Goal: Task Accomplishment & Management: Manage account settings

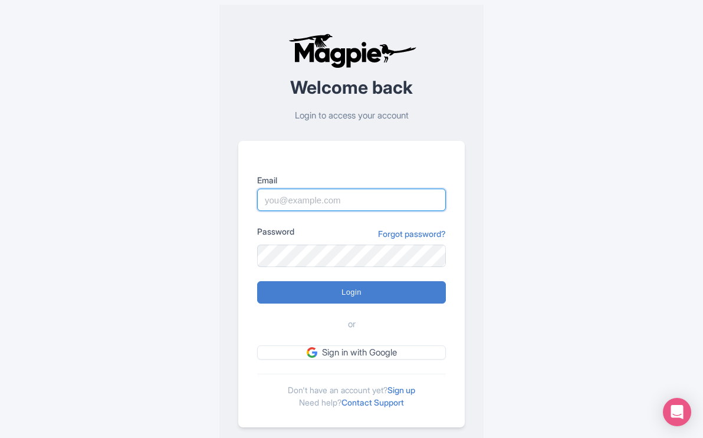
click at [372, 194] on input "Email" at bounding box center [351, 200] width 189 height 22
type input "[EMAIL_ADDRESS][DOMAIN_NAME]"
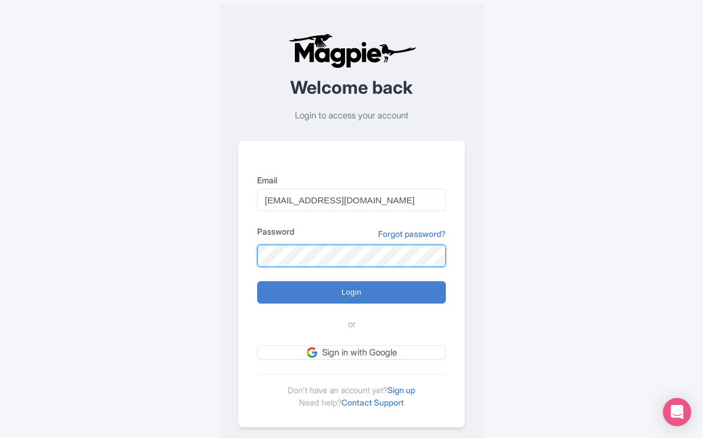
click at [257, 281] on input "Login" at bounding box center [351, 292] width 189 height 22
type input "Logging in..."
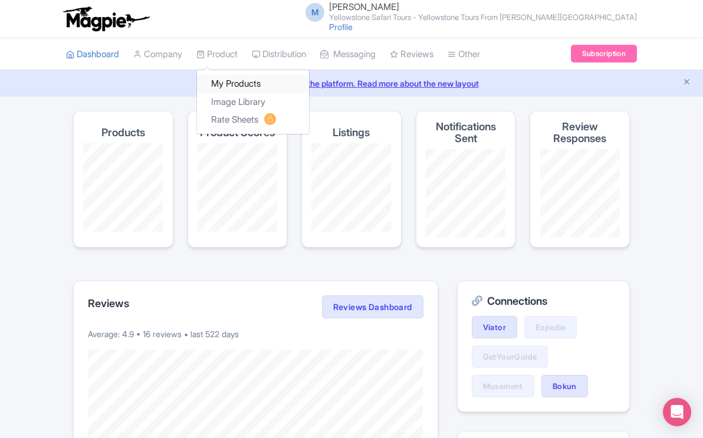
click at [245, 83] on link "My Products" at bounding box center [253, 84] width 112 height 18
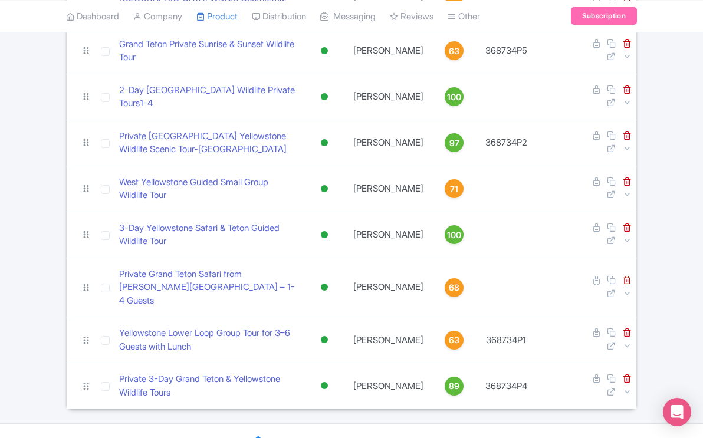
scroll to position [345, 0]
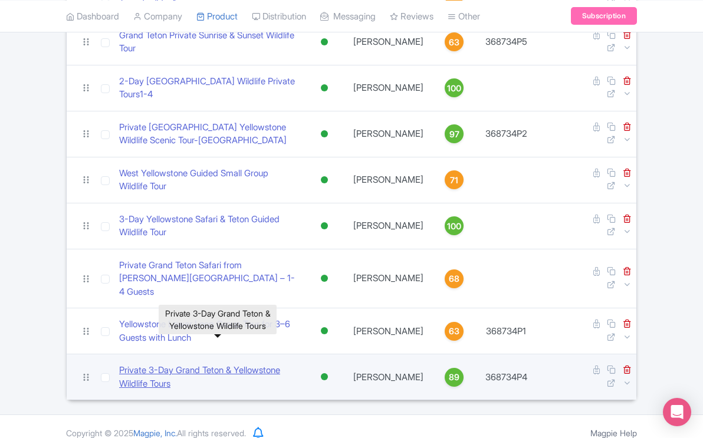
click at [244, 364] on link "Private 3-Day Grand Teton & Yellowstone Wildlife Tours" at bounding box center [208, 377] width 179 height 27
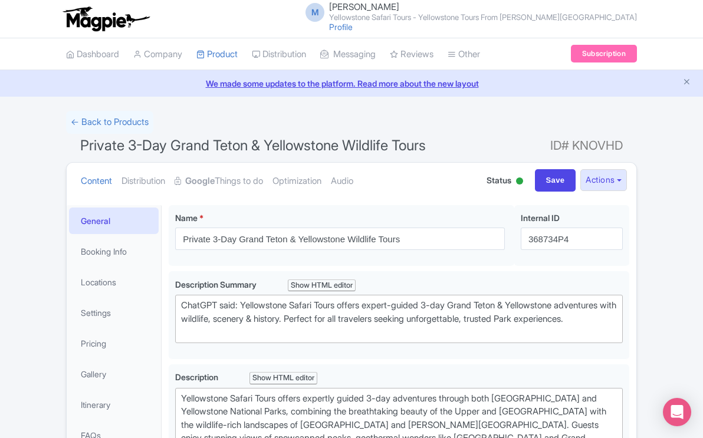
scroll to position [560, 0]
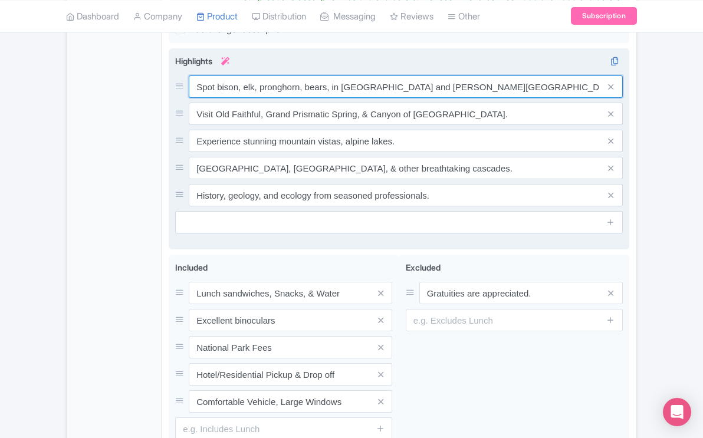
click at [459, 100] on div "Spot bison, elk, pronghorn, bears, in Lamar and Hayden Valleys. Visit Old Faith…" at bounding box center [398, 140] width 447 height 131
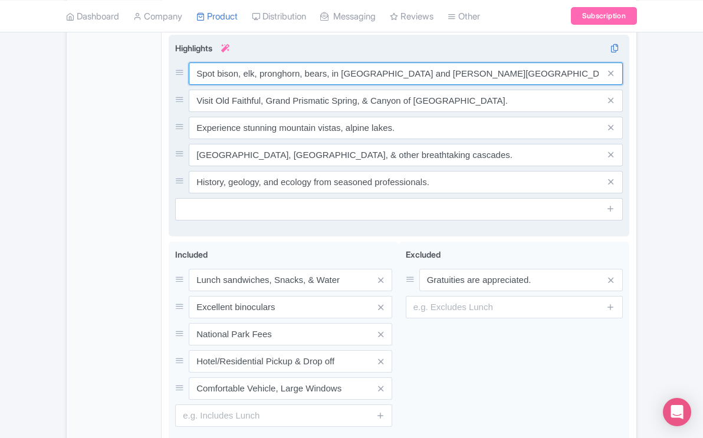
click at [450, 85] on input "Spot bison, elk, pronghorn, bears, in Lamar and Hayden Valleys. See bison, elk,…" at bounding box center [406, 73] width 434 height 22
drag, startPoint x: 452, startPoint y: 85, endPoint x: 193, endPoint y: 85, distance: 259.3
click at [193, 85] on input "Spot bison, elk, pronghorn, bears, in Lamar and Hayden Valleys. See bison, elk,…" at bounding box center [406, 73] width 434 height 22
click at [341, 85] on input "See bison, elk, bears, Hayden Valley" at bounding box center [406, 73] width 434 height 22
type input "See bison, elk, bears, Hayden, & Lamar Valleys"
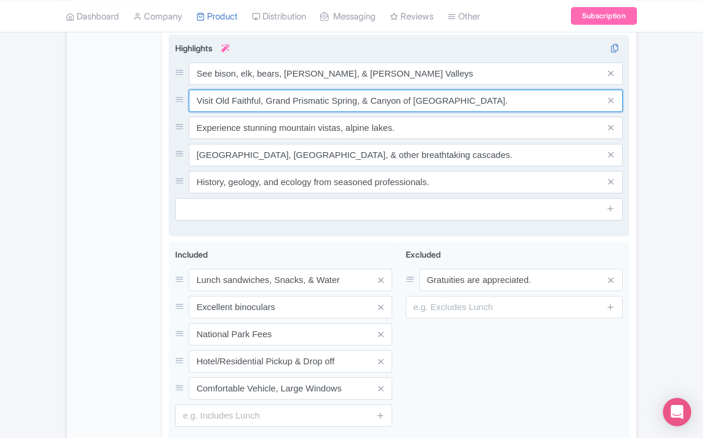
click at [464, 85] on input "Visit Old Faithful, Grand Prismatic Spring, & Canyon of Yellowstone." at bounding box center [406, 73] width 434 height 22
click at [267, 85] on input "Visit Old Faithful, Grand Prismatic Spring." at bounding box center [406, 73] width 434 height 22
type input "Visit Old Faithful and Grand Prismatic Spring."
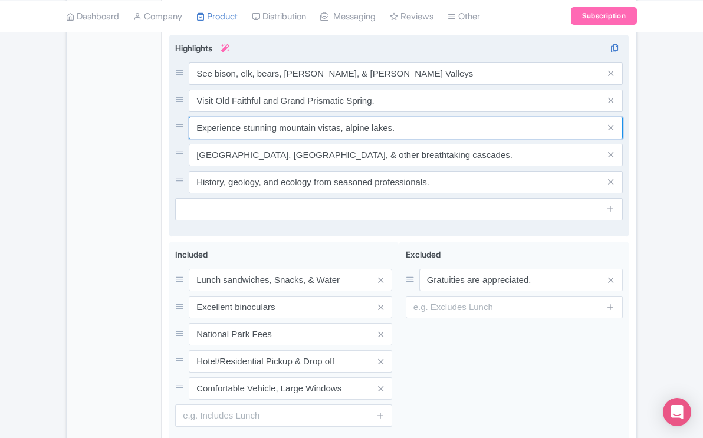
click at [244, 85] on input "Experience stunning mountain vistas, alpine lakes." at bounding box center [406, 73] width 434 height 22
click at [460, 85] on input "Experience Grand Canyon of Yellowstone, stunning mountain vistas, alpine lakes." at bounding box center [406, 73] width 434 height 22
click at [365, 85] on input "Experience Grand Canyon of Yellowstone, alpine lakes." at bounding box center [406, 73] width 434 height 22
click at [424, 85] on input "Experience Grand Canyon of Yellowstone, stunning alpine lakes." at bounding box center [406, 73] width 434 height 22
type input "Experience Grand Canyon of [GEOGRAPHIC_DATA], stunning lakes."
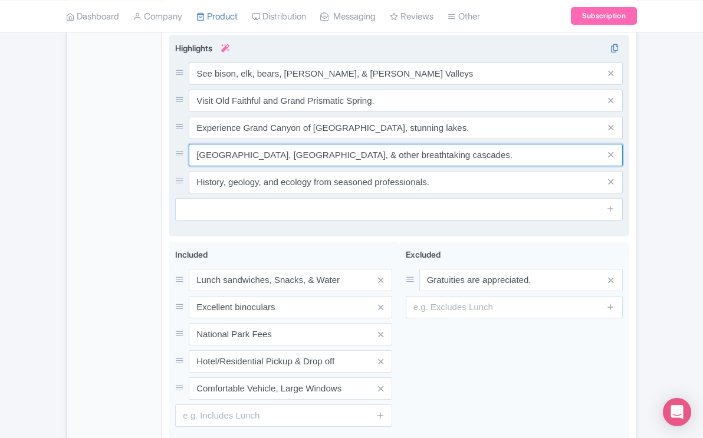
click at [432, 85] on input "See Tower Falls, Lower Falls, & other breathtaking cascades." at bounding box center [406, 73] width 434 height 22
click at [288, 85] on input "See Tower Falls." at bounding box center [406, 73] width 434 height 22
type input "See Tower Falls.and Calcite Springs"
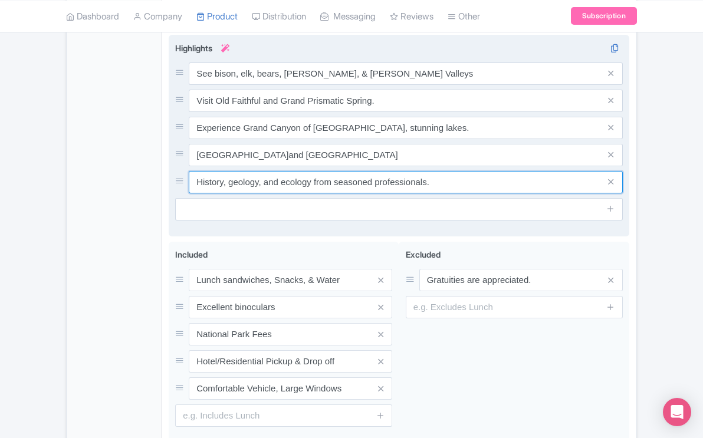
click at [225, 85] on input "History, geology, and ecology from seasoned professionals." at bounding box center [406, 73] width 434 height 22
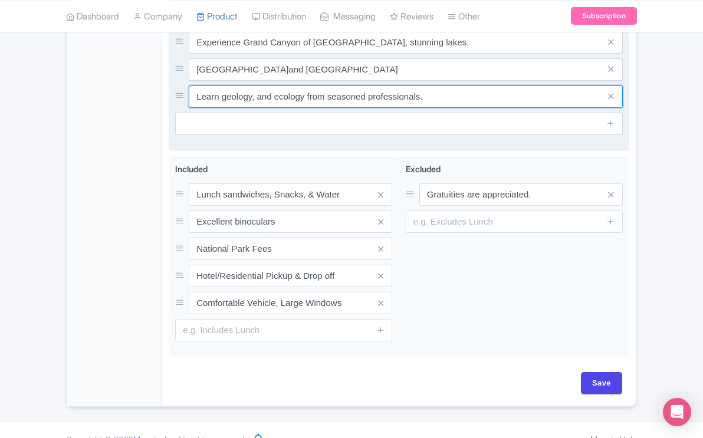
scroll to position [678, 0]
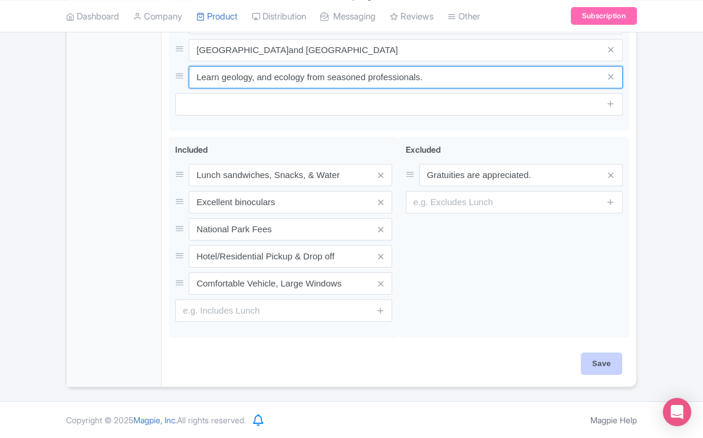
type input "Learn geology, and ecology from seasoned professionals."
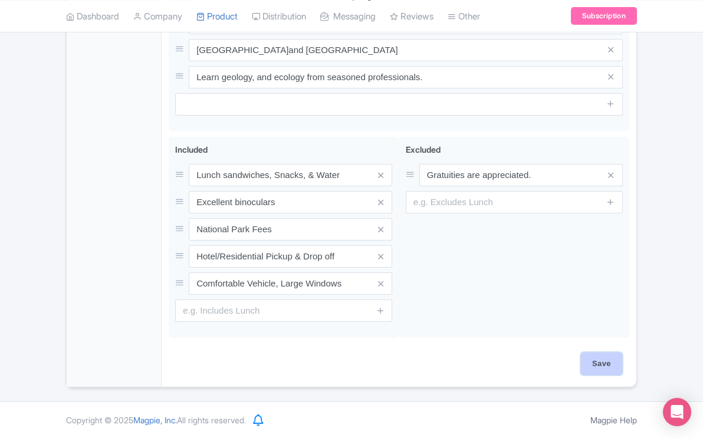
click at [606, 364] on input "Save" at bounding box center [601, 363] width 41 height 22
type input "Saving..."
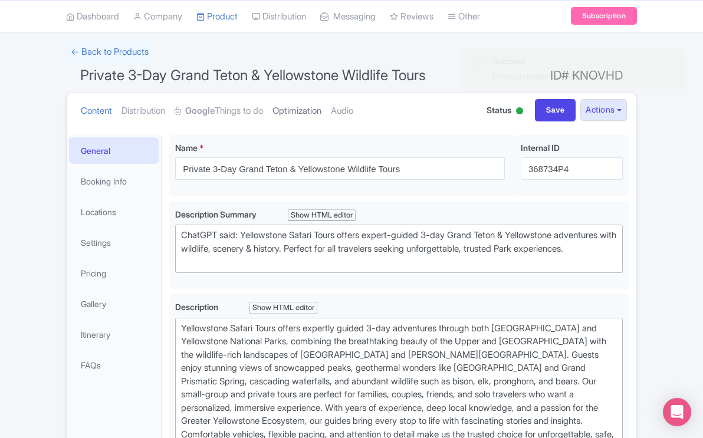
scroll to position [70, 0]
click at [310, 111] on link "Optimization" at bounding box center [296, 111] width 49 height 37
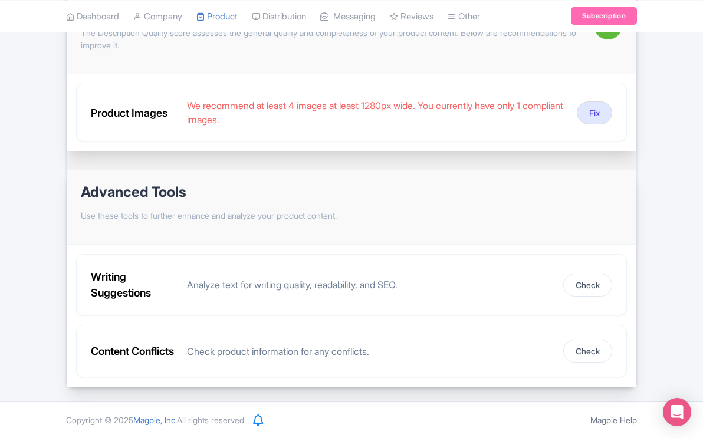
scroll to position [220, 0]
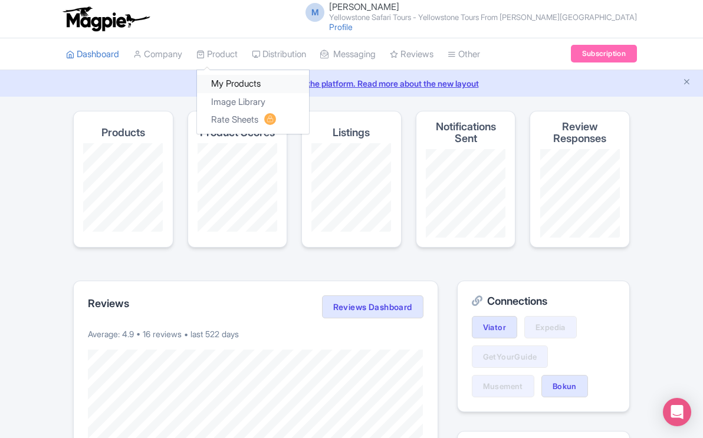
click at [227, 83] on link "My Products" at bounding box center [253, 84] width 112 height 18
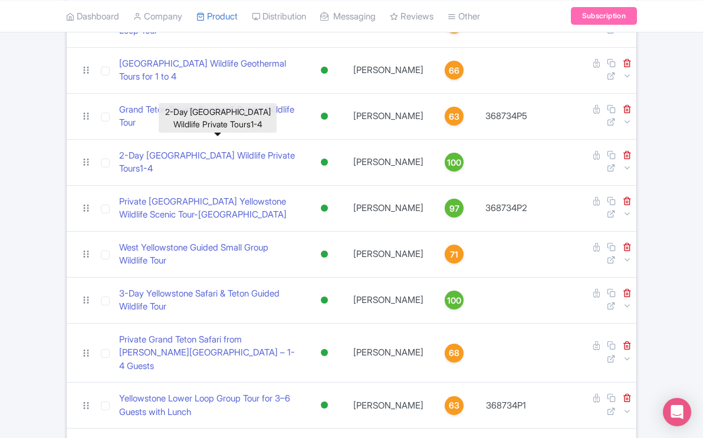
scroll to position [345, 0]
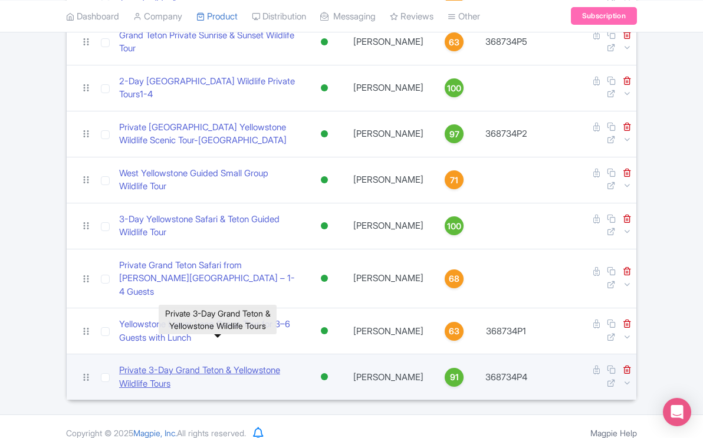
click at [220, 364] on link "Private 3-Day Grand Teton & Yellowstone Wildlife Tours" at bounding box center [208, 377] width 179 height 27
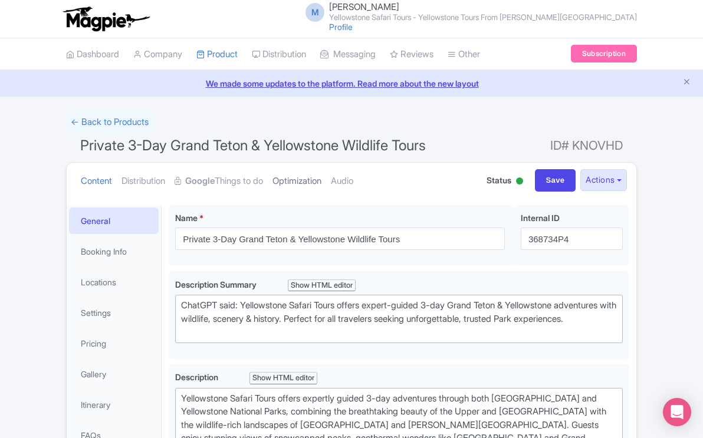
click at [305, 179] on link "Optimization" at bounding box center [296, 181] width 49 height 37
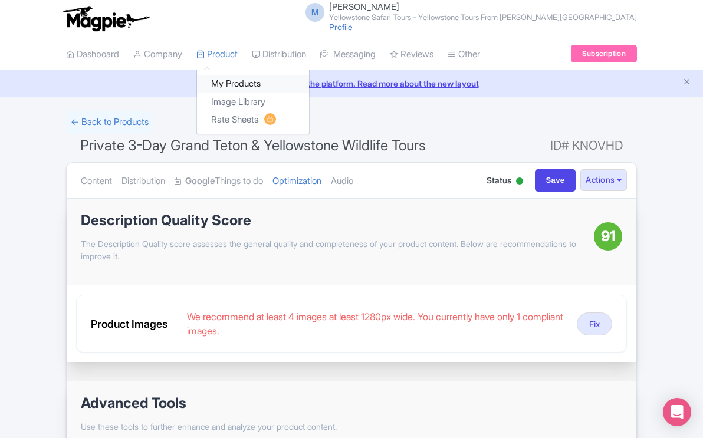
click at [229, 86] on link "My Products" at bounding box center [253, 84] width 112 height 18
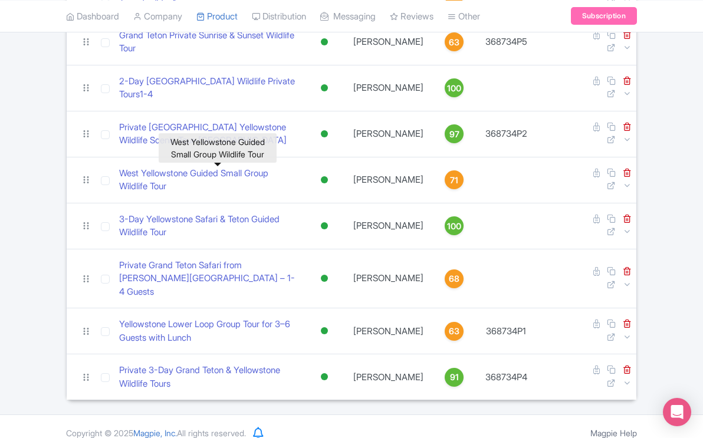
scroll to position [345, 0]
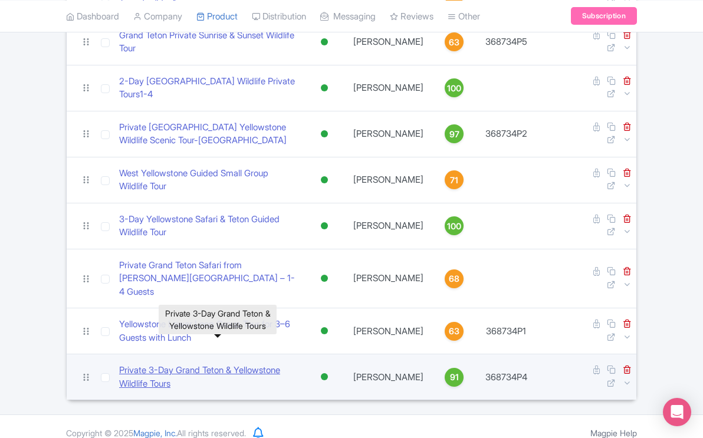
click at [189, 364] on link "Private 3-Day Grand Teton & Yellowstone Wildlife Tours" at bounding box center [208, 377] width 179 height 27
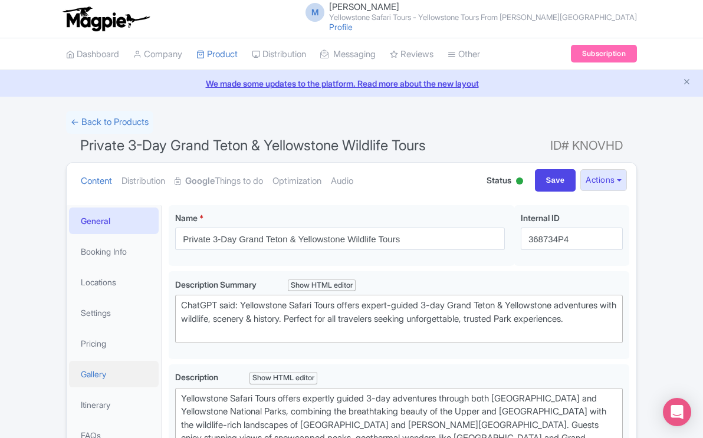
click at [97, 373] on link "Gallery" at bounding box center [114, 374] width 90 height 27
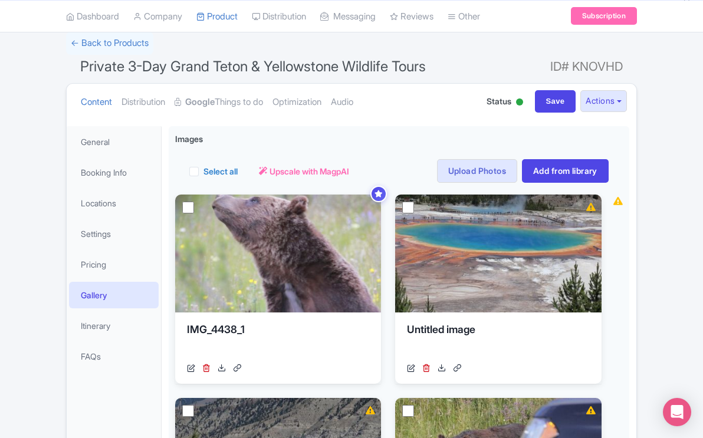
scroll to position [46, 0]
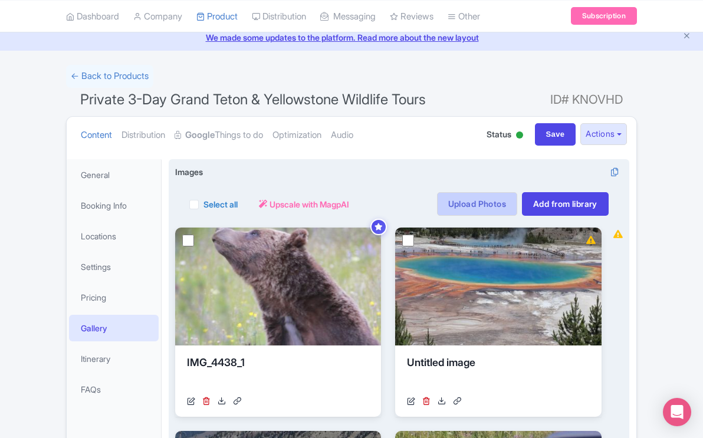
click at [470, 204] on link "Upload Photos" at bounding box center [477, 204] width 80 height 24
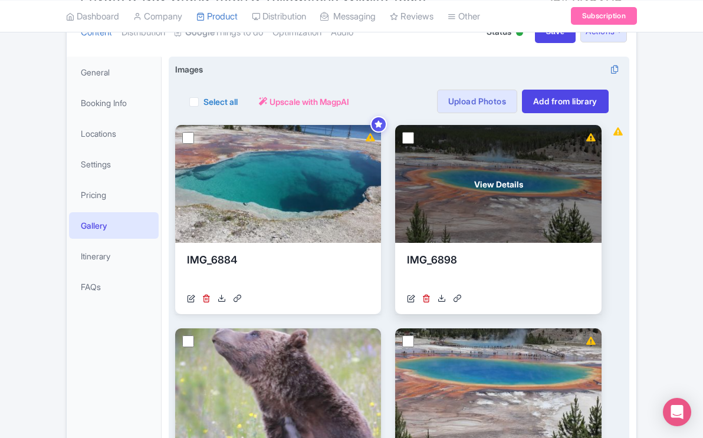
scroll to position [144, 0]
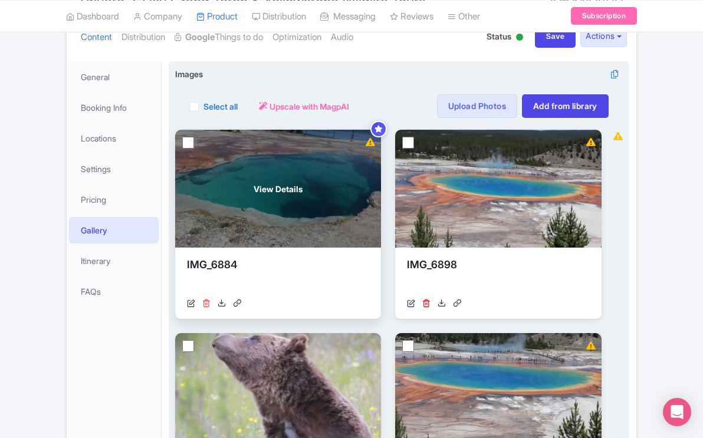
click at [206, 302] on icon at bounding box center [206, 303] width 8 height 8
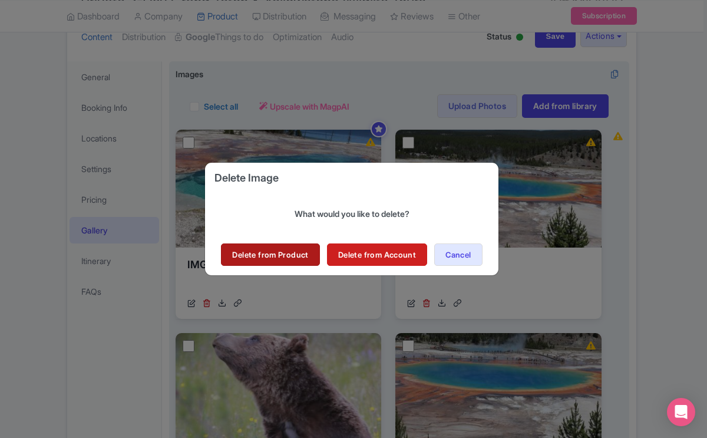
click at [287, 253] on link "Delete from Product" at bounding box center [270, 254] width 98 height 22
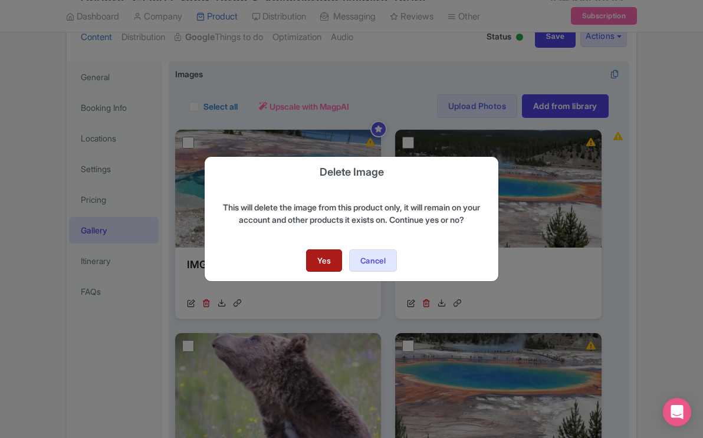
click at [325, 262] on link "Yes" at bounding box center [324, 260] width 36 height 22
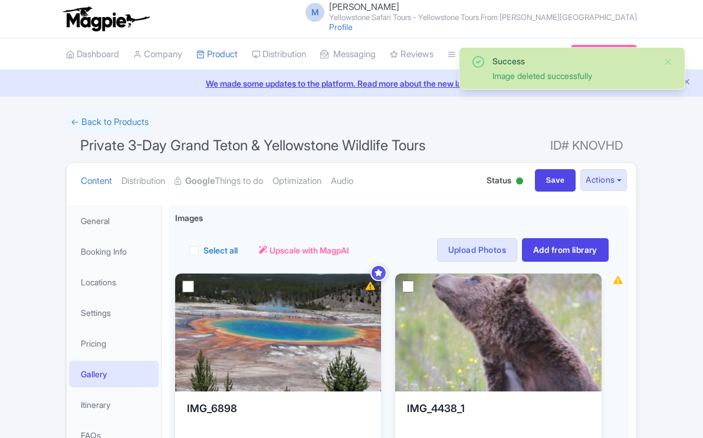
scroll to position [78, 0]
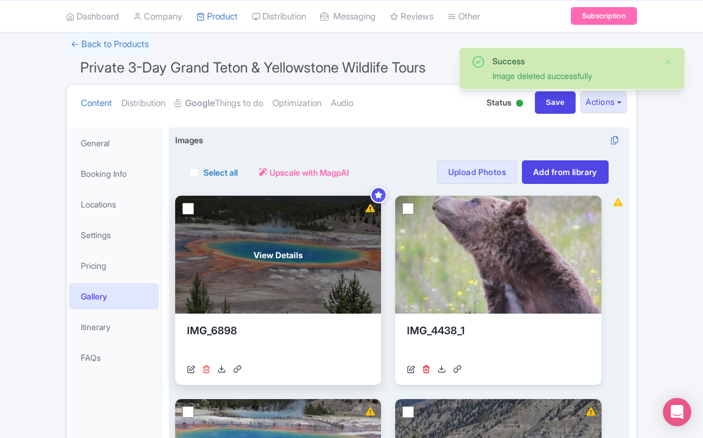
click at [208, 367] on icon at bounding box center [206, 369] width 8 height 8
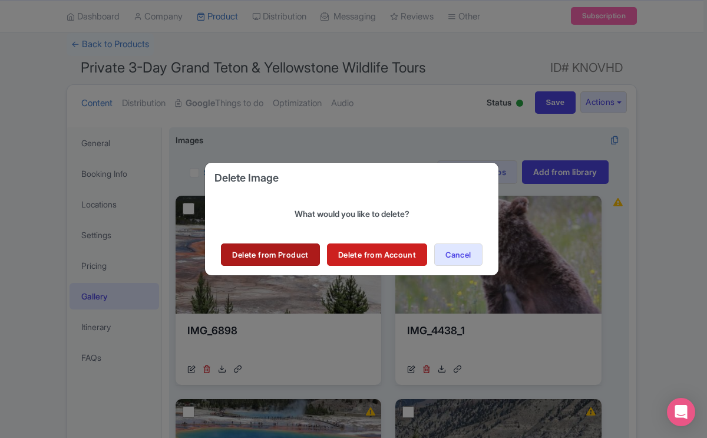
click at [295, 255] on link "Delete from Product" at bounding box center [270, 254] width 98 height 22
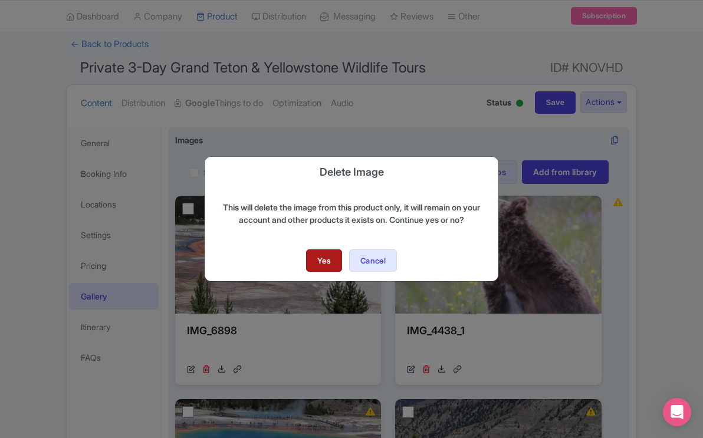
click at [325, 262] on link "Yes" at bounding box center [324, 260] width 36 height 22
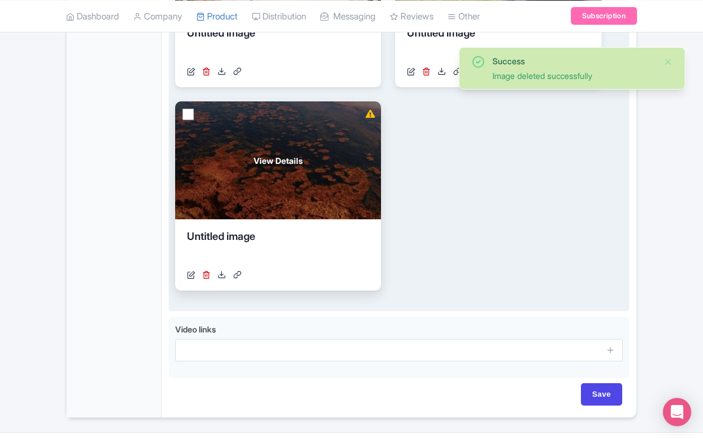
scroll to position [585, 0]
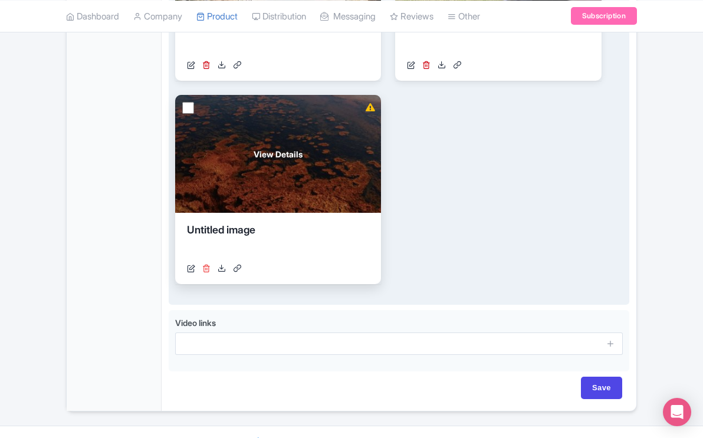
click at [207, 268] on icon at bounding box center [206, 268] width 8 height 8
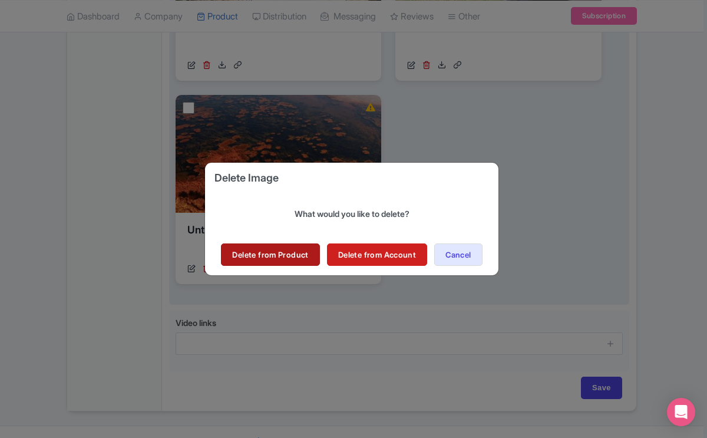
click at [272, 253] on link "Delete from Product" at bounding box center [270, 254] width 98 height 22
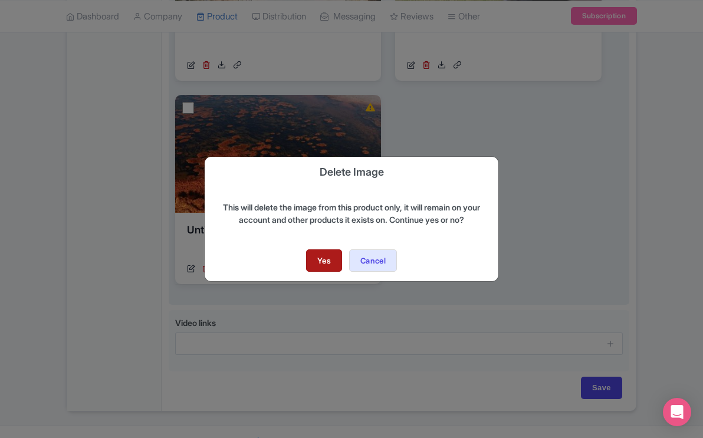
click at [319, 257] on link "Yes" at bounding box center [324, 260] width 36 height 22
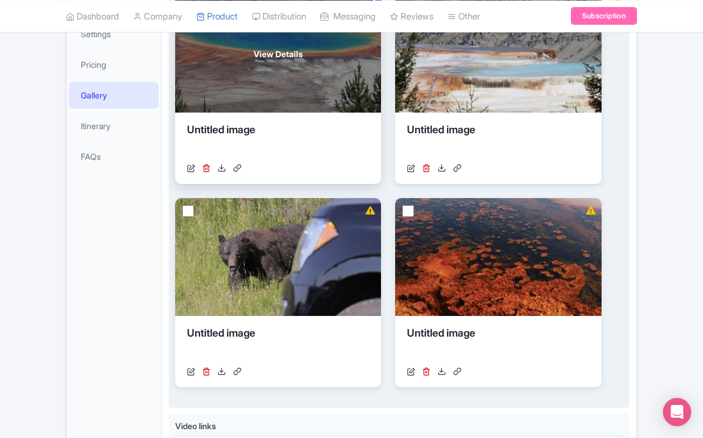
scroll to position [282, 0]
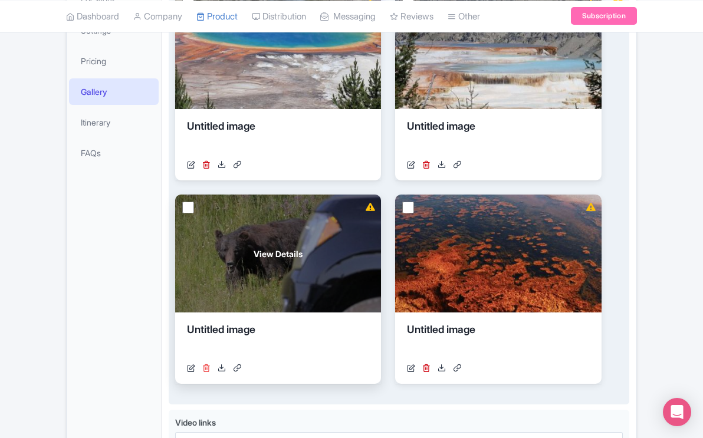
click at [205, 368] on icon at bounding box center [206, 368] width 8 height 8
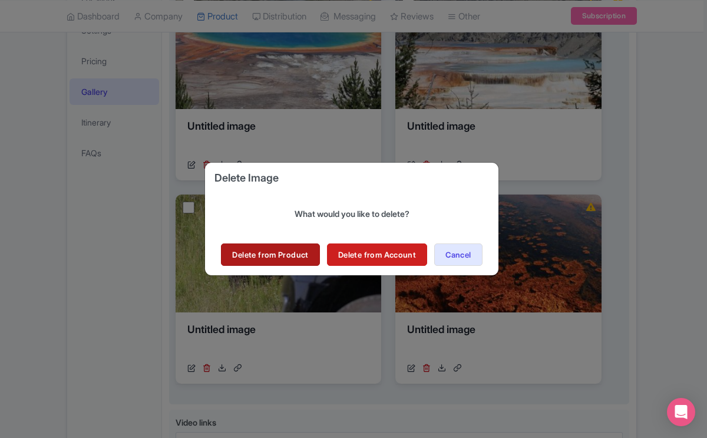
click at [297, 257] on link "Delete from Product" at bounding box center [270, 254] width 98 height 22
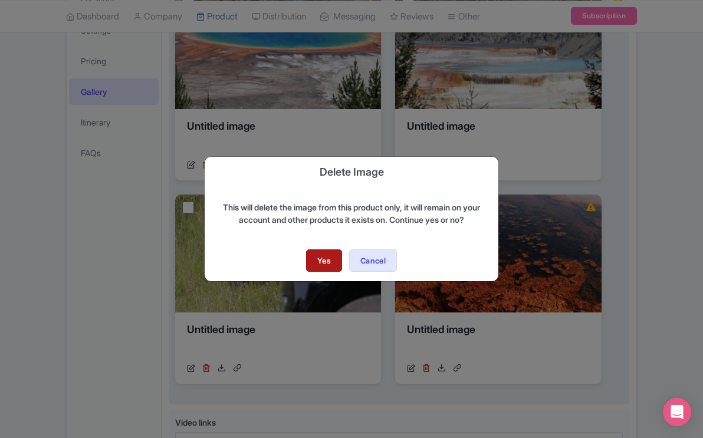
click at [332, 259] on link "Yes" at bounding box center [324, 260] width 36 height 22
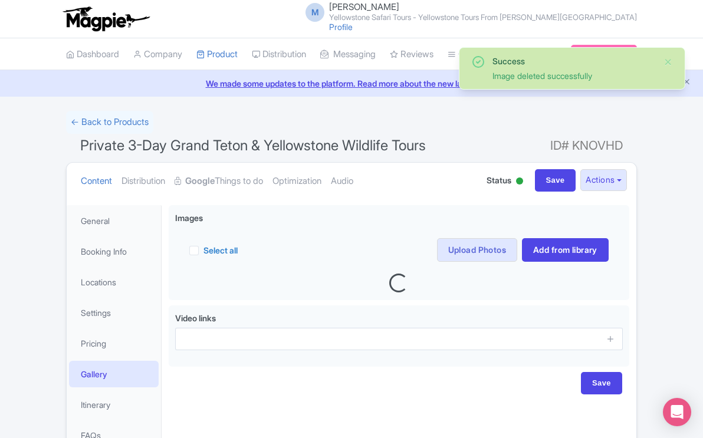
scroll to position [78, 0]
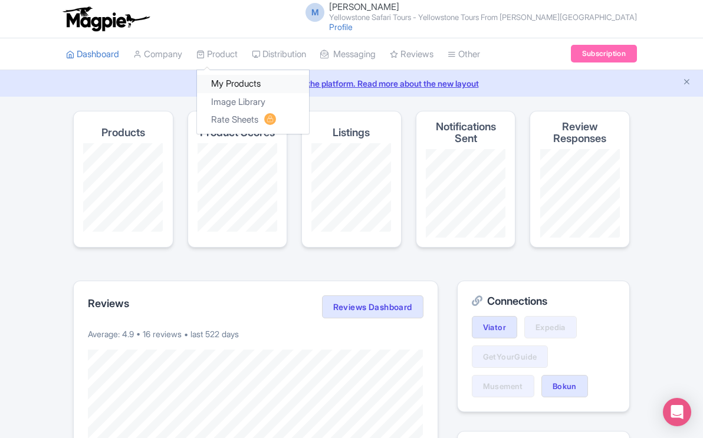
click at [230, 85] on link "My Products" at bounding box center [253, 84] width 112 height 18
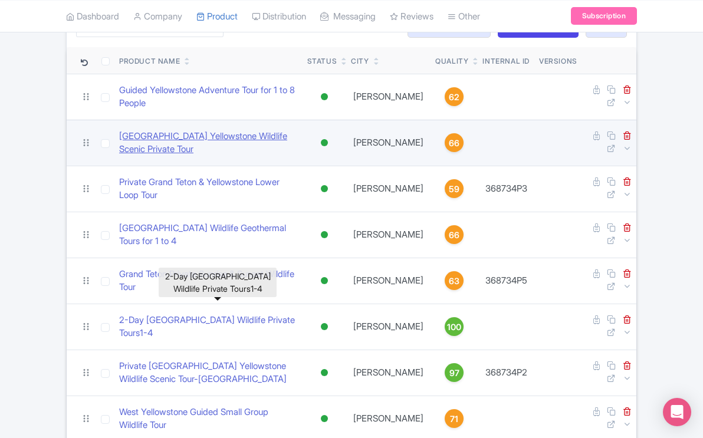
scroll to position [345, 0]
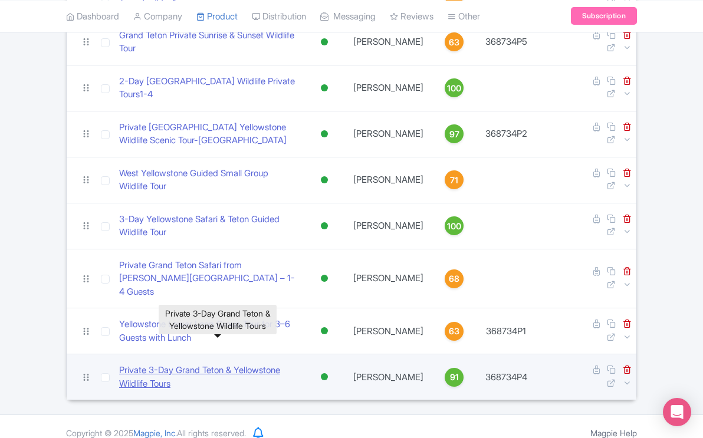
click at [253, 364] on link "Private 3-Day Grand Teton & Yellowstone Wildlife Tours" at bounding box center [208, 377] width 179 height 27
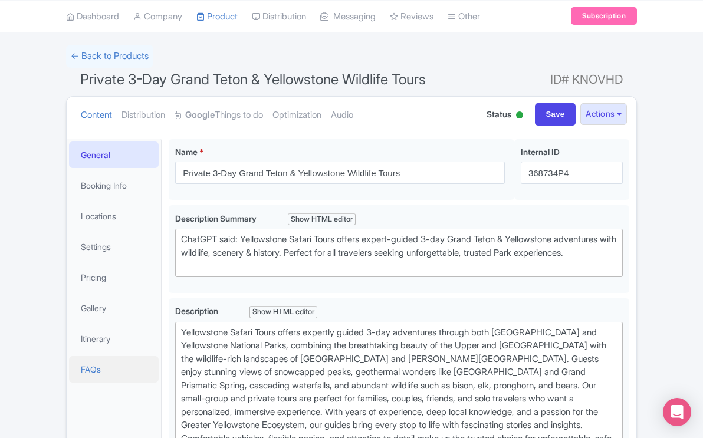
scroll to position [68, 0]
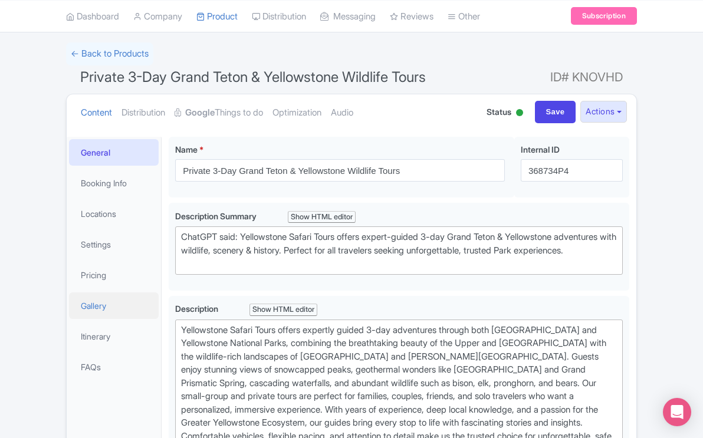
click at [104, 305] on link "Gallery" at bounding box center [114, 305] width 90 height 27
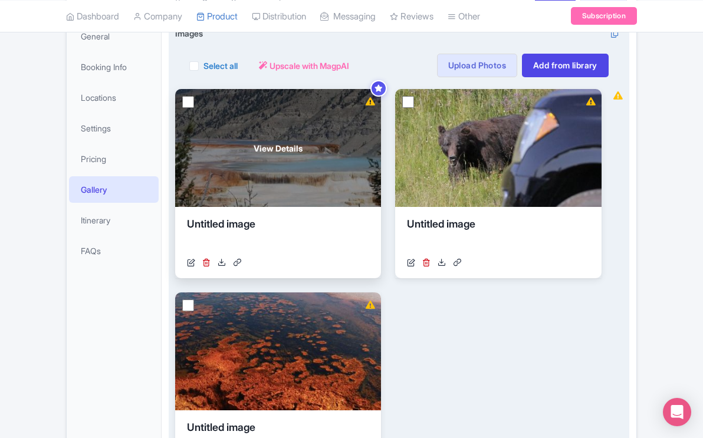
scroll to position [185, 0]
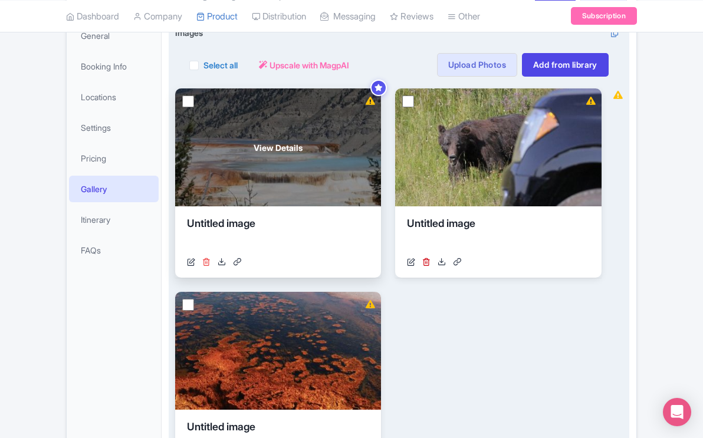
click at [208, 260] on icon at bounding box center [206, 262] width 8 height 8
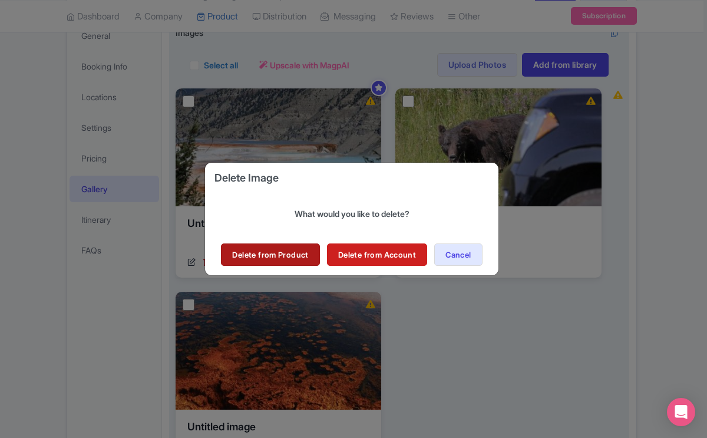
click at [264, 258] on link "Delete from Product" at bounding box center [270, 254] width 98 height 22
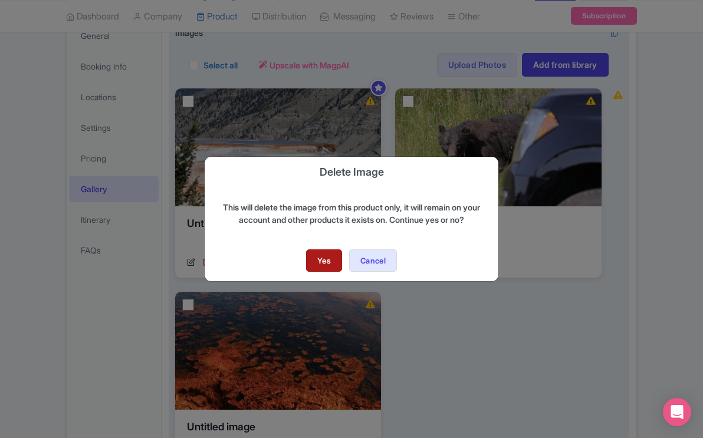
click at [320, 258] on link "Yes" at bounding box center [324, 260] width 36 height 22
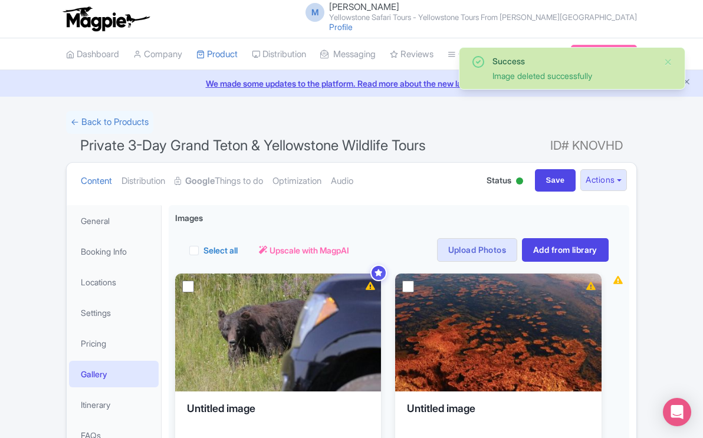
scroll to position [80, 0]
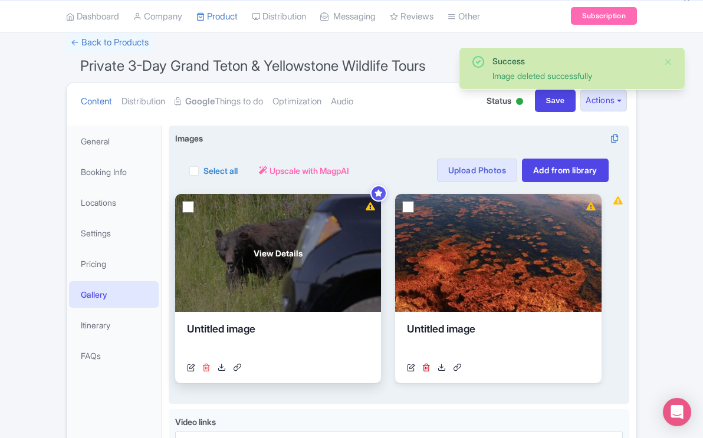
click at [210, 365] on icon at bounding box center [206, 367] width 8 height 8
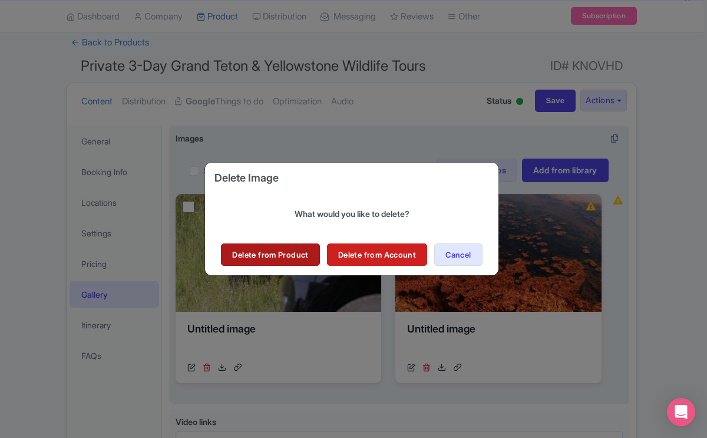
click at [264, 255] on link "Delete from Product" at bounding box center [270, 254] width 98 height 22
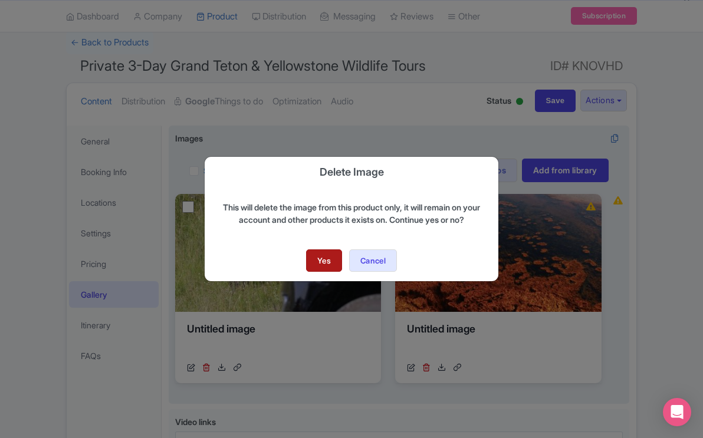
click at [320, 258] on link "Yes" at bounding box center [324, 260] width 36 height 22
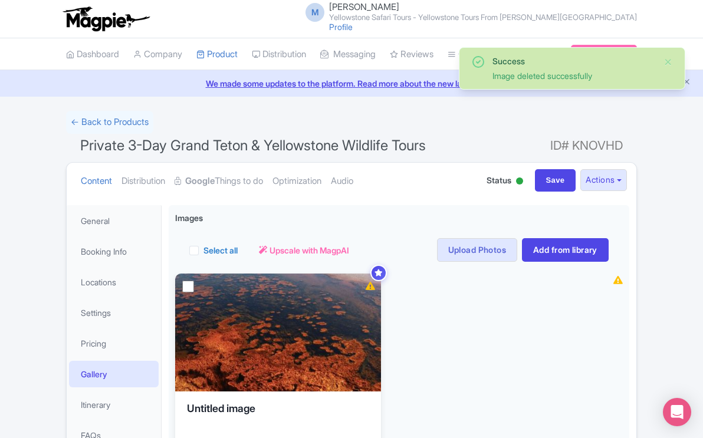
scroll to position [78, 0]
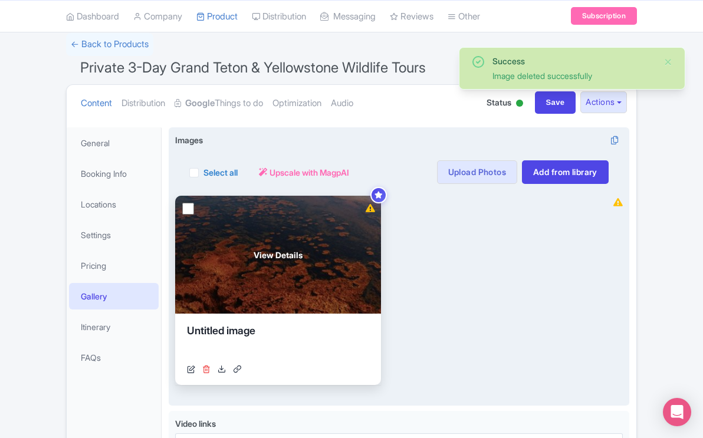
click at [207, 369] on icon at bounding box center [206, 369] width 8 height 8
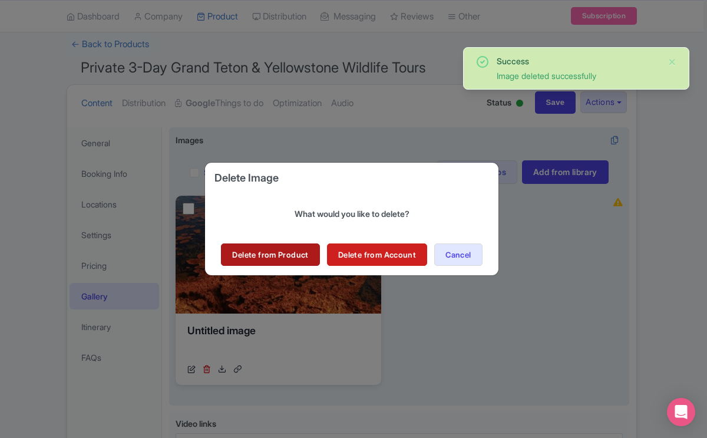
click at [278, 255] on link "Delete from Product" at bounding box center [270, 254] width 98 height 22
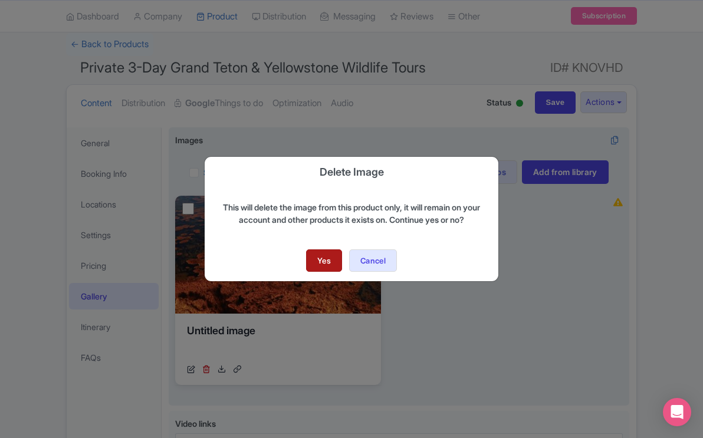
click at [319, 258] on link "Yes" at bounding box center [324, 260] width 36 height 22
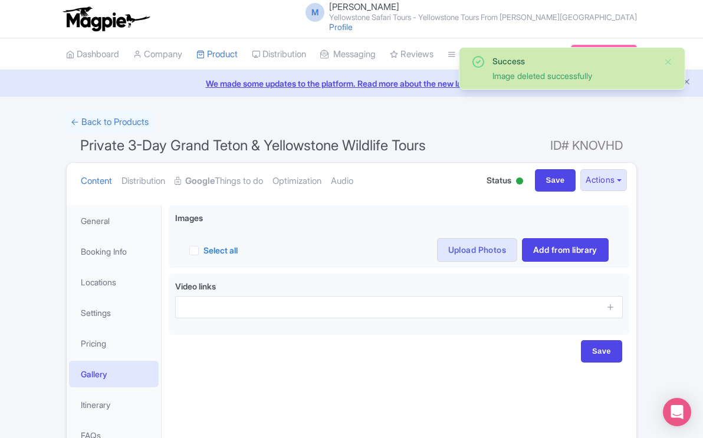
scroll to position [78, 0]
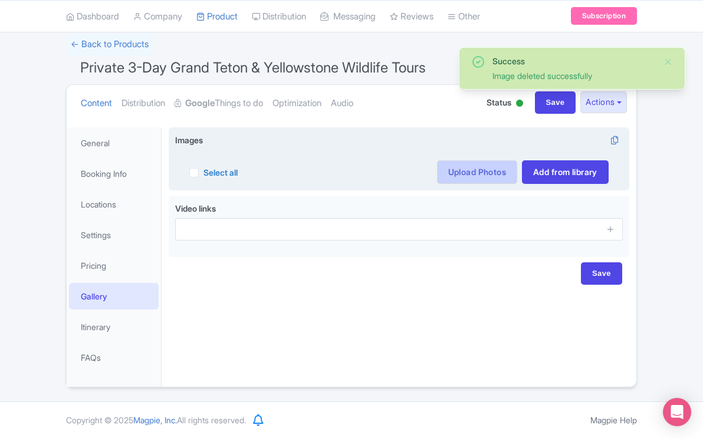
click at [461, 169] on link "Upload Photos" at bounding box center [477, 172] width 80 height 24
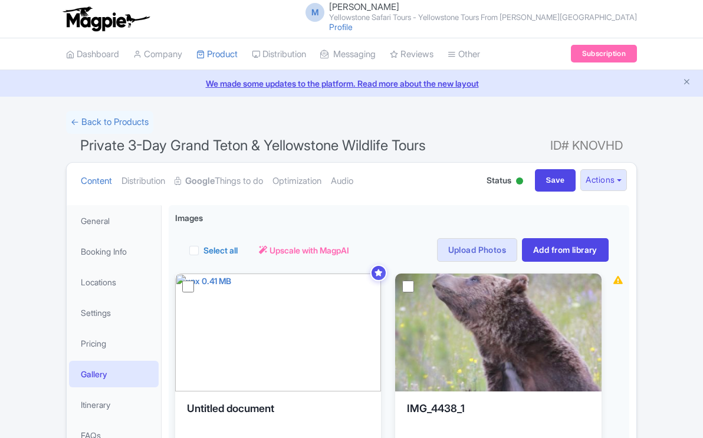
scroll to position [77, 0]
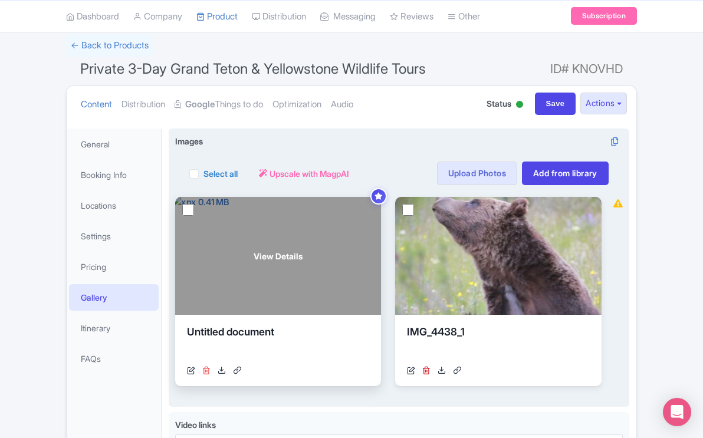
click at [206, 370] on icon at bounding box center [206, 370] width 8 height 8
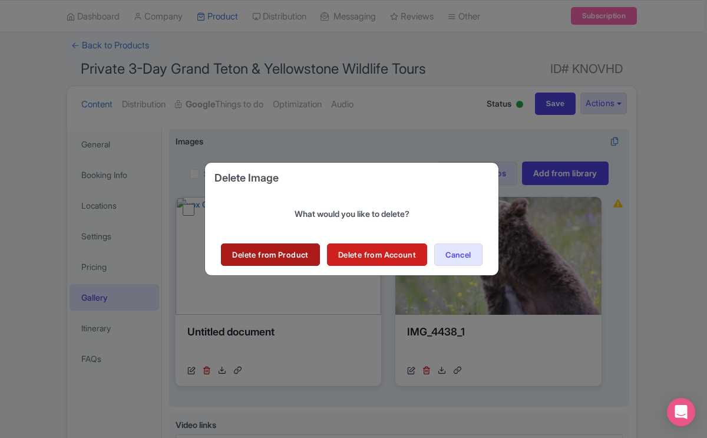
click at [271, 252] on link "Delete from Product" at bounding box center [270, 254] width 98 height 22
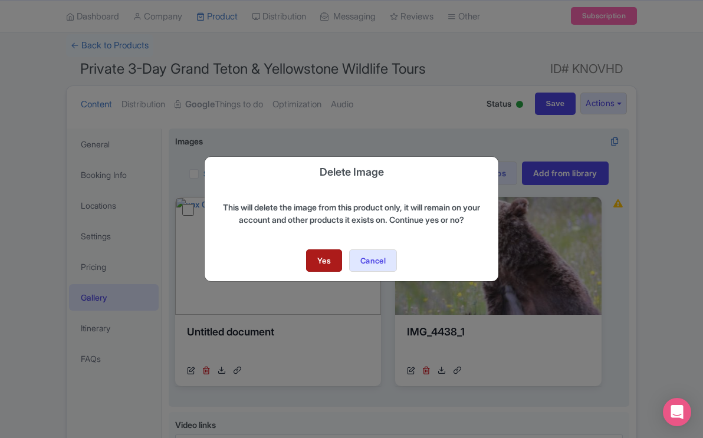
click at [325, 255] on link "Yes" at bounding box center [324, 260] width 36 height 22
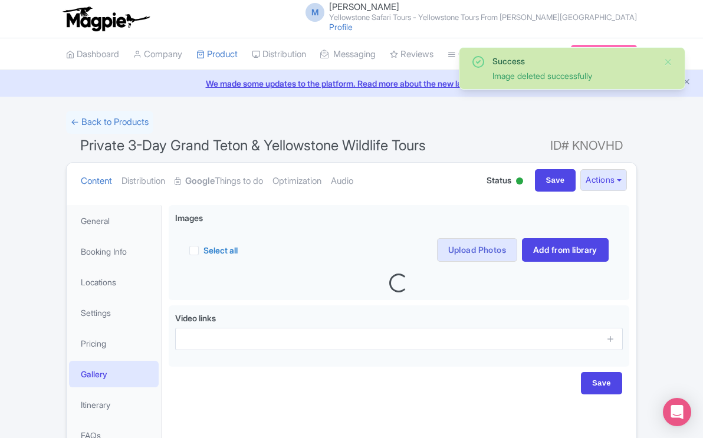
scroll to position [78, 0]
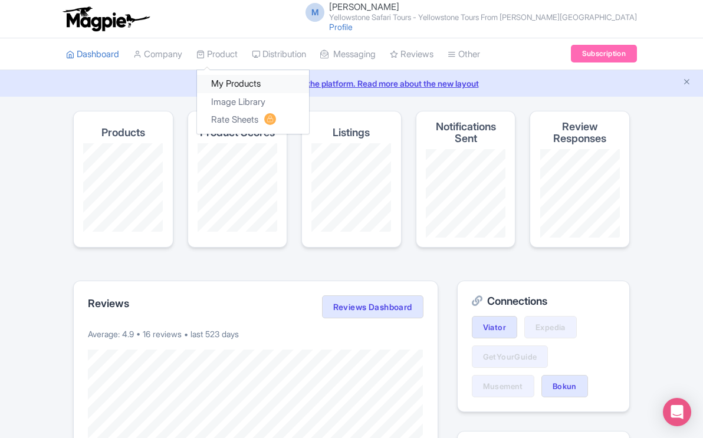
click at [230, 83] on link "My Products" at bounding box center [253, 84] width 112 height 18
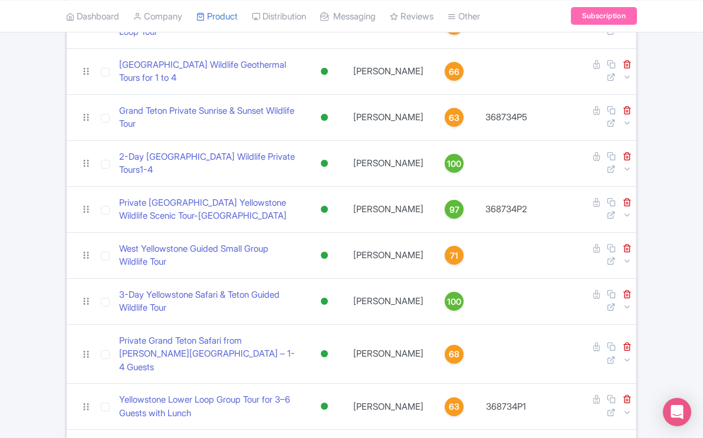
scroll to position [345, 0]
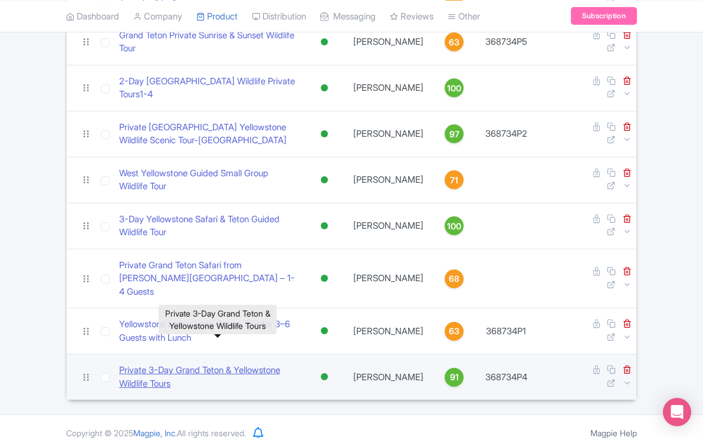
click at [218, 364] on link "Private 3-Day Grand Teton & Yellowstone Wildlife Tours" at bounding box center [208, 377] width 179 height 27
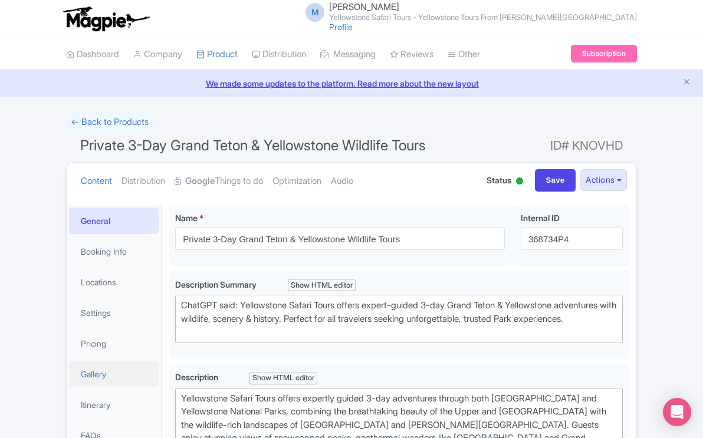
click at [97, 372] on link "Gallery" at bounding box center [114, 374] width 90 height 27
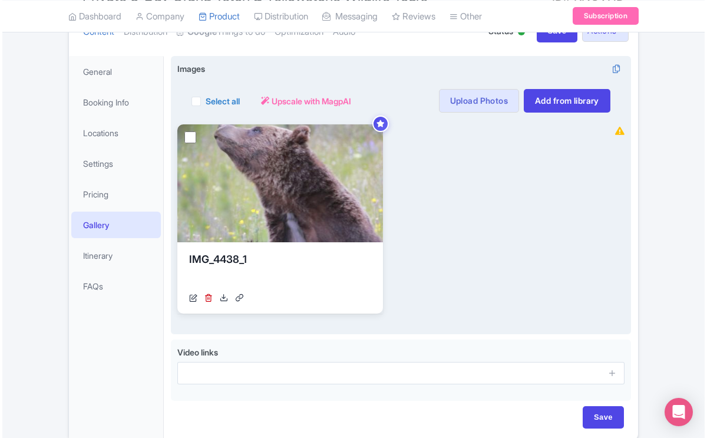
scroll to position [167, 0]
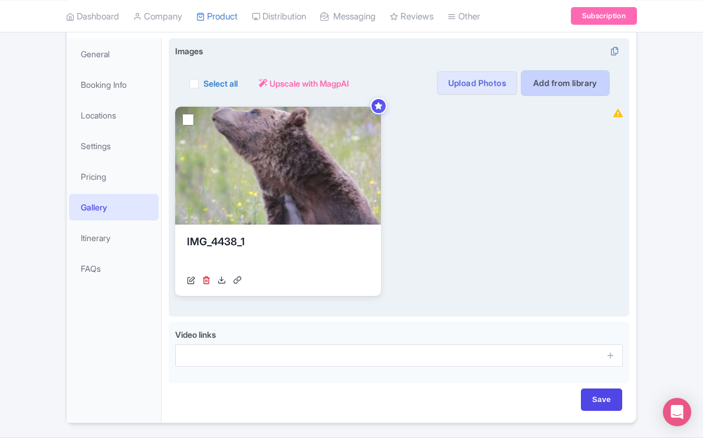
click at [546, 83] on link "Add from library" at bounding box center [565, 83] width 87 height 24
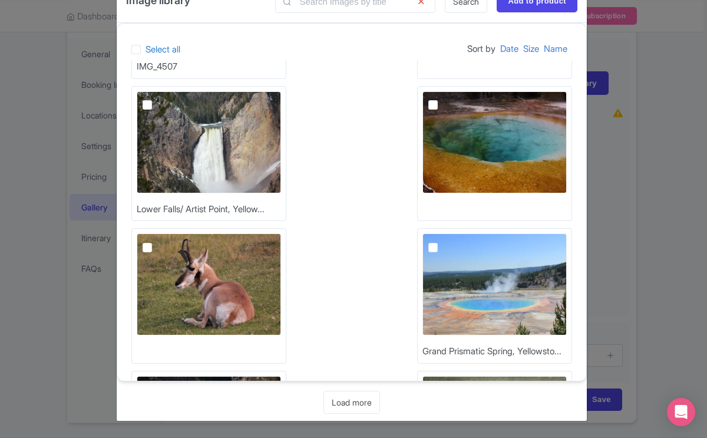
scroll to position [246, 0]
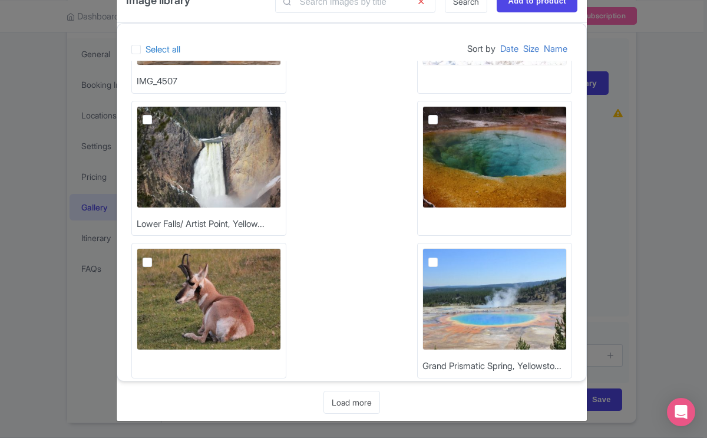
click at [232, 289] on img at bounding box center [209, 299] width 144 height 102
click at [164, 256] on input "checkbox" at bounding box center [161, 252] width 8 height 8
checkbox input "true"
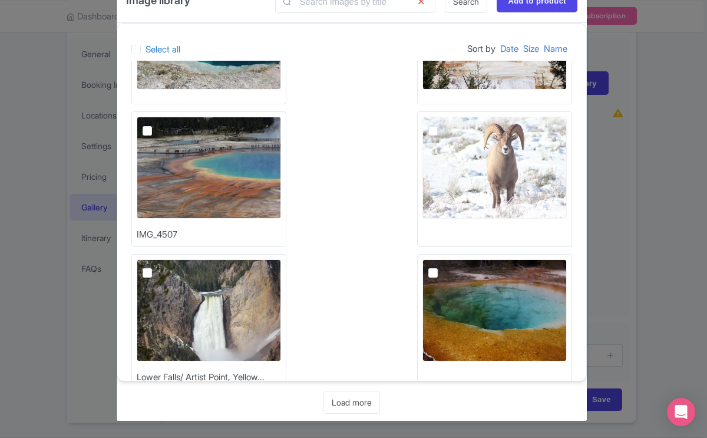
scroll to position [85, 0]
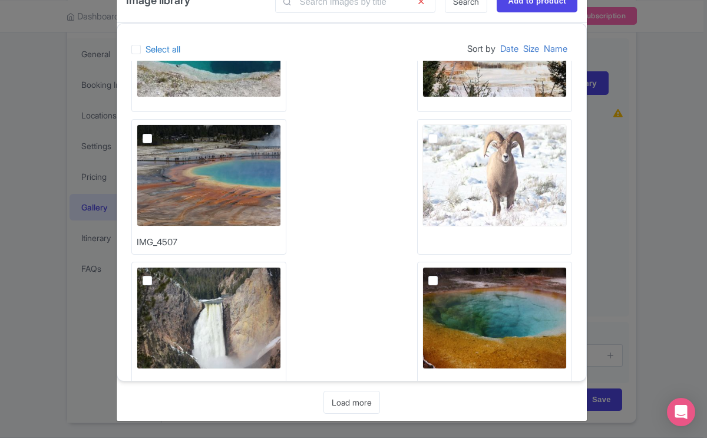
click at [157, 131] on label at bounding box center [157, 131] width 0 height 0
click at [157, 132] on input "checkbox" at bounding box center [161, 128] width 8 height 8
checkbox input "true"
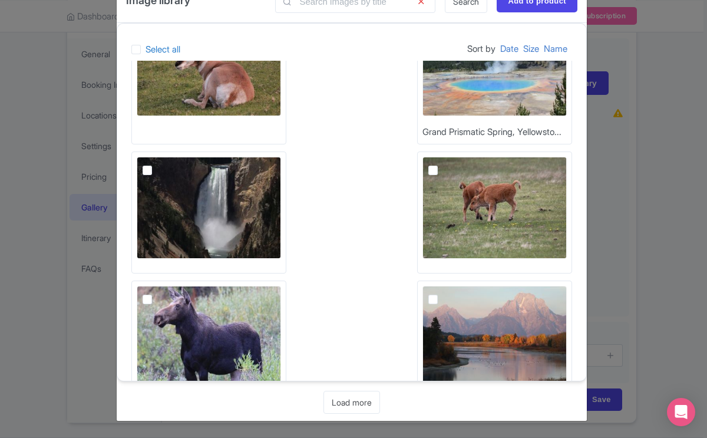
scroll to position [533, 0]
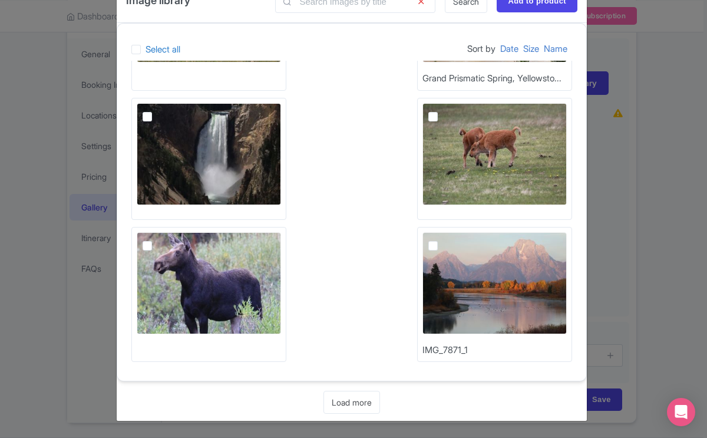
click at [214, 170] on img at bounding box center [209, 154] width 144 height 102
click at [164, 111] on input "checkbox" at bounding box center [161, 107] width 8 height 8
checkbox input "true"
click at [195, 265] on img at bounding box center [209, 283] width 144 height 102
click at [164, 240] on input "checkbox" at bounding box center [161, 236] width 8 height 8
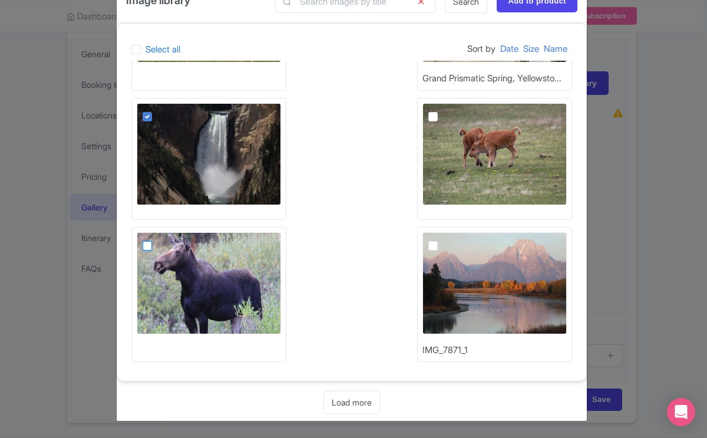
checkbox input "true"
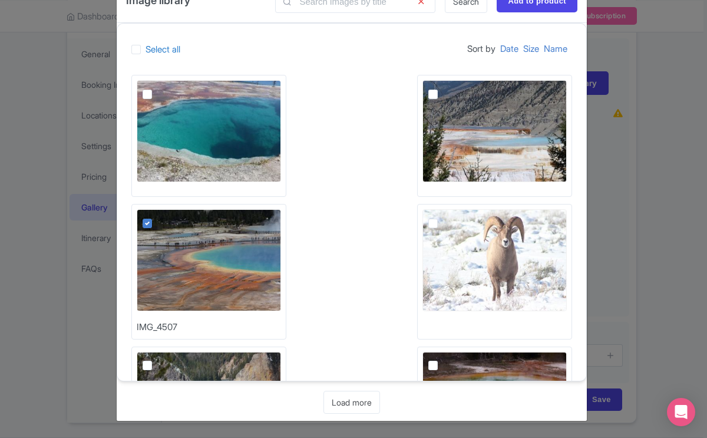
scroll to position [0, 0]
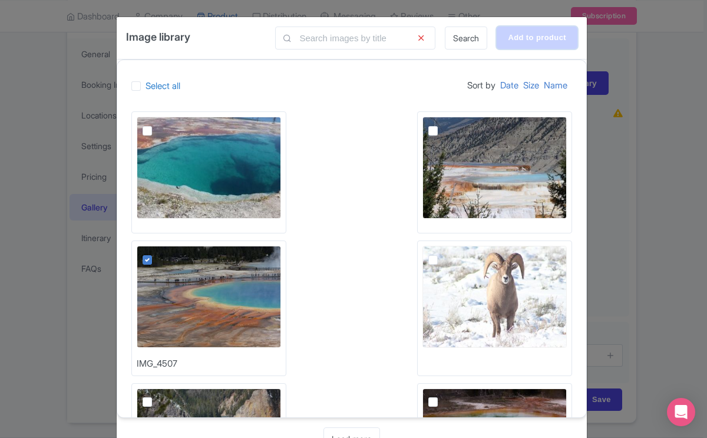
click at [531, 32] on input "Add to product" at bounding box center [537, 38] width 81 height 22
type input "Adding..."
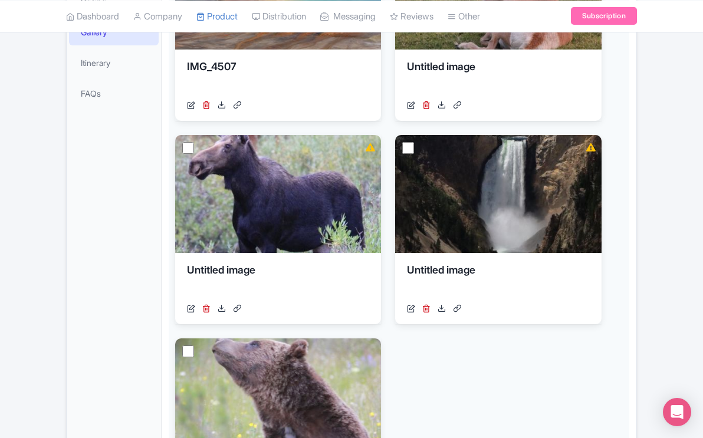
scroll to position [346, 0]
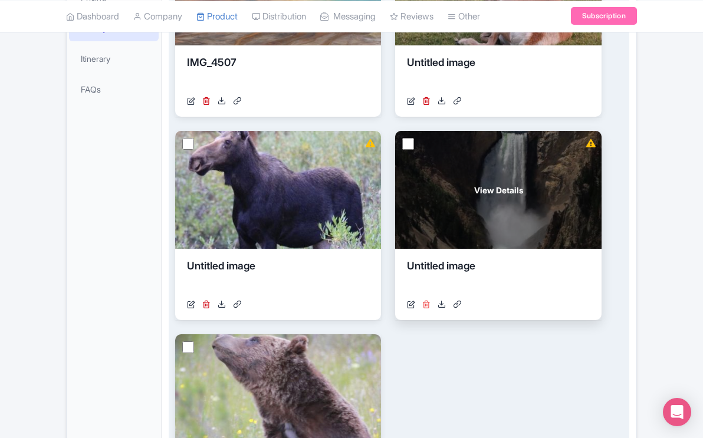
click at [428, 304] on icon at bounding box center [426, 304] width 8 height 8
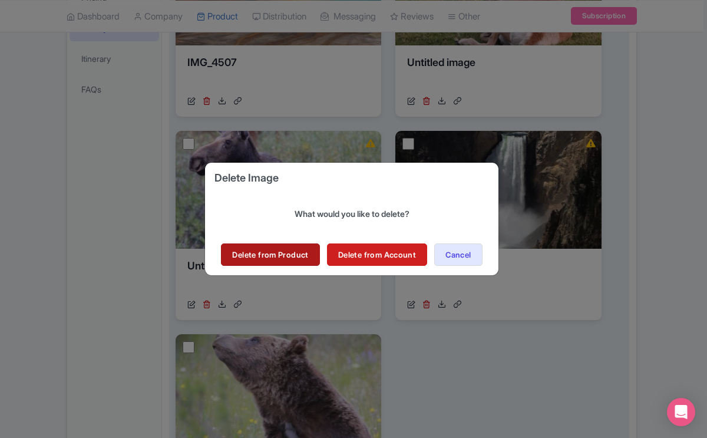
click at [279, 251] on link "Delete from Product" at bounding box center [270, 254] width 98 height 22
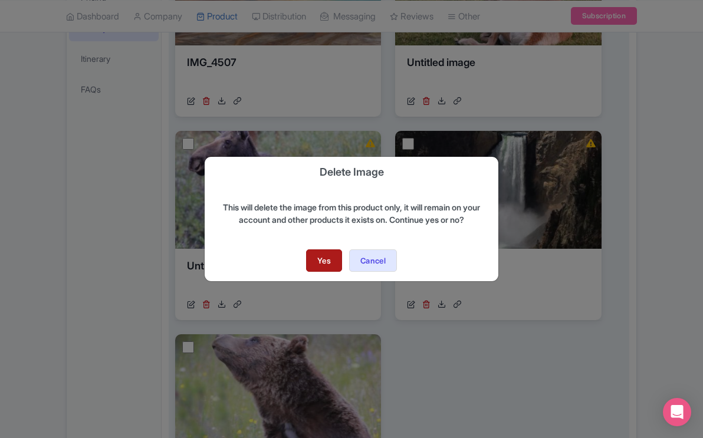
click at [321, 260] on link "Yes" at bounding box center [324, 260] width 36 height 22
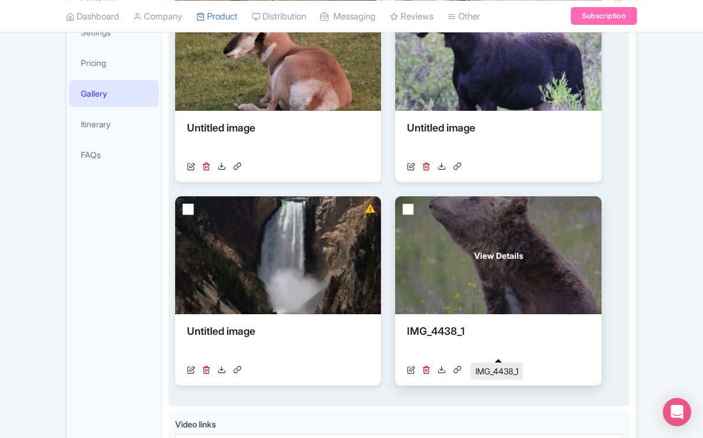
scroll to position [292, 0]
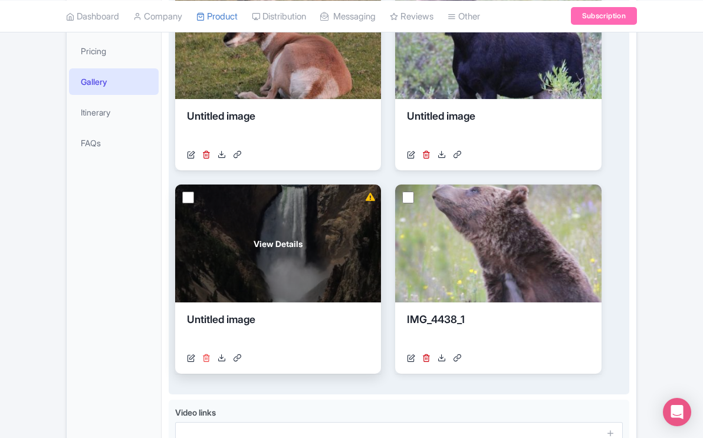
click at [205, 355] on icon at bounding box center [206, 358] width 8 height 8
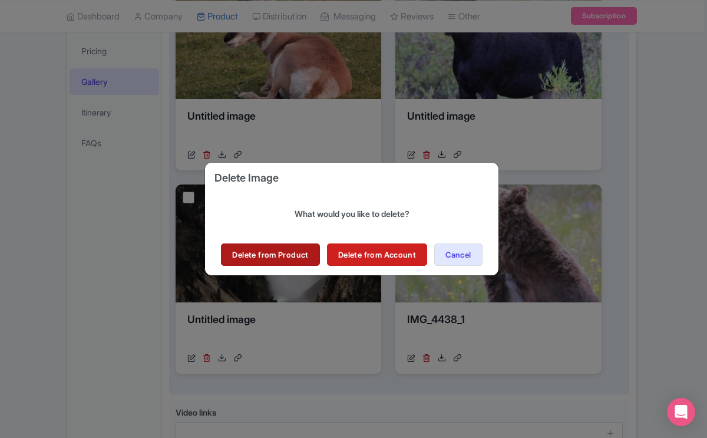
click at [273, 256] on link "Delete from Product" at bounding box center [270, 254] width 98 height 22
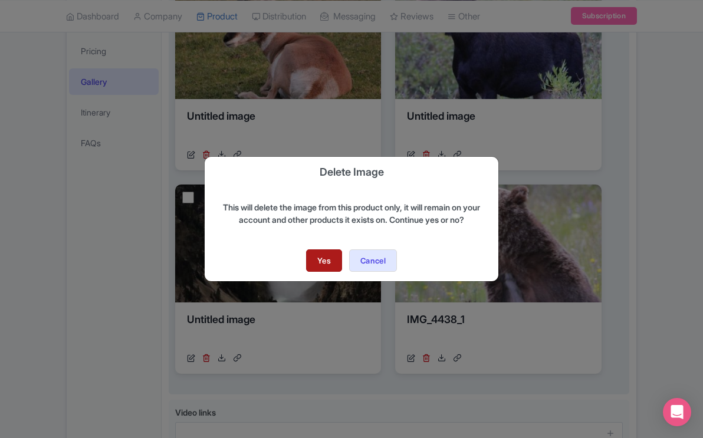
click at [316, 259] on link "Yes" at bounding box center [324, 260] width 36 height 22
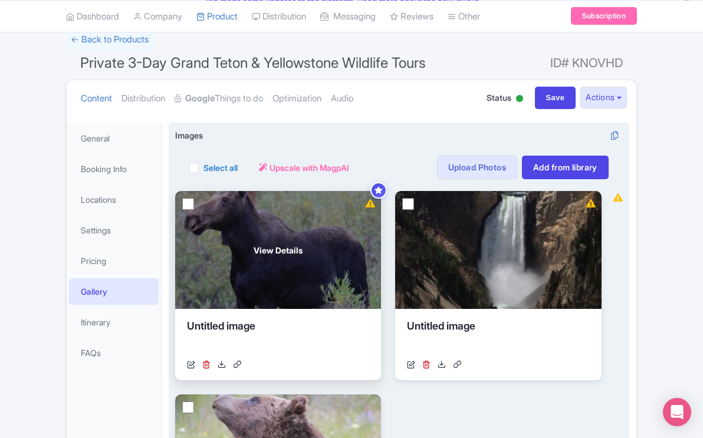
scroll to position [90, 0]
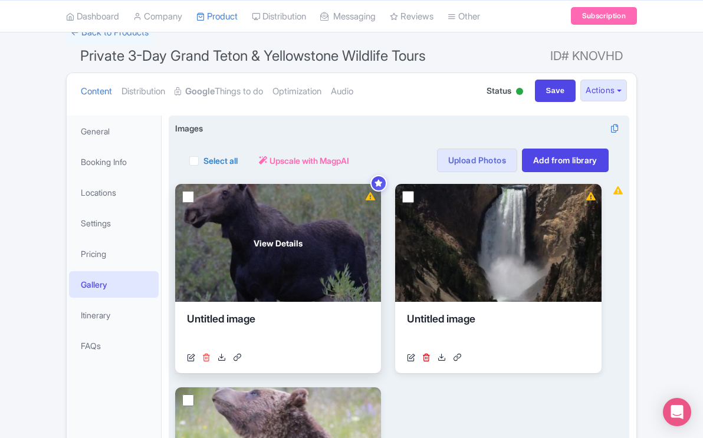
click at [207, 357] on icon at bounding box center [206, 357] width 8 height 8
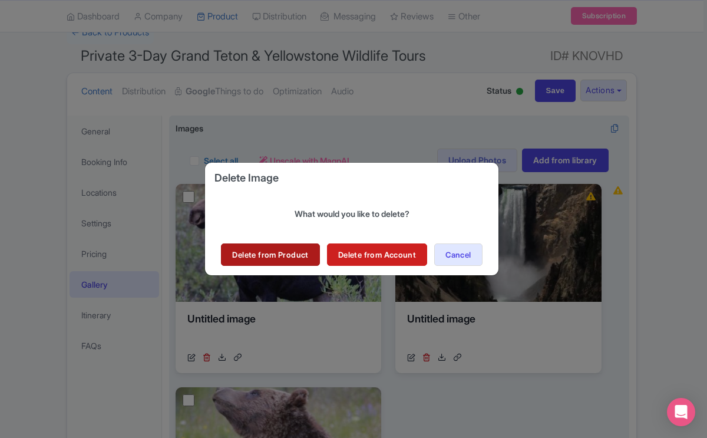
click at [289, 253] on link "Delete from Product" at bounding box center [270, 254] width 98 height 22
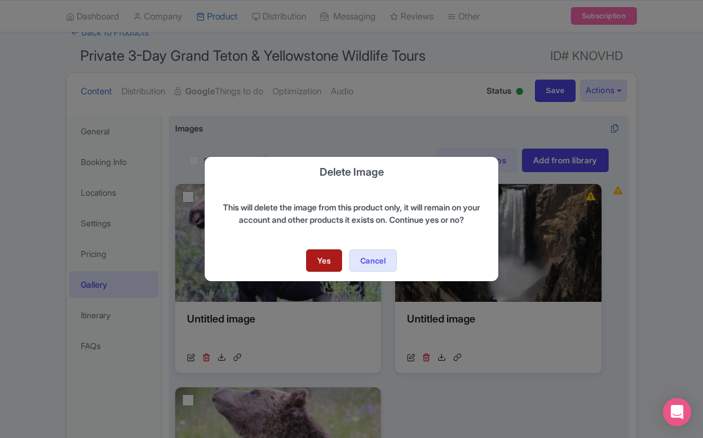
click at [320, 258] on link "Yes" at bounding box center [324, 260] width 36 height 22
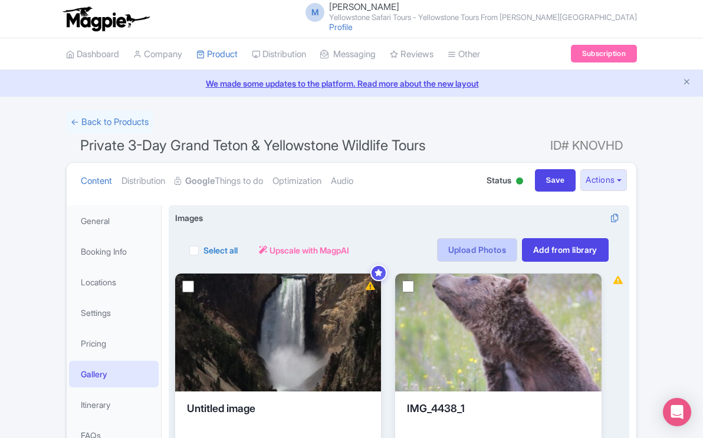
click at [468, 248] on link "Upload Photos" at bounding box center [477, 250] width 80 height 24
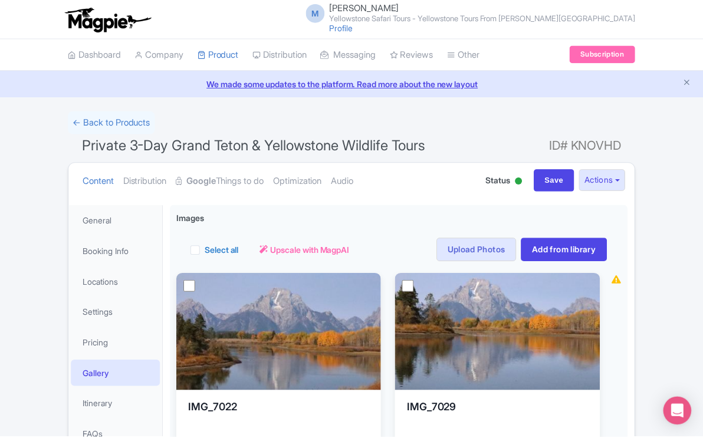
scroll to position [205, 0]
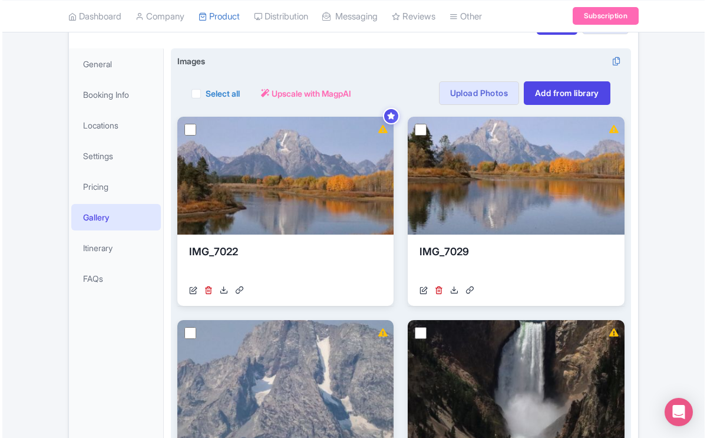
scroll to position [154, 0]
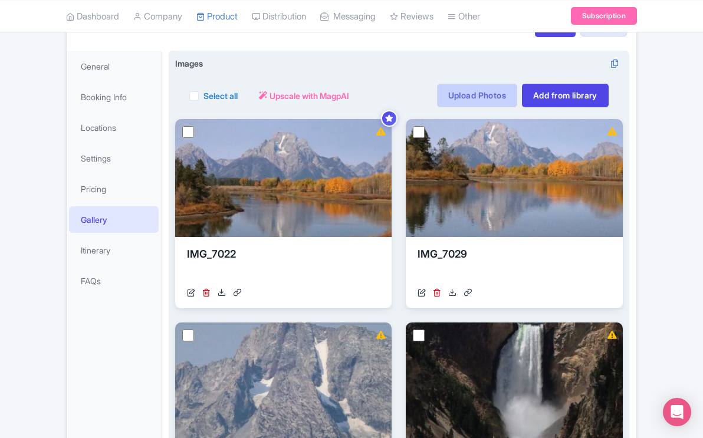
click at [464, 97] on link "Upload Photos" at bounding box center [477, 96] width 80 height 24
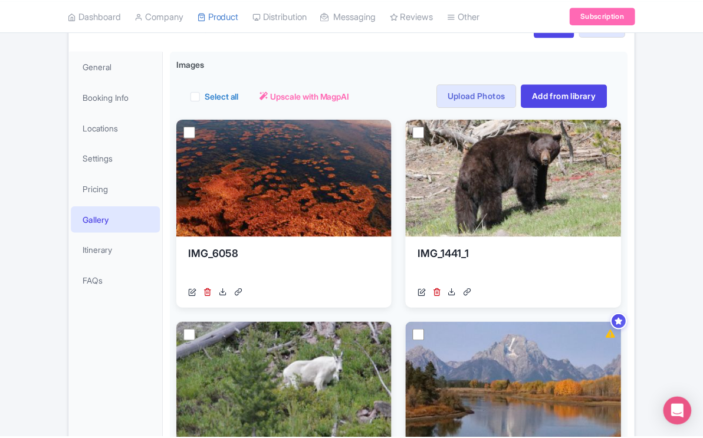
scroll to position [205, 0]
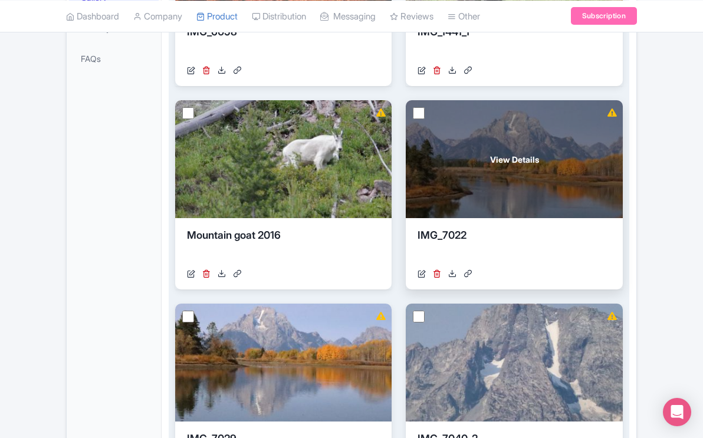
scroll to position [379, 0]
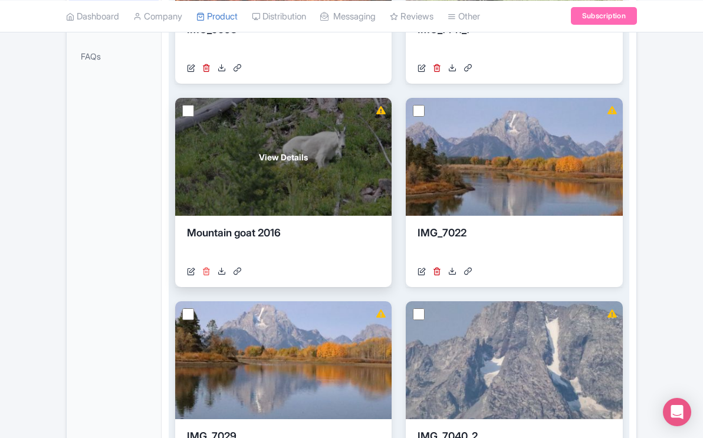
click at [206, 271] on icon at bounding box center [206, 271] width 8 height 8
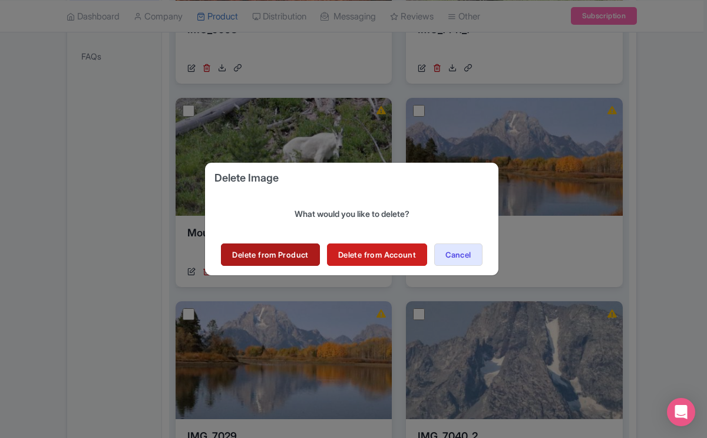
click at [252, 250] on link "Delete from Product" at bounding box center [270, 254] width 98 height 22
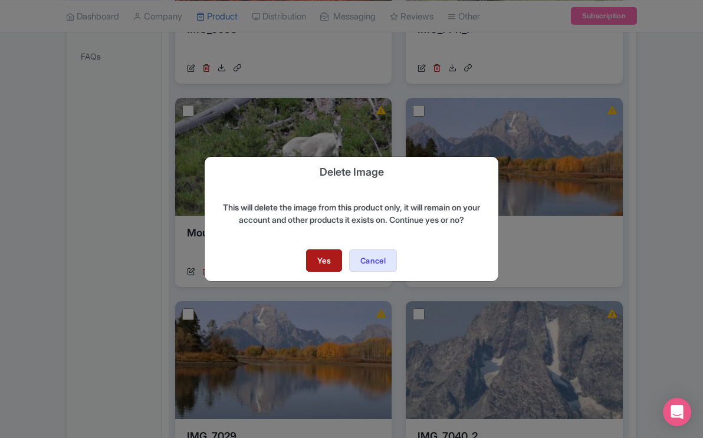
click at [315, 259] on link "Yes" at bounding box center [324, 260] width 36 height 22
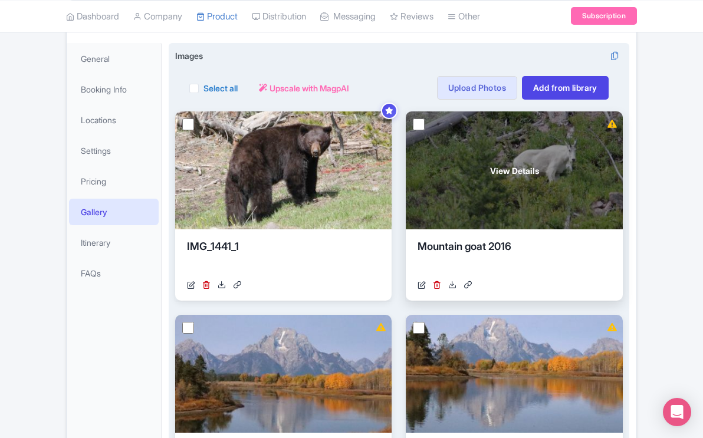
scroll to position [164, 0]
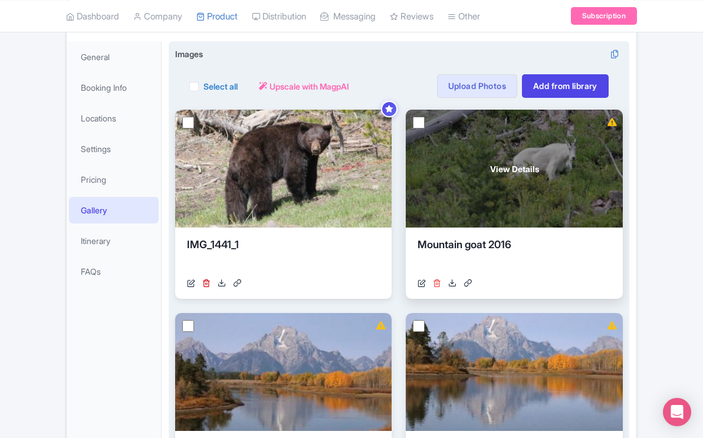
click at [438, 279] on icon at bounding box center [437, 283] width 8 height 8
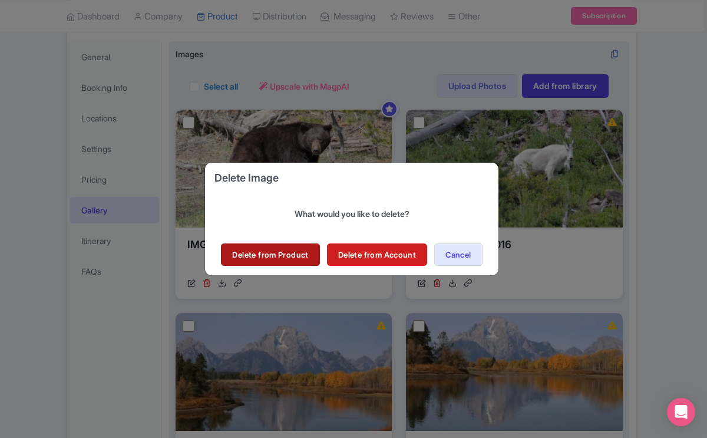
click at [296, 253] on link "Delete from Product" at bounding box center [270, 254] width 98 height 22
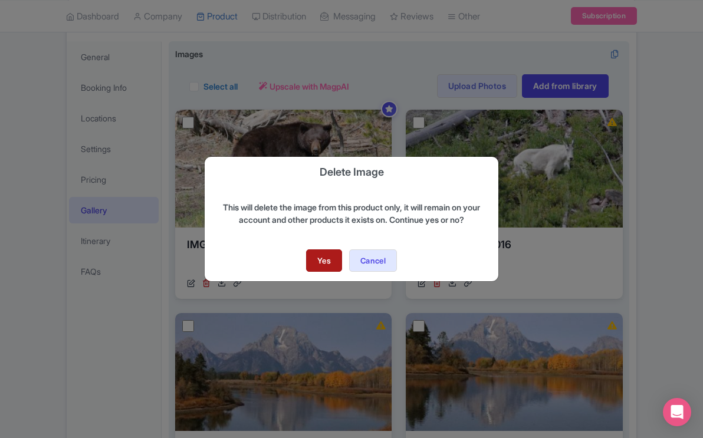
click at [323, 258] on link "Yes" at bounding box center [324, 260] width 36 height 22
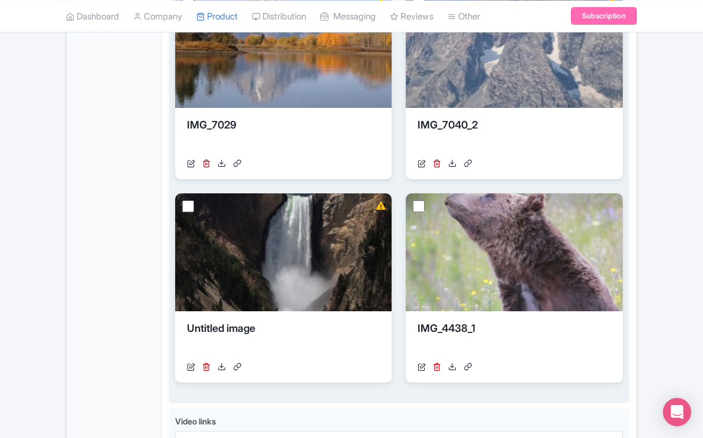
scroll to position [486, 0]
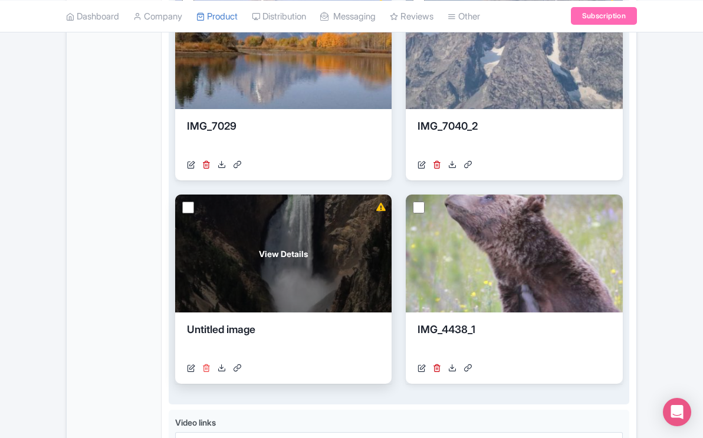
click at [206, 368] on icon at bounding box center [206, 368] width 8 height 8
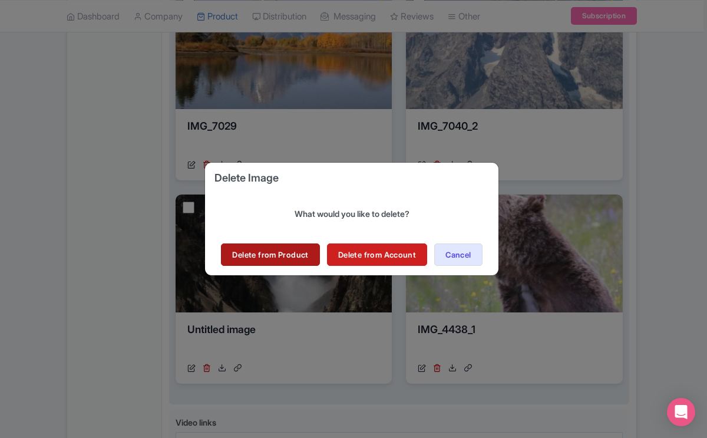
click at [279, 255] on link "Delete from Product" at bounding box center [270, 254] width 98 height 22
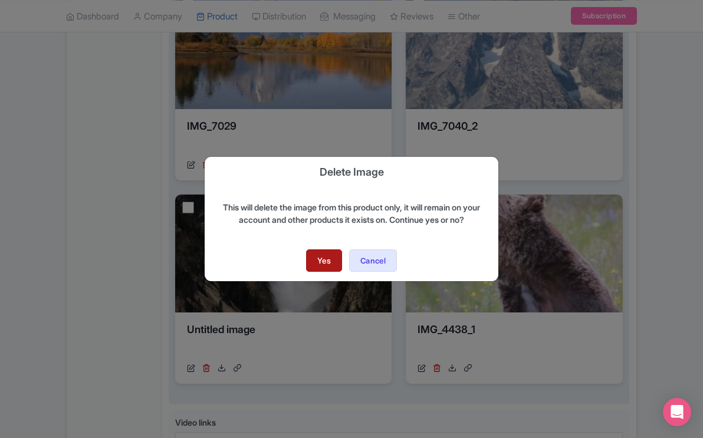
click at [324, 257] on link "Yes" at bounding box center [324, 260] width 36 height 22
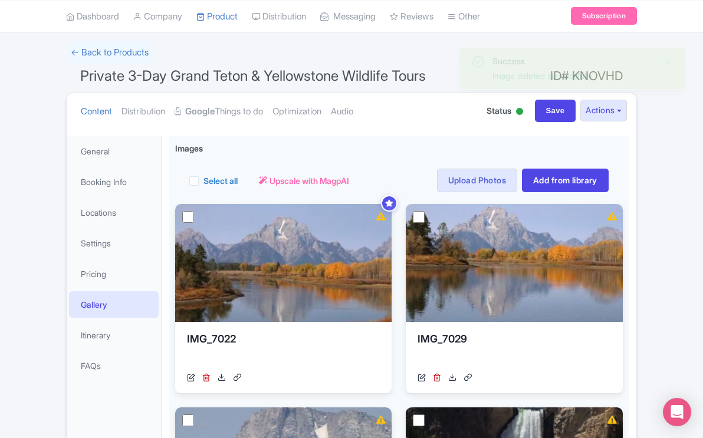
scroll to position [65, 0]
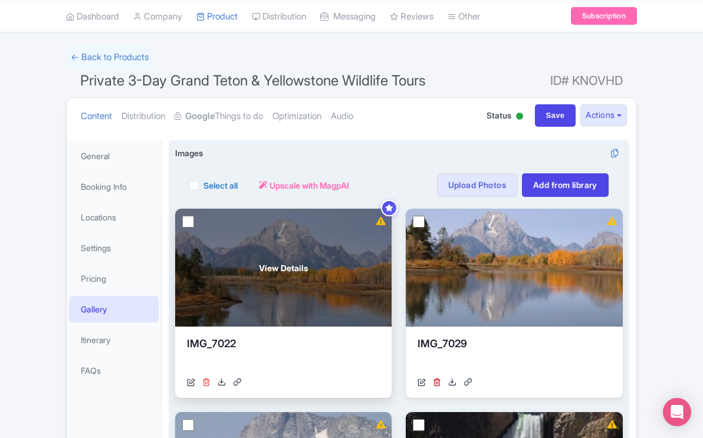
click at [206, 380] on icon at bounding box center [206, 382] width 8 height 8
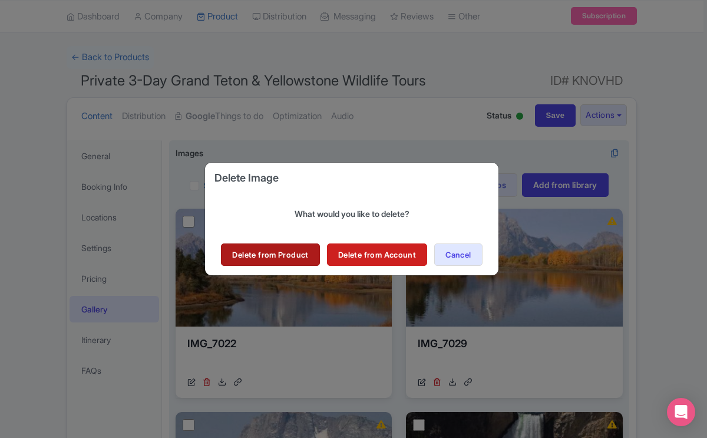
click at [271, 261] on link "Delete from Product" at bounding box center [270, 254] width 98 height 22
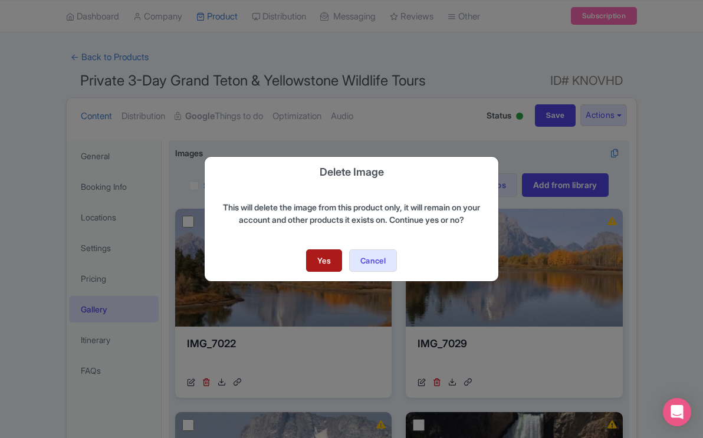
click at [321, 254] on link "Yes" at bounding box center [324, 260] width 36 height 22
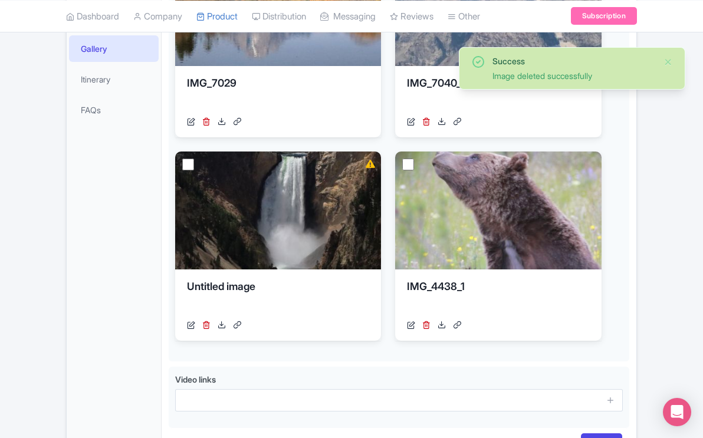
scroll to position [327, 0]
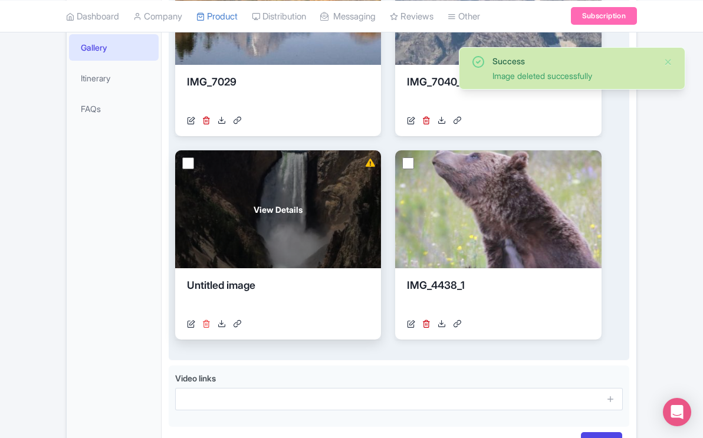
click at [205, 324] on icon at bounding box center [206, 323] width 8 height 8
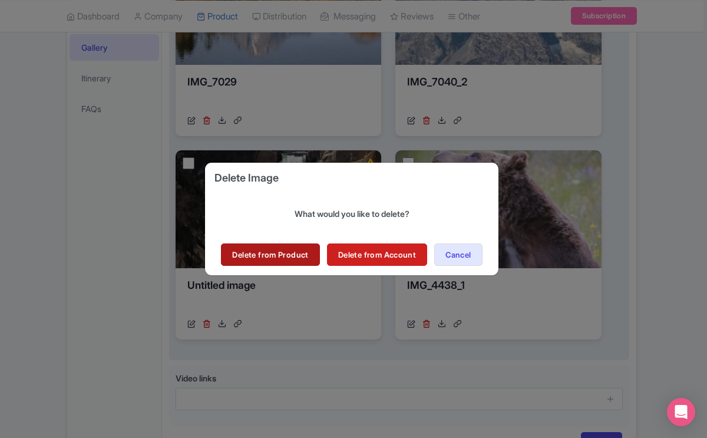
click at [279, 255] on link "Delete from Product" at bounding box center [270, 254] width 98 height 22
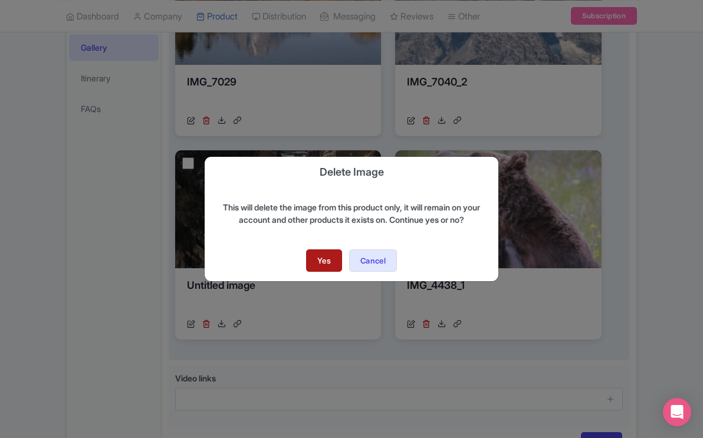
click at [323, 252] on link "Yes" at bounding box center [324, 260] width 36 height 22
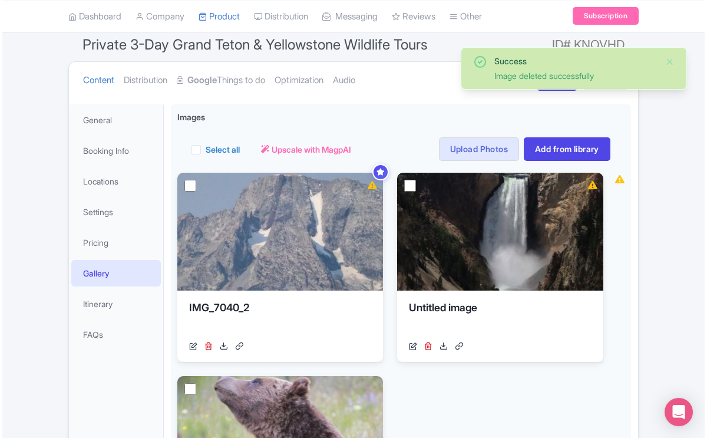
scroll to position [25, 0]
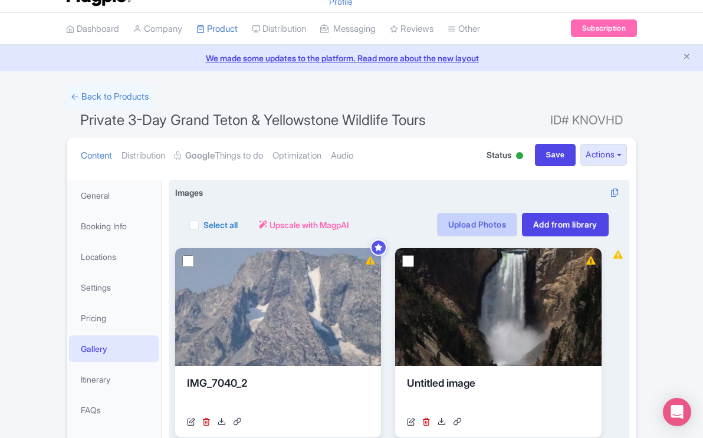
click at [476, 223] on link "Upload Photos" at bounding box center [477, 225] width 80 height 24
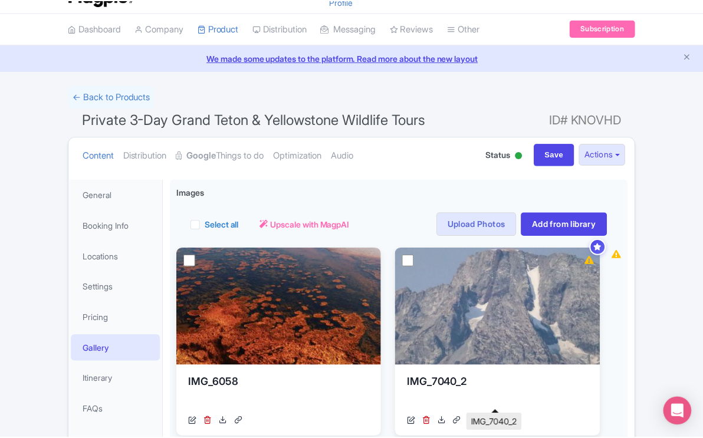
scroll to position [205, 0]
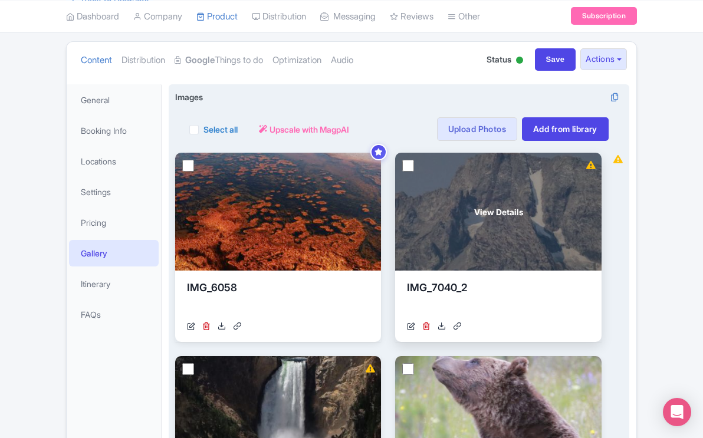
scroll to position [91, 0]
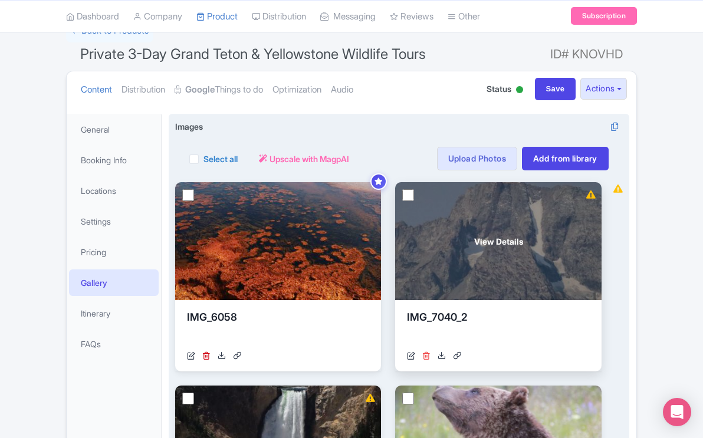
click at [427, 354] on icon at bounding box center [426, 355] width 8 height 8
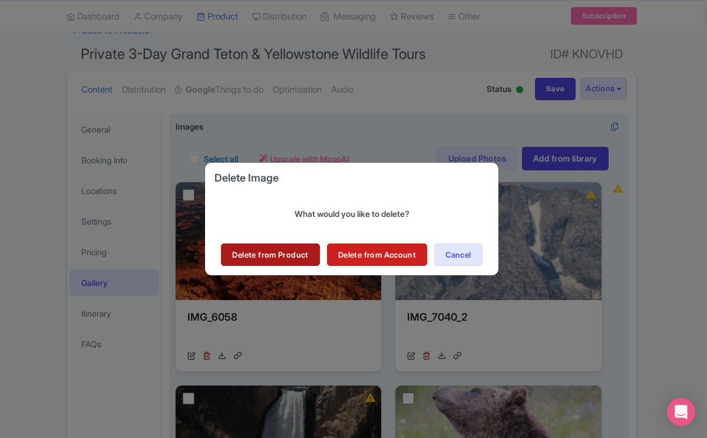
click at [304, 256] on link "Delete from Product" at bounding box center [270, 254] width 98 height 22
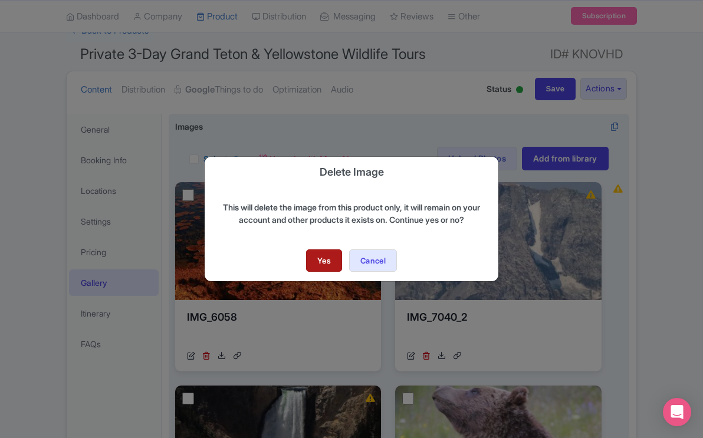
click at [322, 259] on link "Yes" at bounding box center [324, 260] width 36 height 22
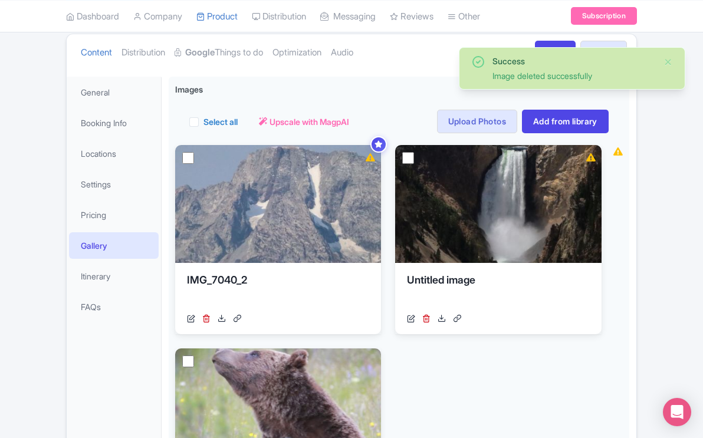
scroll to position [126, 0]
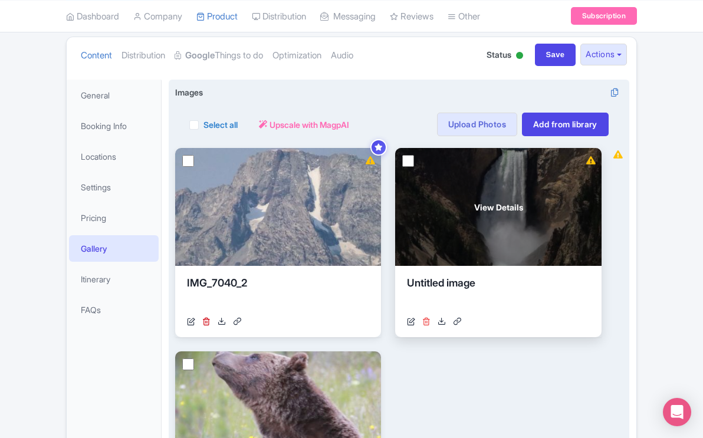
click at [428, 320] on icon at bounding box center [426, 321] width 8 height 8
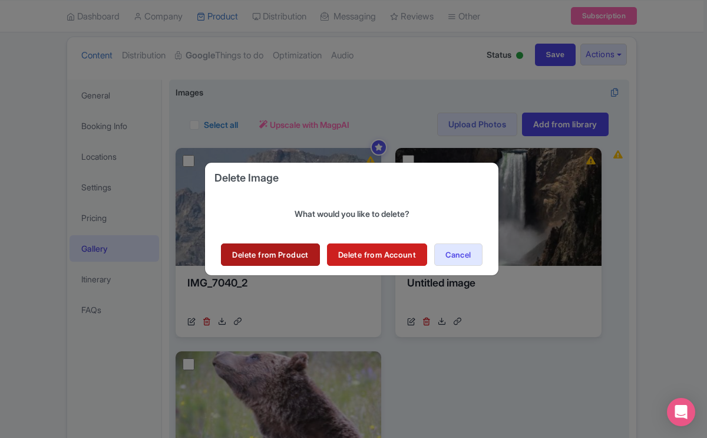
click at [276, 252] on link "Delete from Product" at bounding box center [270, 254] width 98 height 22
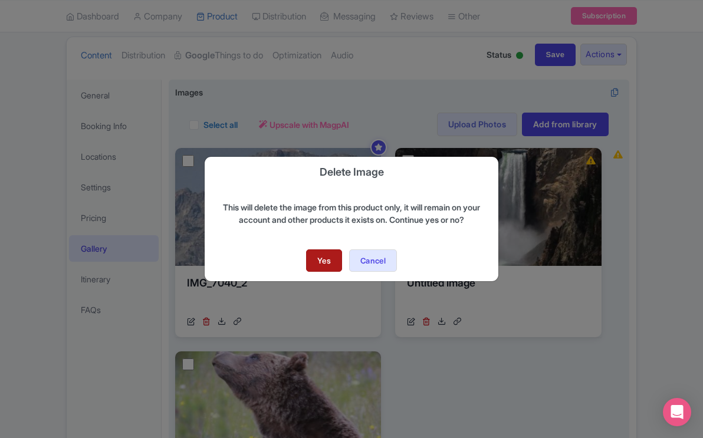
click at [326, 260] on link "Yes" at bounding box center [324, 260] width 36 height 22
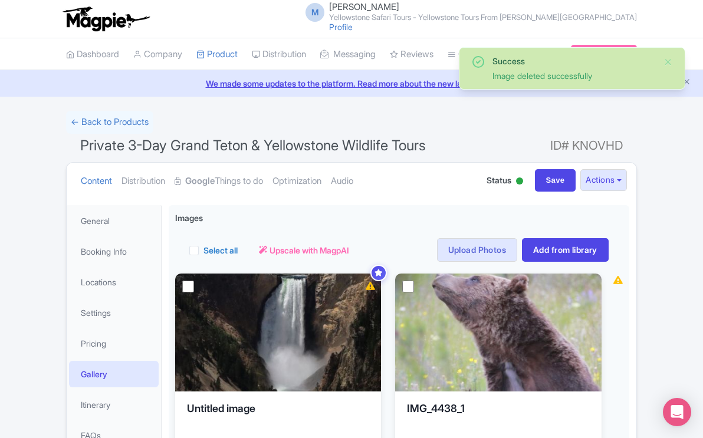
scroll to position [78, 0]
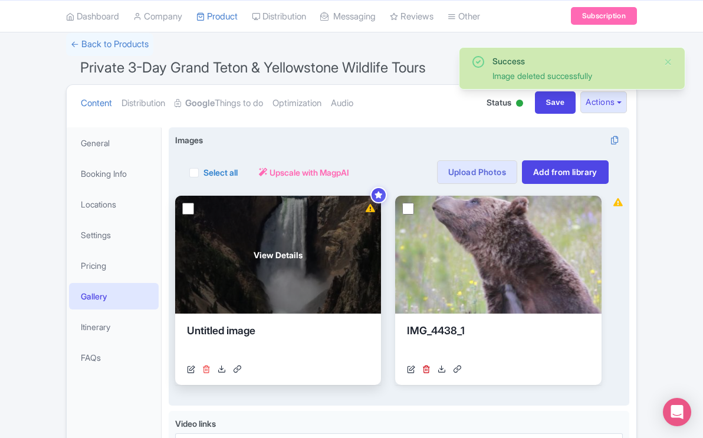
click at [207, 368] on icon at bounding box center [206, 369] width 8 height 8
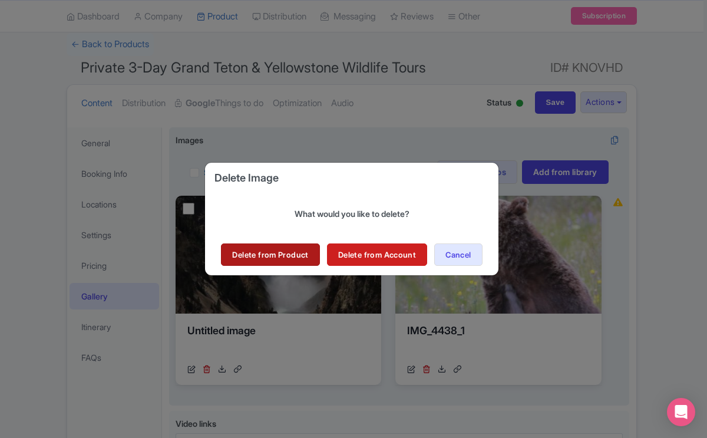
click at [283, 259] on link "Delete from Product" at bounding box center [270, 254] width 98 height 22
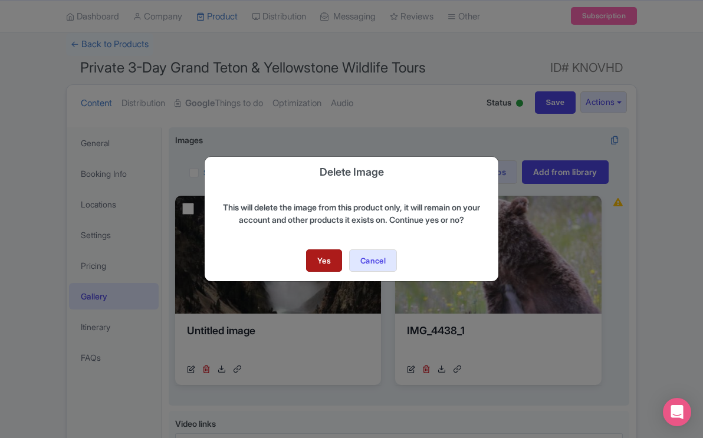
click at [314, 256] on link "Yes" at bounding box center [324, 260] width 36 height 22
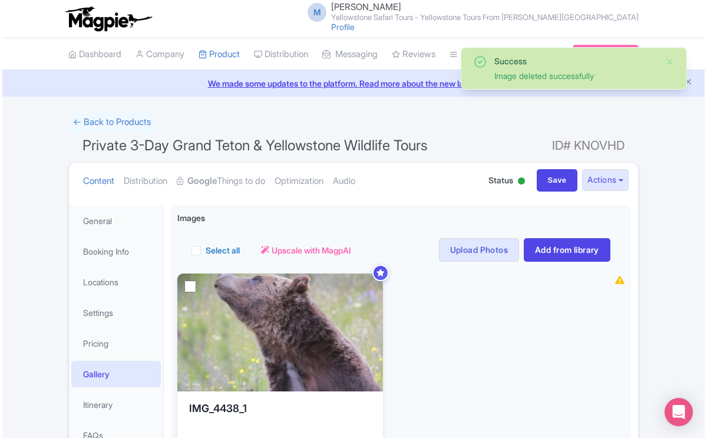
scroll to position [80, 0]
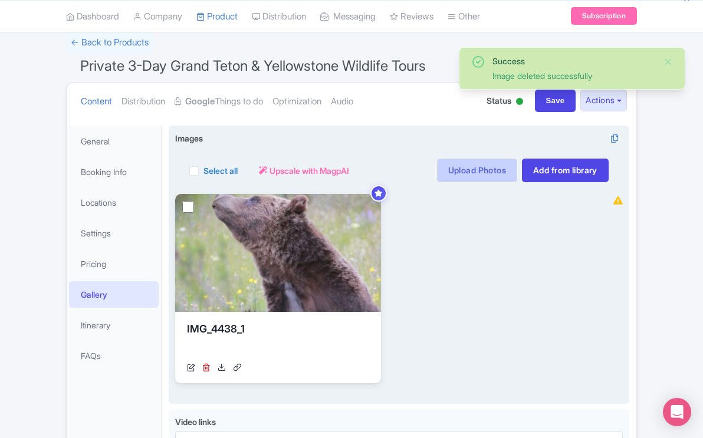
click at [459, 168] on link "Upload Photos" at bounding box center [477, 171] width 80 height 24
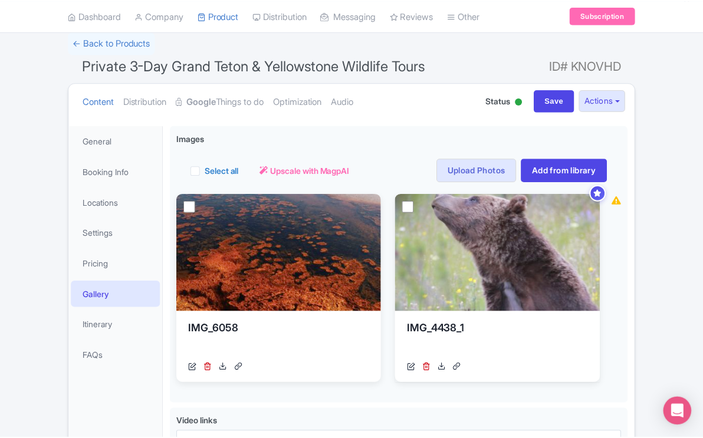
scroll to position [203, 0]
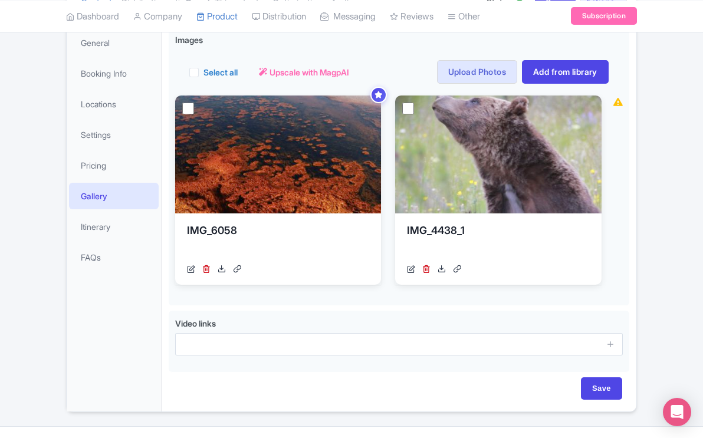
scroll to position [203, 0]
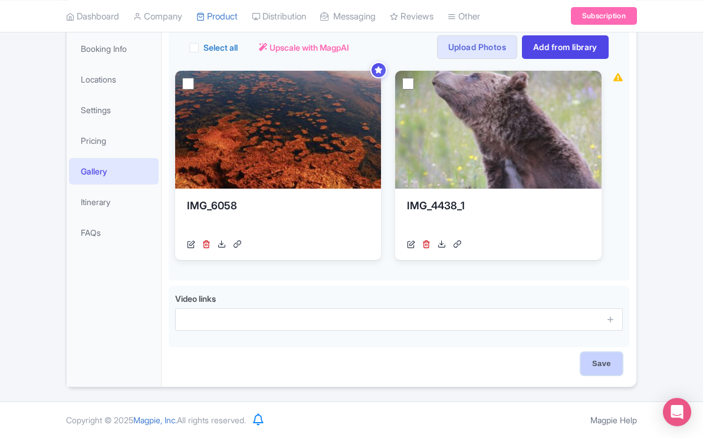
click at [597, 364] on input "Save" at bounding box center [601, 363] width 41 height 22
type input "Saving..."
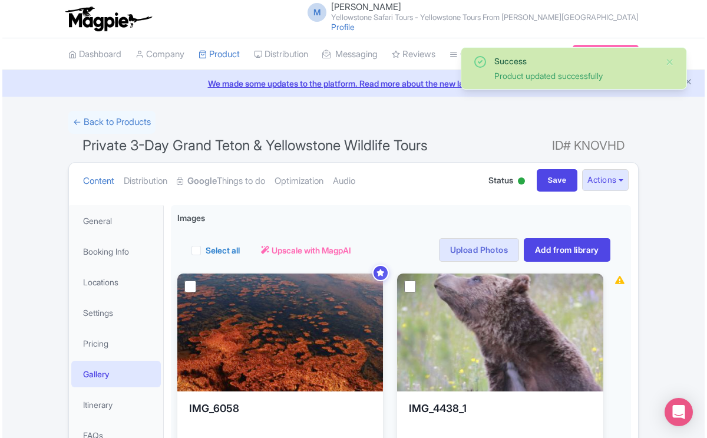
scroll to position [78, 0]
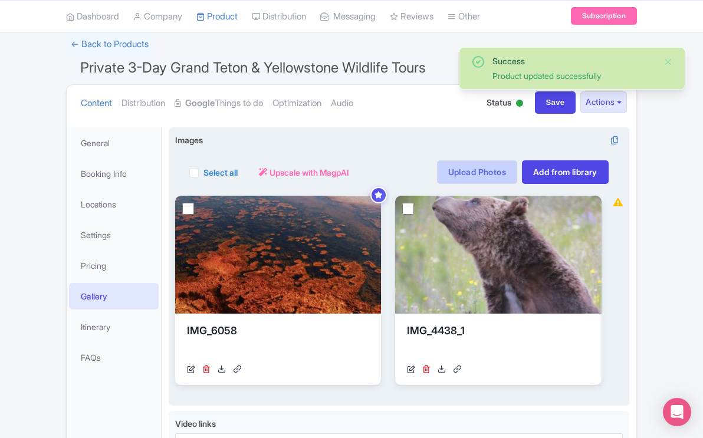
click at [485, 170] on link "Upload Photos" at bounding box center [477, 172] width 80 height 24
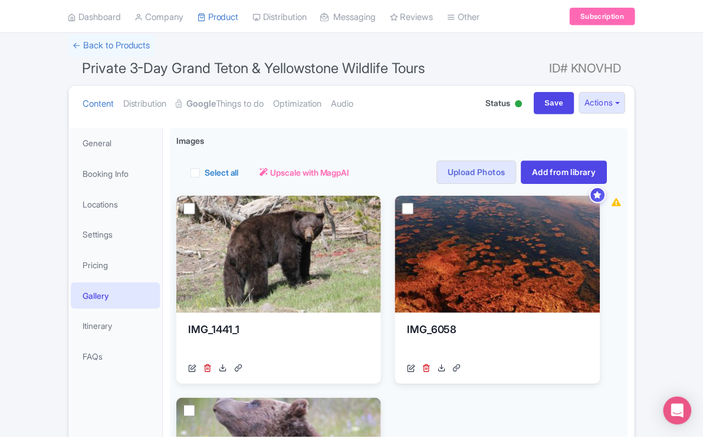
scroll to position [205, 0]
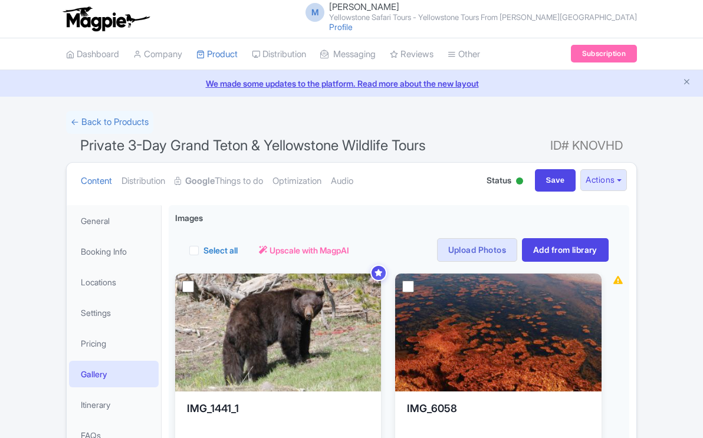
scroll to position [78, 0]
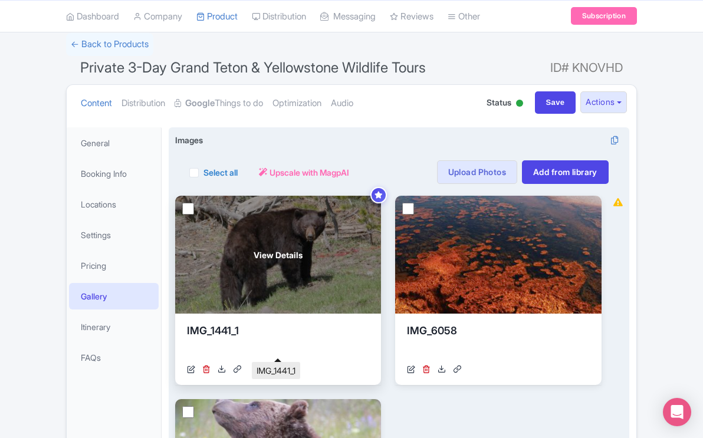
click at [332, 326] on div "IMG_1441_1" at bounding box center [278, 340] width 182 height 35
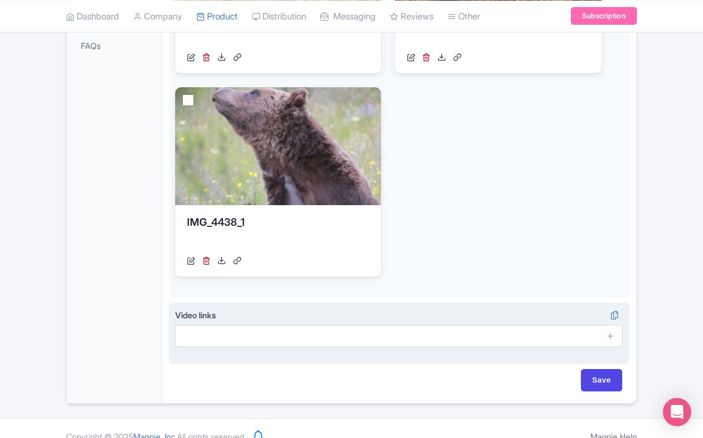
scroll to position [390, 0]
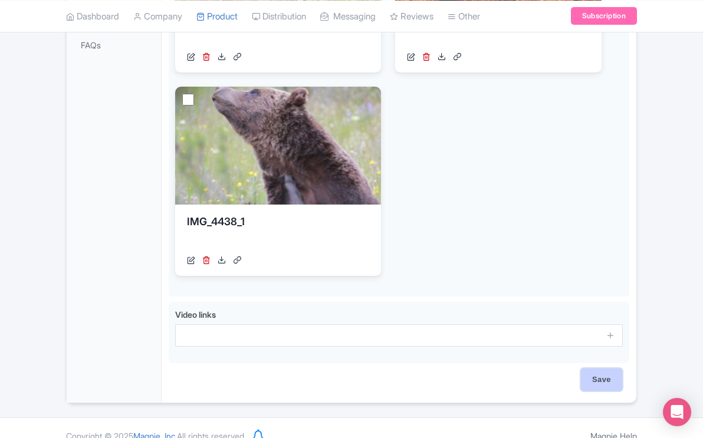
click at [602, 375] on input "Save" at bounding box center [601, 379] width 41 height 22
type input "Saving..."
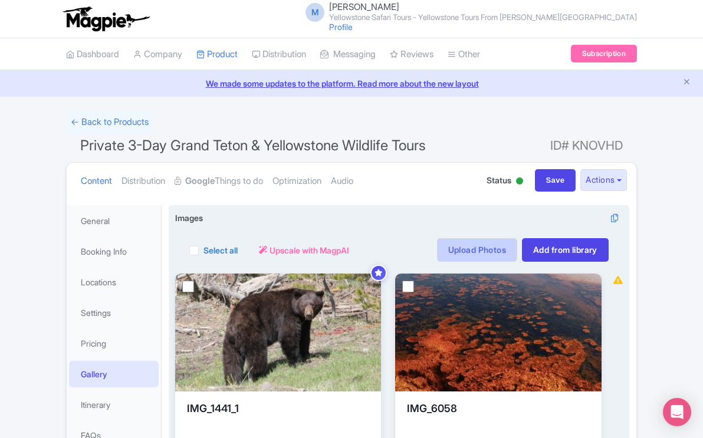
click at [476, 248] on link "Upload Photos" at bounding box center [477, 250] width 80 height 24
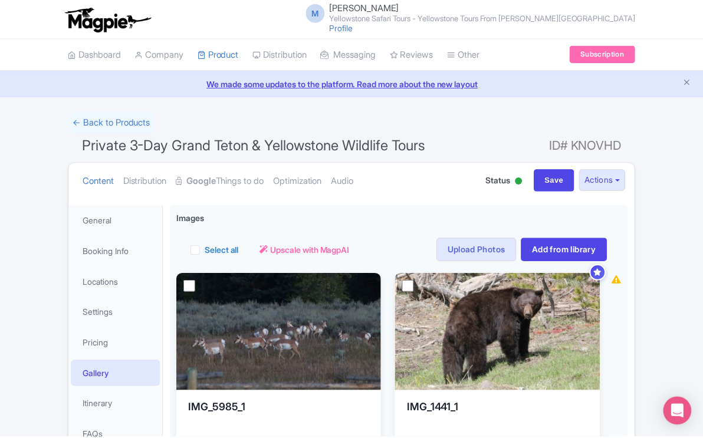
scroll to position [205, 0]
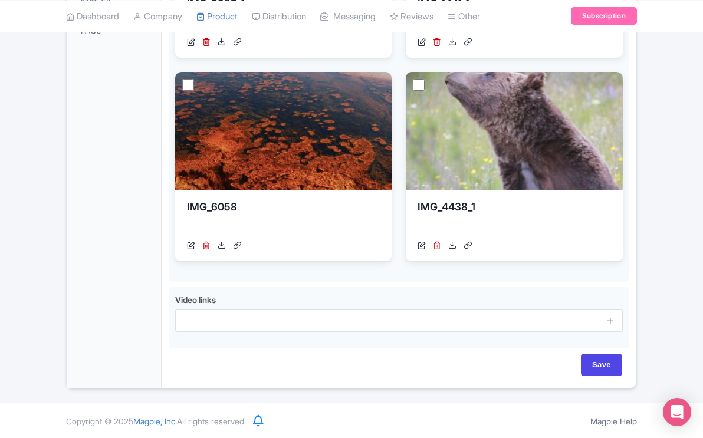
scroll to position [406, 0]
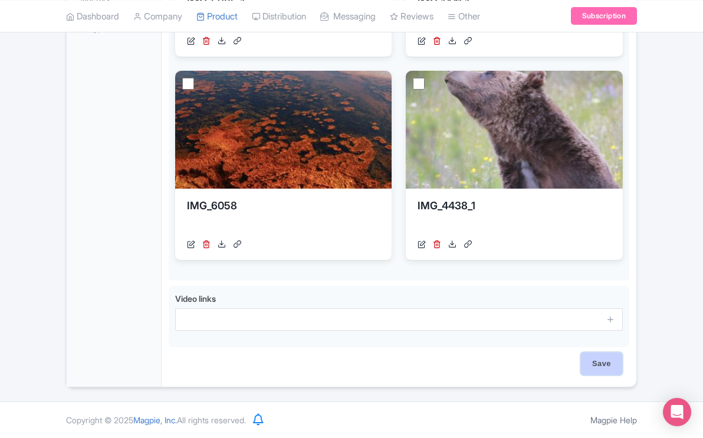
click at [609, 362] on input "Save" at bounding box center [601, 363] width 41 height 22
type input "Saving..."
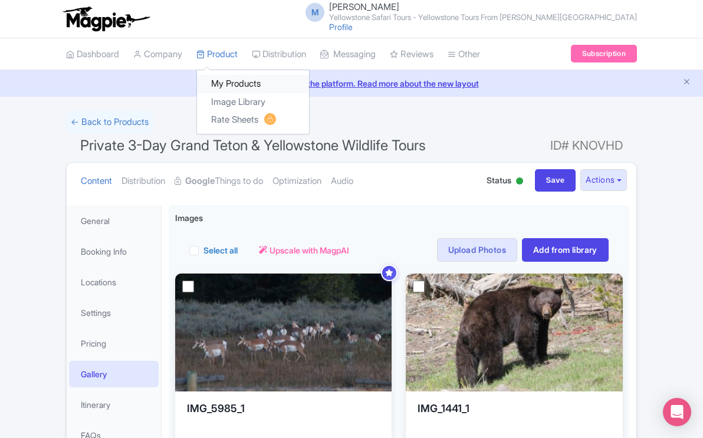
click at [226, 80] on link "My Products" at bounding box center [253, 84] width 112 height 18
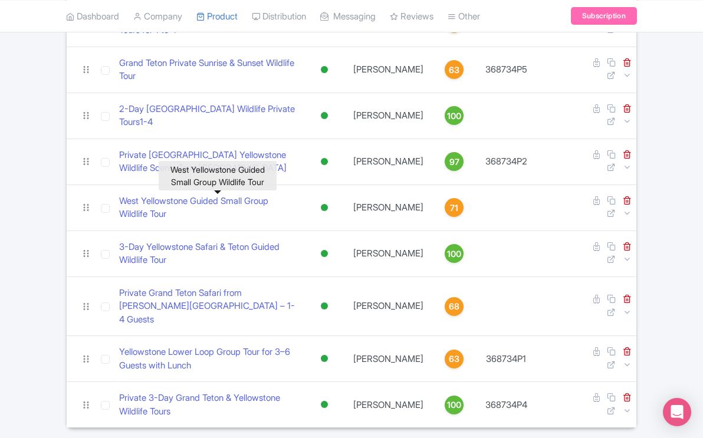
scroll to position [345, 0]
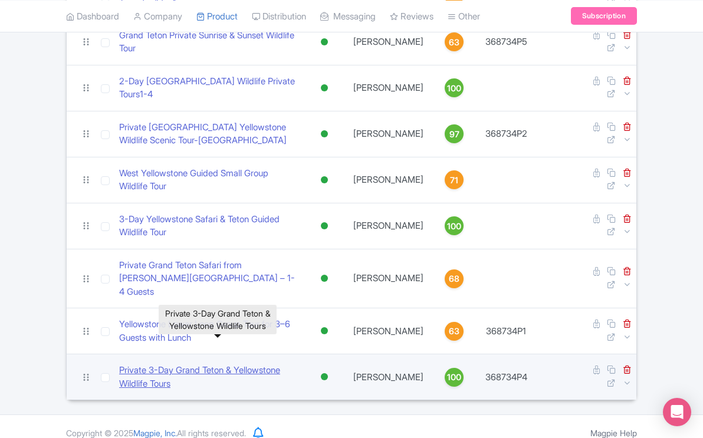
click at [168, 364] on link "Private 3-Day Grand Teton & Yellowstone Wildlife Tours" at bounding box center [208, 377] width 179 height 27
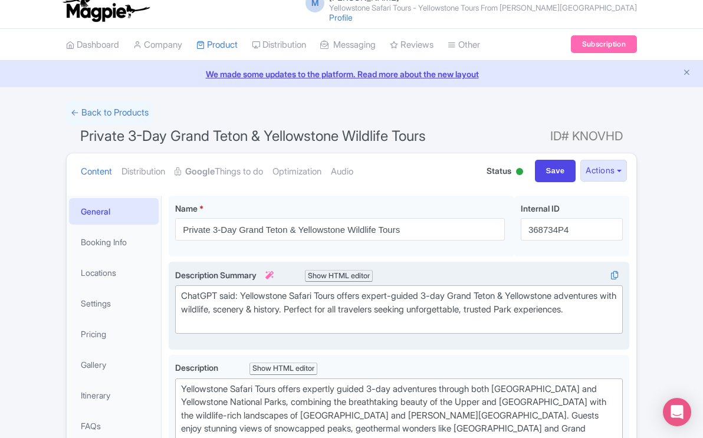
scroll to position [11, 0]
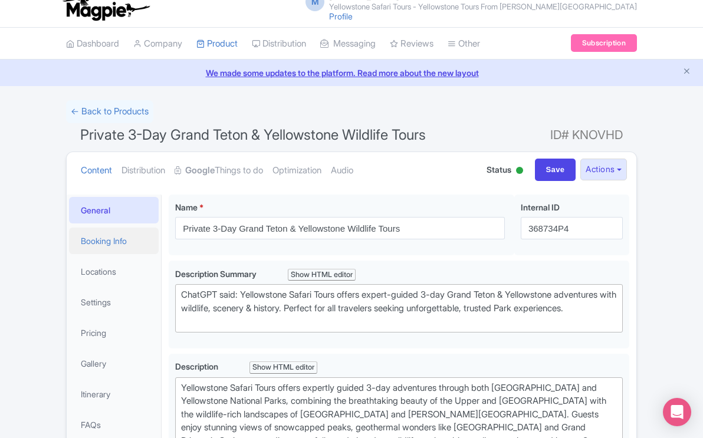
click at [114, 240] on link "Booking Info" at bounding box center [114, 240] width 90 height 27
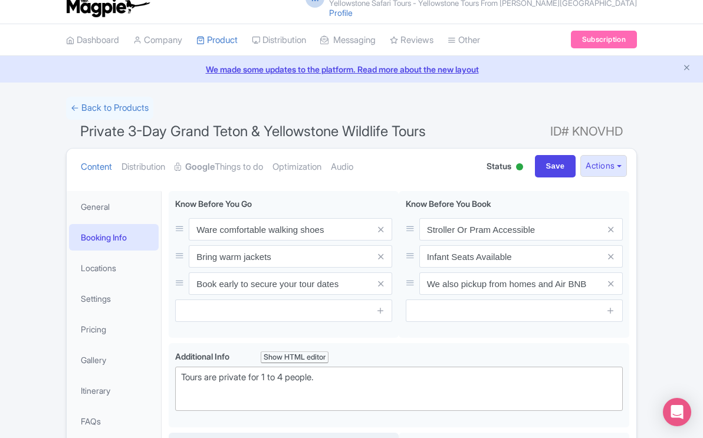
scroll to position [10, 0]
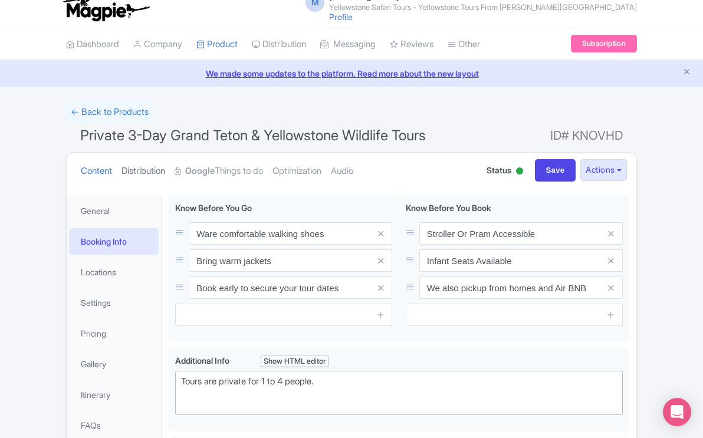
click at [146, 169] on link "Distribution" at bounding box center [143, 171] width 44 height 37
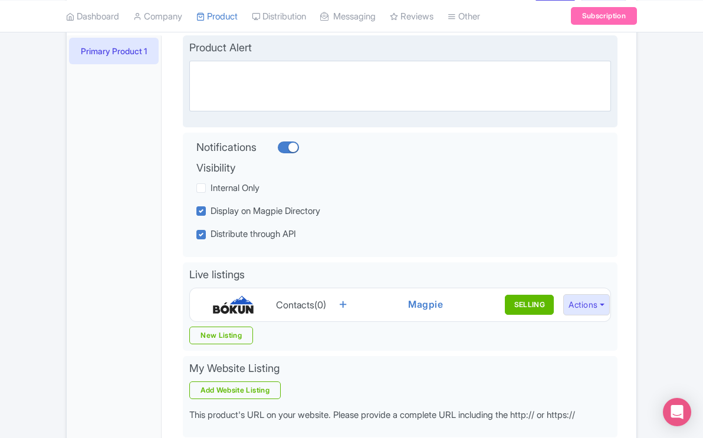
scroll to position [176, 0]
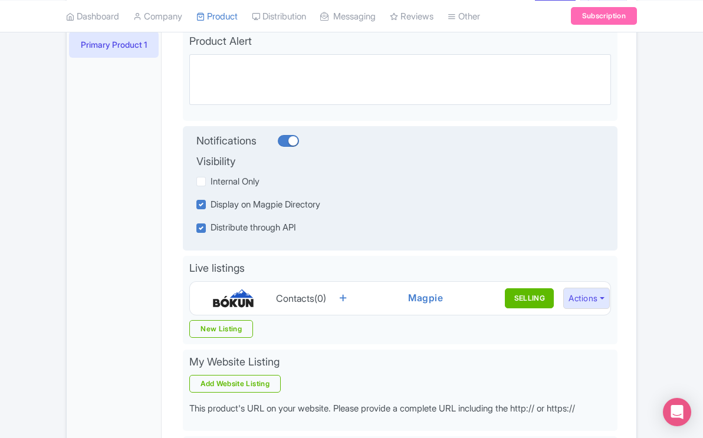
click at [263, 164] on h4 "Visibility" at bounding box center [382, 162] width 372 height 12
click at [230, 160] on h4 "Visibility" at bounding box center [382, 162] width 372 height 12
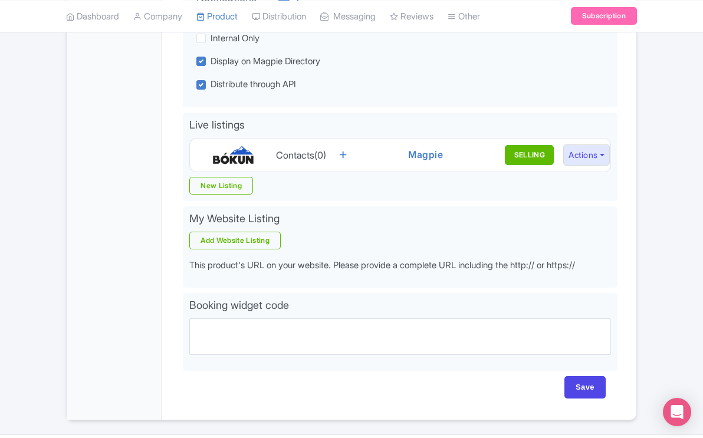
scroll to position [321, 0]
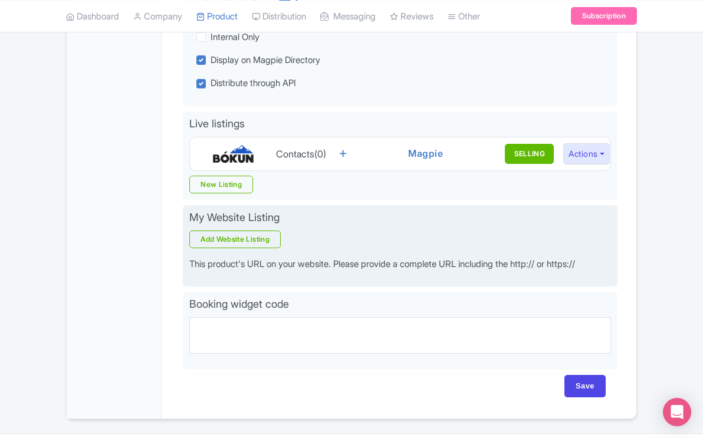
click at [372, 274] on div "My Website Listing Add Website Listing This product's URL on your website. Plea…" at bounding box center [400, 246] width 434 height 82
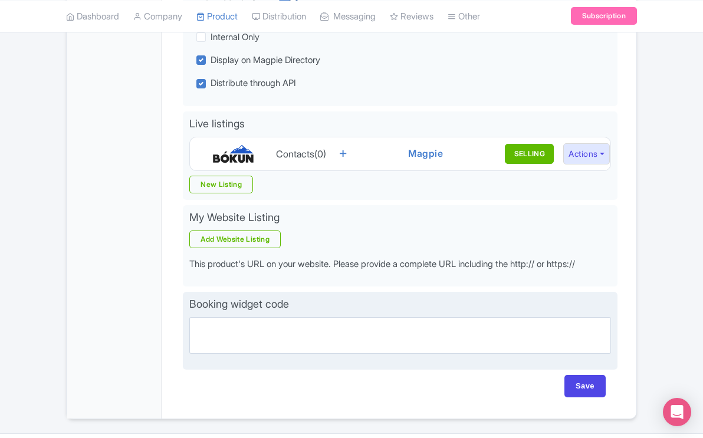
click at [344, 293] on div "Booking widget code Partner booking url" at bounding box center [400, 331] width 434 height 78
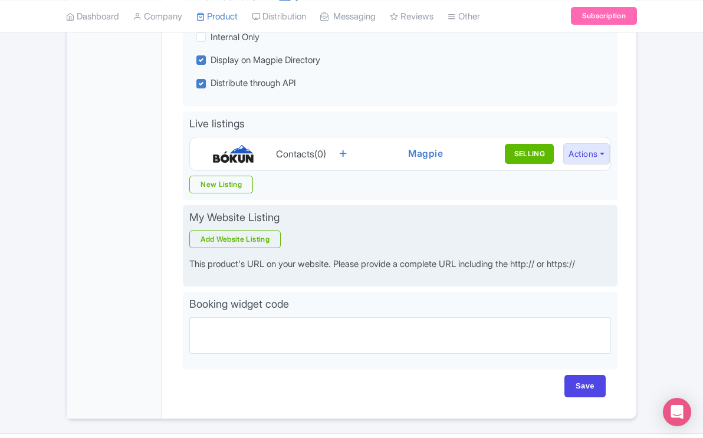
click at [251, 263] on p "This product's URL on your website. Please provide a complete URL including the…" at bounding box center [399, 265] width 421 height 14
click at [259, 240] on link "Add Website Listing" at bounding box center [234, 239] width 91 height 18
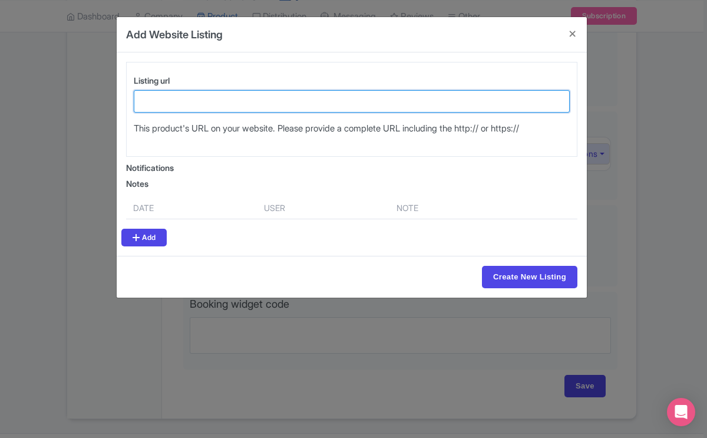
click at [223, 97] on input "Listing url" at bounding box center [352, 101] width 436 height 22
type input "https://www.yellowstonesafaritours.com/book-yellowstone-tours-online-yellowston…"
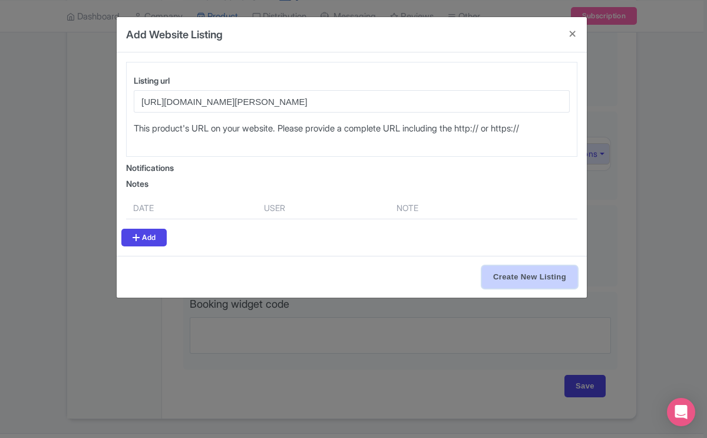
click at [500, 275] on input "Create New Listing" at bounding box center [529, 277] width 95 height 22
type input "Create New Listing"
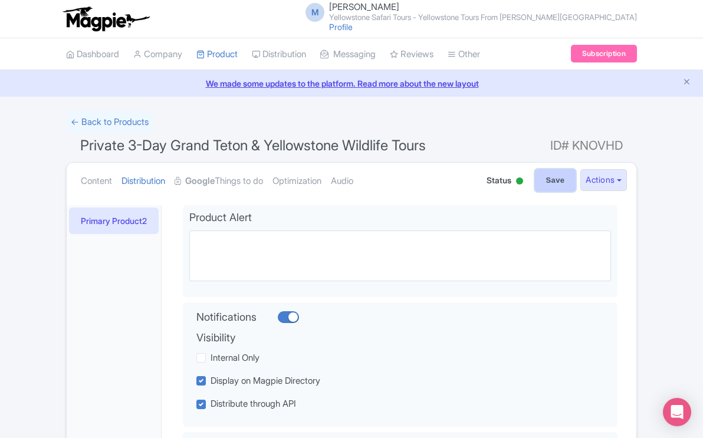
click at [551, 177] on input "Save" at bounding box center [555, 180] width 41 height 22
type input "Saving..."
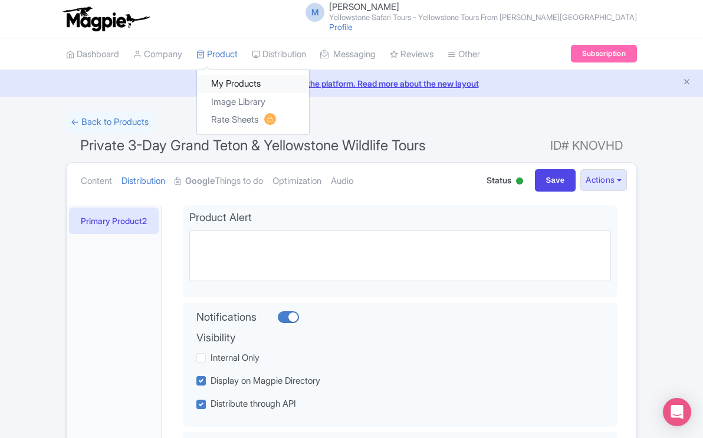
click at [232, 83] on link "My Products" at bounding box center [253, 84] width 112 height 18
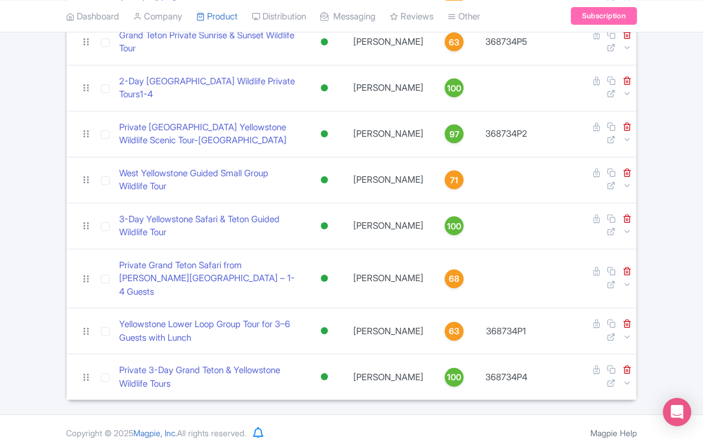
scroll to position [345, 0]
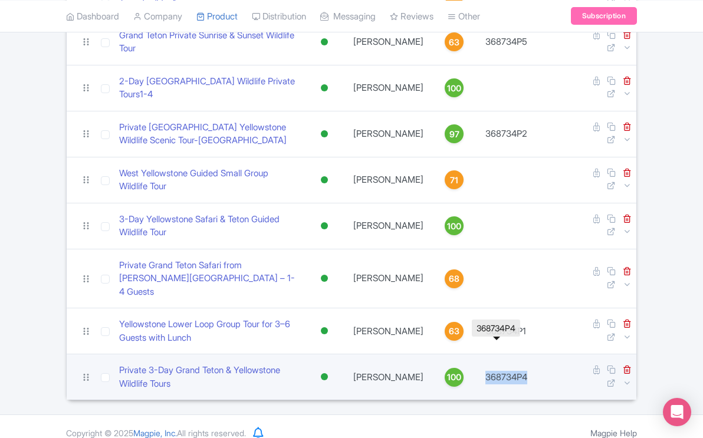
drag, startPoint x: 525, startPoint y: 361, endPoint x: 474, endPoint y: 364, distance: 51.4
click at [474, 364] on tr "Private 3-Day Grand Teton & Yellowstone Wildlife Tours Active Inactive Building…" at bounding box center [351, 377] width 569 height 46
copy tr "368734P4"
click at [186, 364] on link "Private 3-Day Grand Teton & Yellowstone Wildlife Tours" at bounding box center [208, 377] width 179 height 27
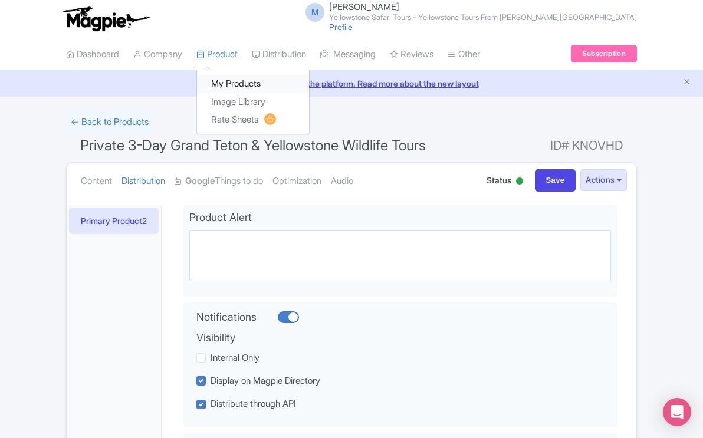
click at [233, 81] on link "My Products" at bounding box center [253, 84] width 112 height 18
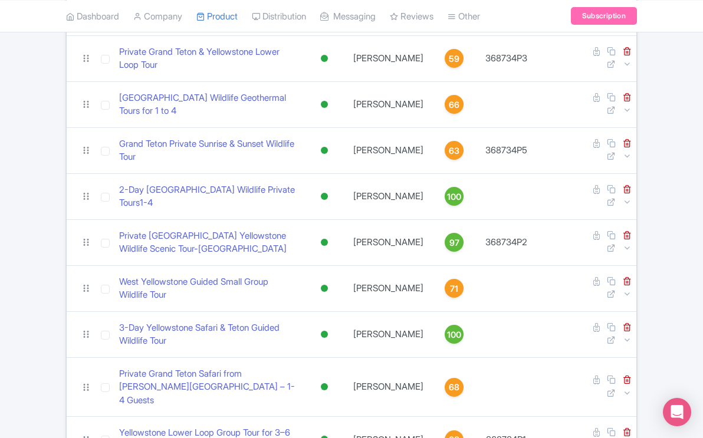
scroll to position [345, 0]
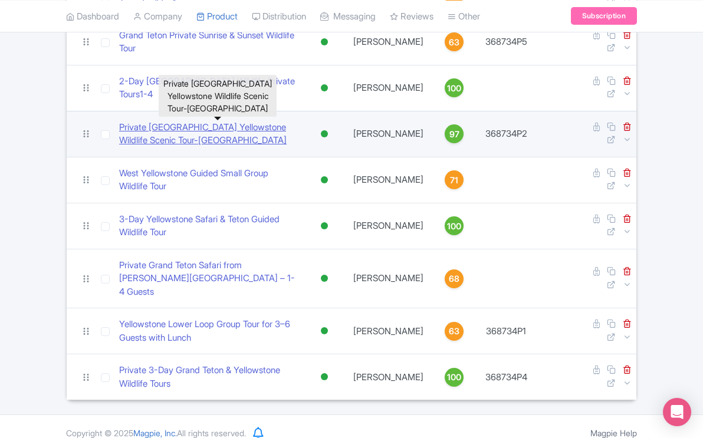
click at [279, 127] on link "Private [GEOGRAPHIC_DATA] Yellowstone Wildlife Scenic Tour-[GEOGRAPHIC_DATA]" at bounding box center [208, 134] width 179 height 27
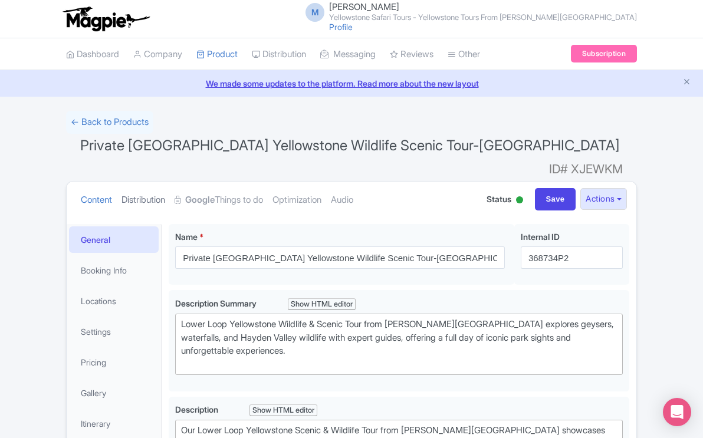
click at [156, 182] on link "Distribution" at bounding box center [143, 200] width 44 height 37
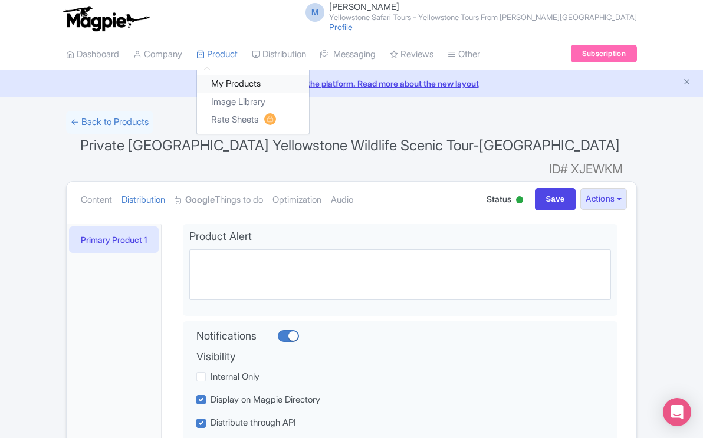
click at [230, 82] on link "My Products" at bounding box center [253, 84] width 112 height 18
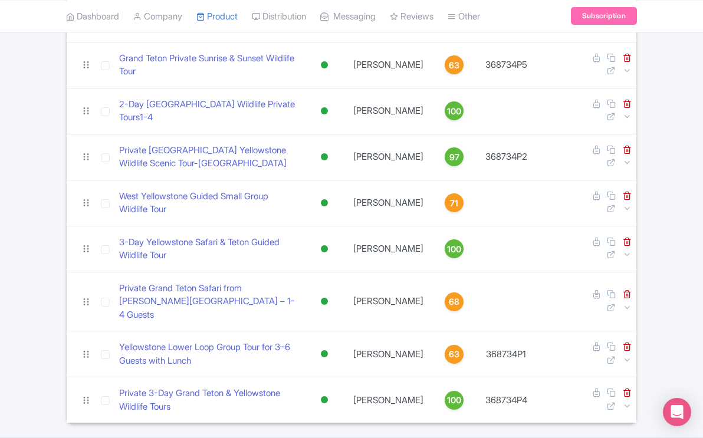
scroll to position [345, 0]
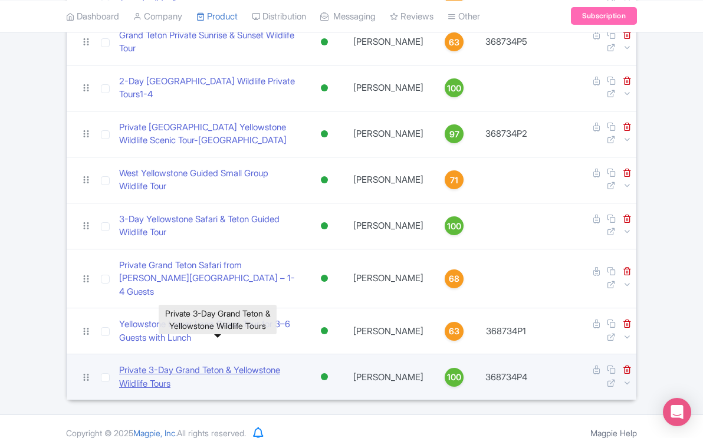
click at [190, 364] on link "Private 3-Day Grand Teton & Yellowstone Wildlife Tours" at bounding box center [208, 377] width 179 height 27
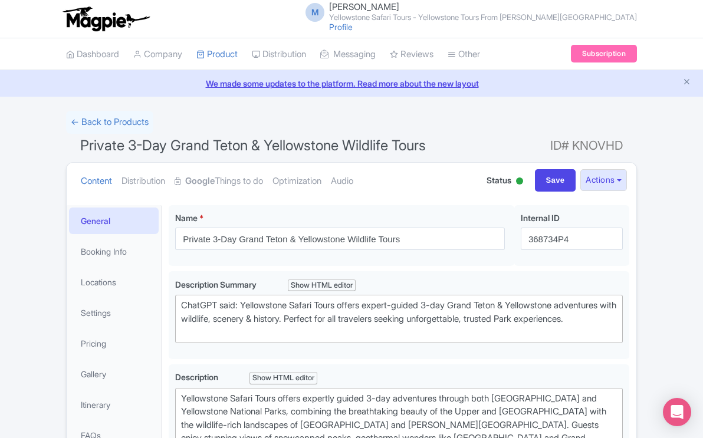
click at [157, 181] on link "Distribution" at bounding box center [143, 181] width 44 height 37
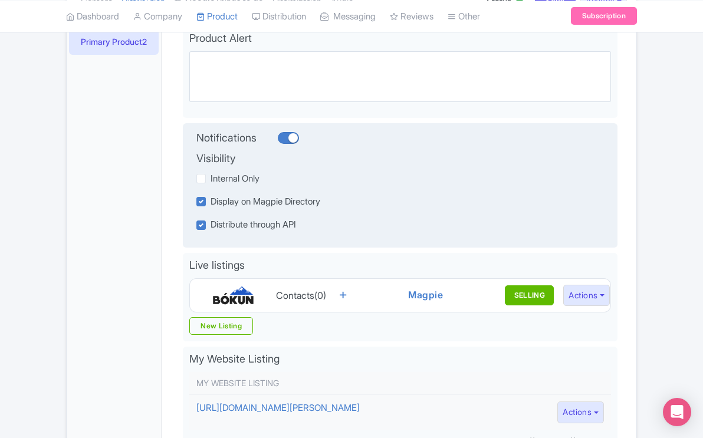
scroll to position [393, 0]
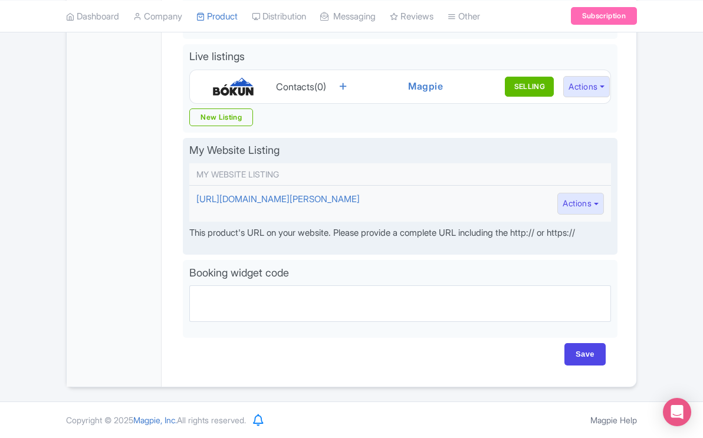
drag, startPoint x: 361, startPoint y: 207, endPoint x: 188, endPoint y: 189, distance: 174.3
click at [188, 189] on div "My Website Listing My Website Listing https://www.yellowstonesafaritours.com/bo…" at bounding box center [400, 196] width 434 height 117
copy div "My Website Listing https://www.yellowstonesafaritours.com/book-yellowstone-tour…"
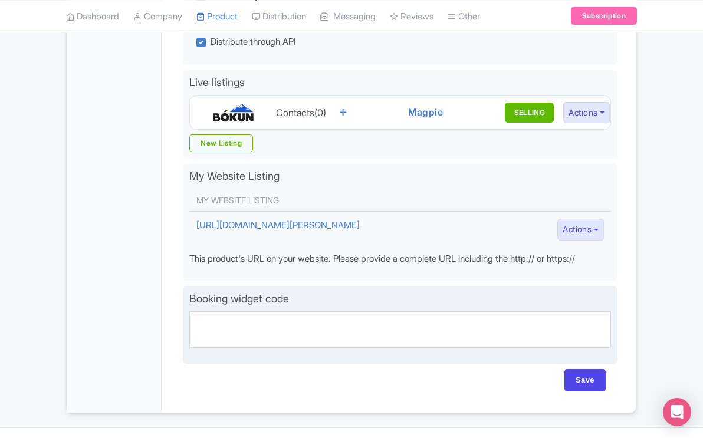
scroll to position [361, 0]
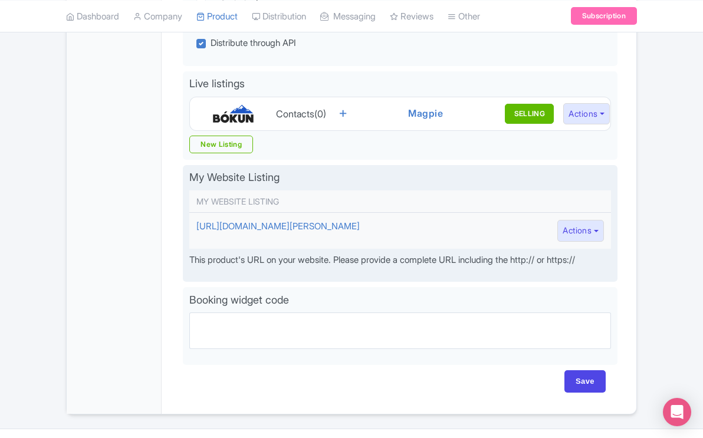
click at [371, 240] on td "[URL][DOMAIN_NAME][PERSON_NAME]" at bounding box center [357, 230] width 337 height 36
drag, startPoint x: 358, startPoint y: 243, endPoint x: 197, endPoint y: 230, distance: 161.4
click at [197, 230] on td "[URL][DOMAIN_NAME][PERSON_NAME]" at bounding box center [357, 230] width 337 height 36
copy link "[URL][DOMAIN_NAME][PERSON_NAME]"
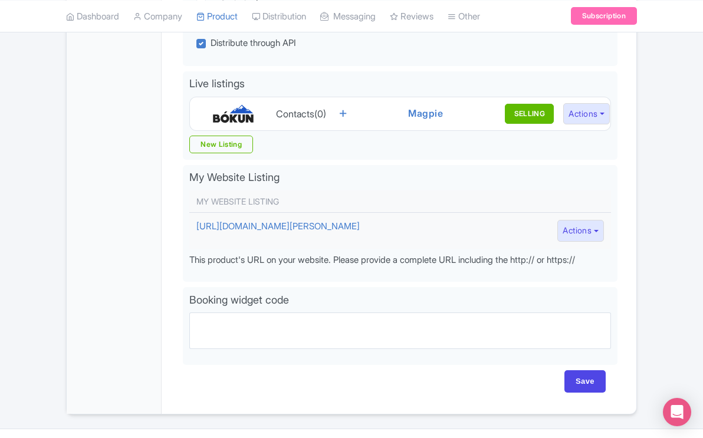
click at [131, 243] on div "Primary Product 2" at bounding box center [114, 128] width 95 height 569
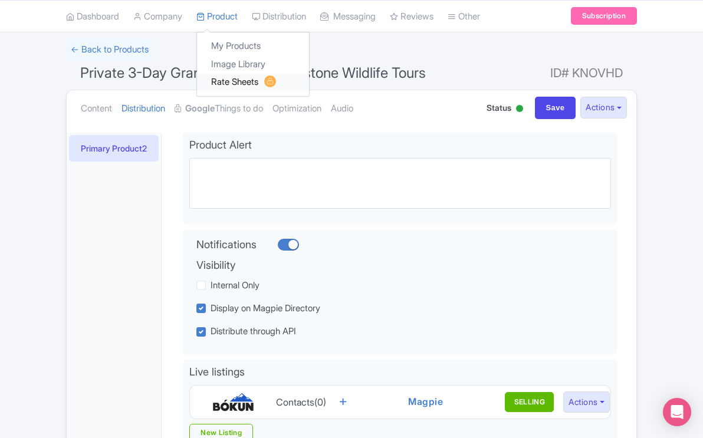
scroll to position [0, 0]
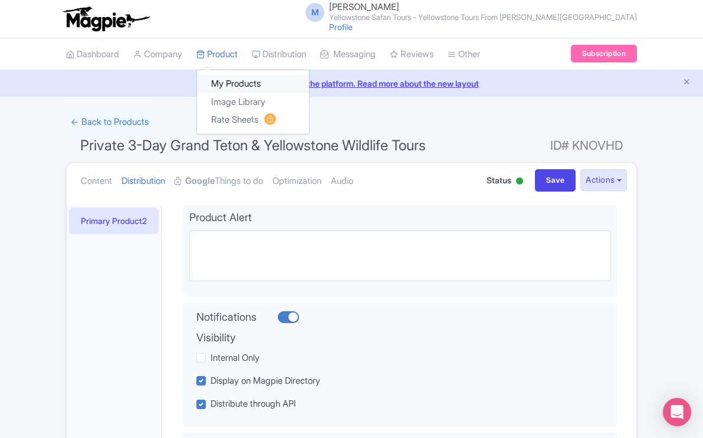
click at [230, 81] on link "My Products" at bounding box center [253, 84] width 112 height 18
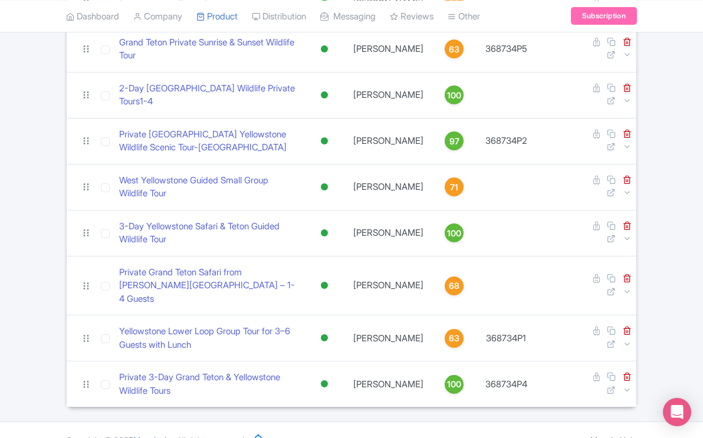
scroll to position [345, 0]
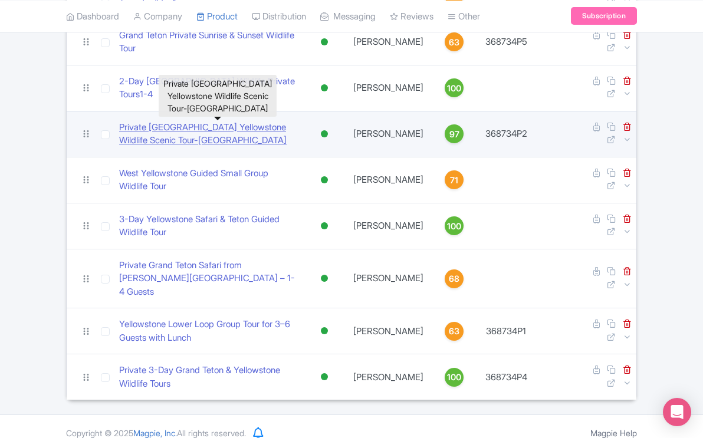
click at [217, 126] on link "Private [GEOGRAPHIC_DATA] Yellowstone Wildlife Scenic Tour-[GEOGRAPHIC_DATA]" at bounding box center [208, 134] width 179 height 27
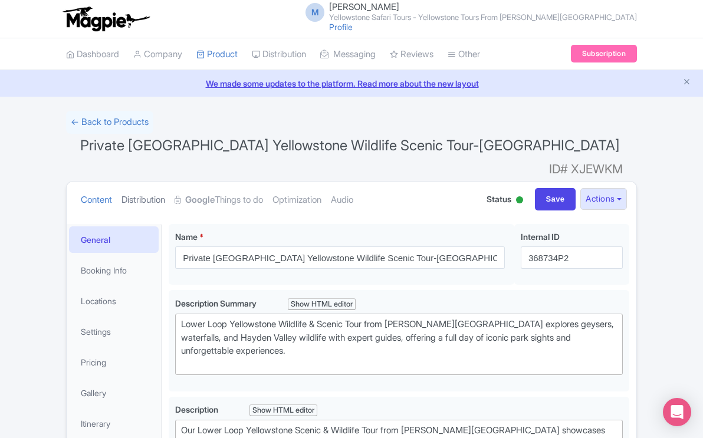
click at [148, 182] on link "Distribution" at bounding box center [143, 200] width 44 height 37
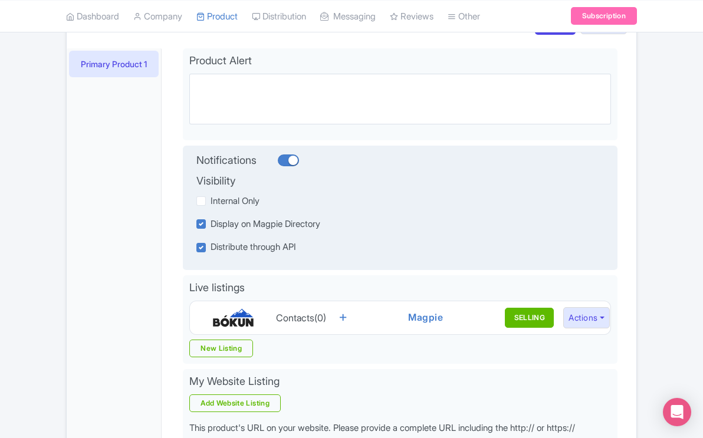
scroll to position [352, 0]
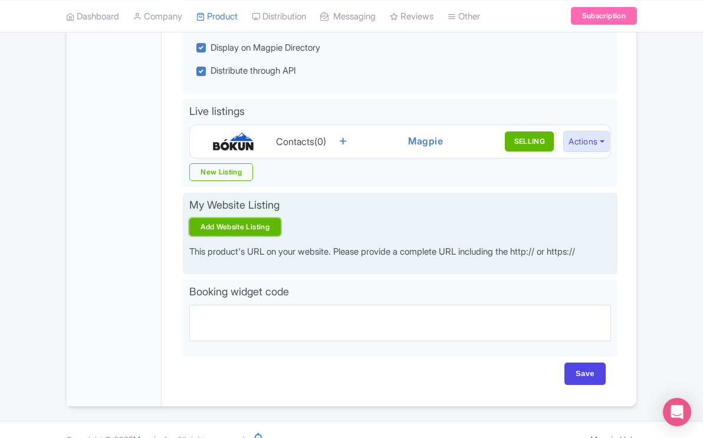
click at [264, 218] on link "Add Website Listing" at bounding box center [234, 227] width 91 height 18
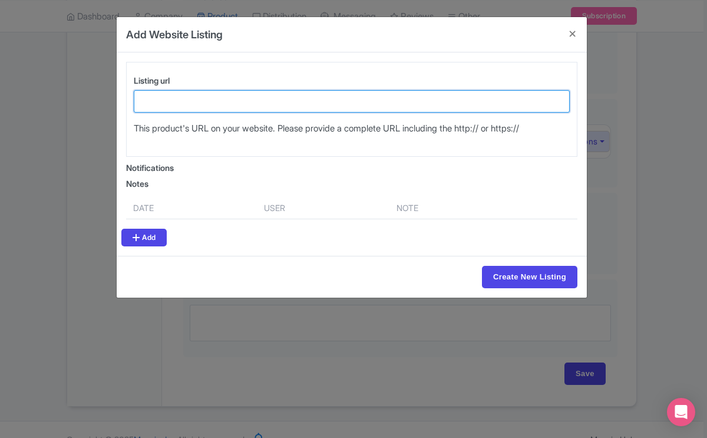
click at [213, 102] on input "Listing url" at bounding box center [352, 101] width 436 height 22
paste input "[URL][DOMAIN_NAME][PERSON_NAME]"
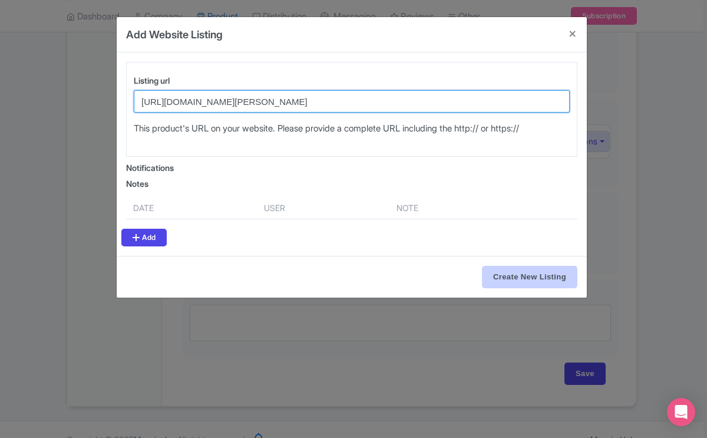
type input "[URL][DOMAIN_NAME][PERSON_NAME]"
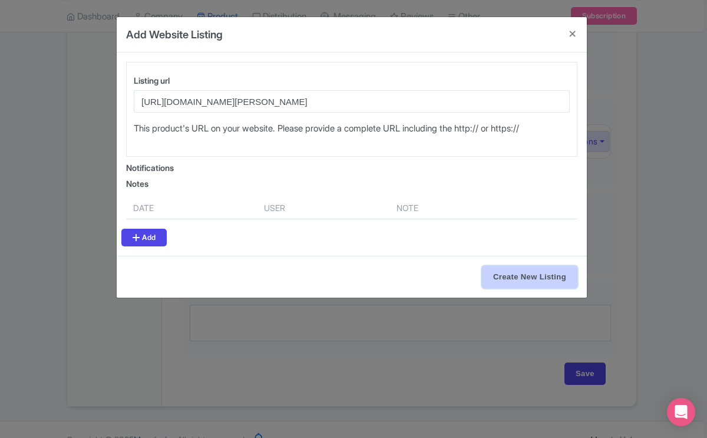
click at [517, 277] on input "Create New Listing" at bounding box center [529, 277] width 95 height 22
type input "Create New Listing"
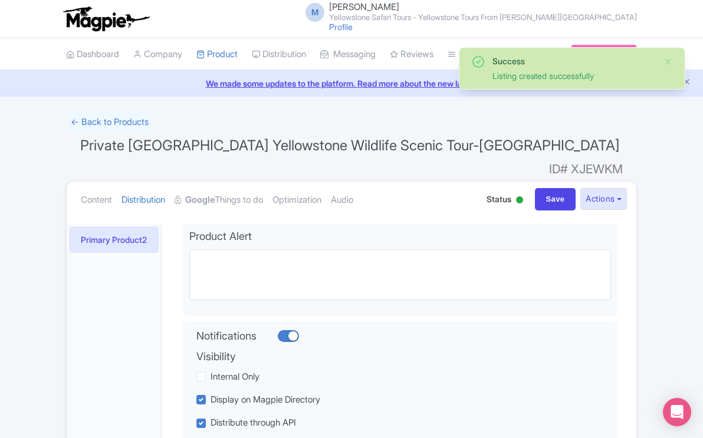
scroll to position [393, 0]
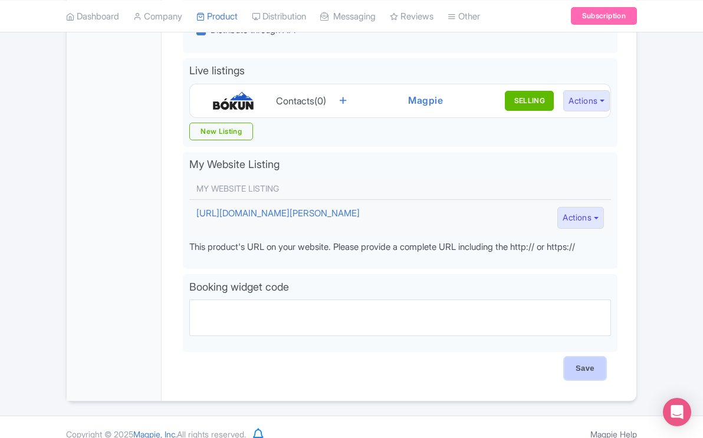
click at [584, 357] on input "Save" at bounding box center [584, 368] width 41 height 22
type input "Saving..."
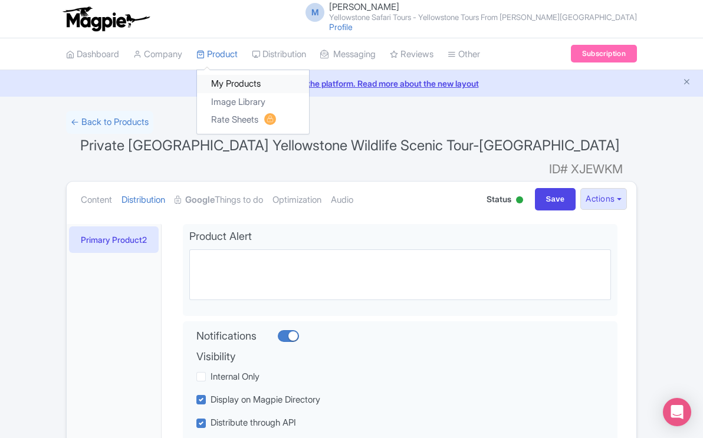
click at [238, 81] on link "My Products" at bounding box center [253, 84] width 112 height 18
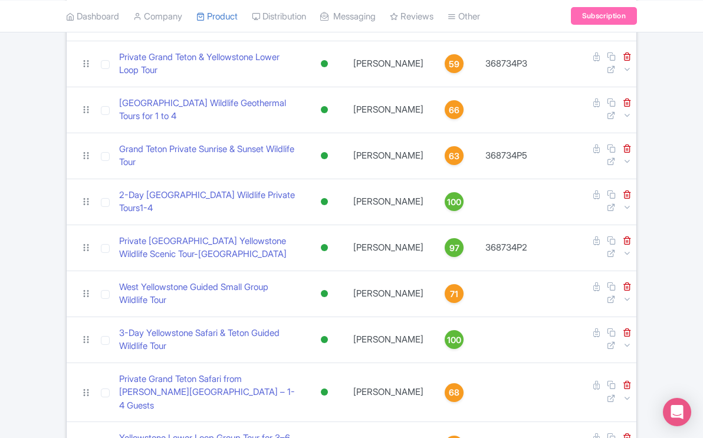
scroll to position [242, 0]
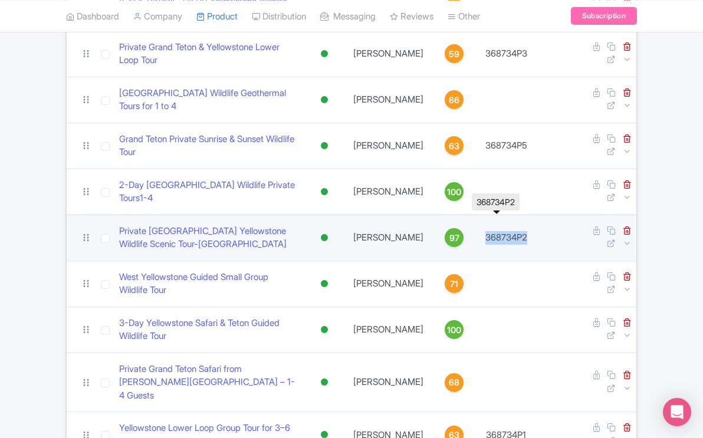
drag, startPoint x: 521, startPoint y: 236, endPoint x: 474, endPoint y: 238, distance: 46.6
click at [477, 238] on td "368734P2" at bounding box center [505, 238] width 57 height 46
copy td "368734P2"
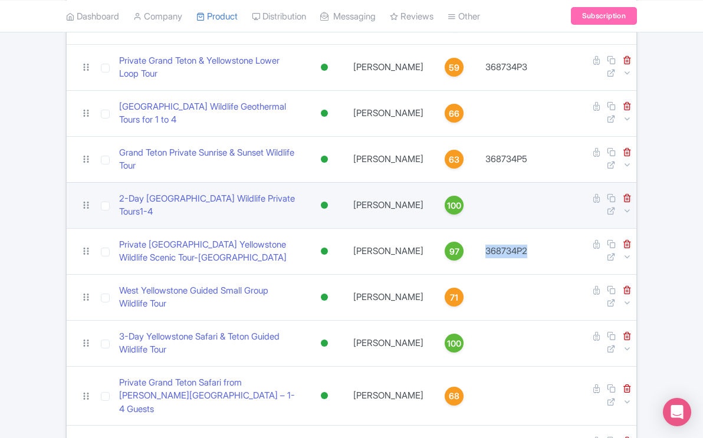
scroll to position [234, 0]
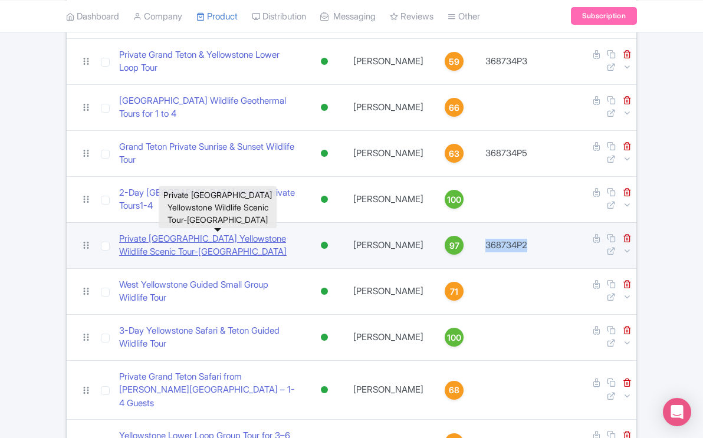
click at [260, 237] on link "Private [GEOGRAPHIC_DATA] Yellowstone Wildlife Scenic Tour-[GEOGRAPHIC_DATA]" at bounding box center [208, 245] width 179 height 27
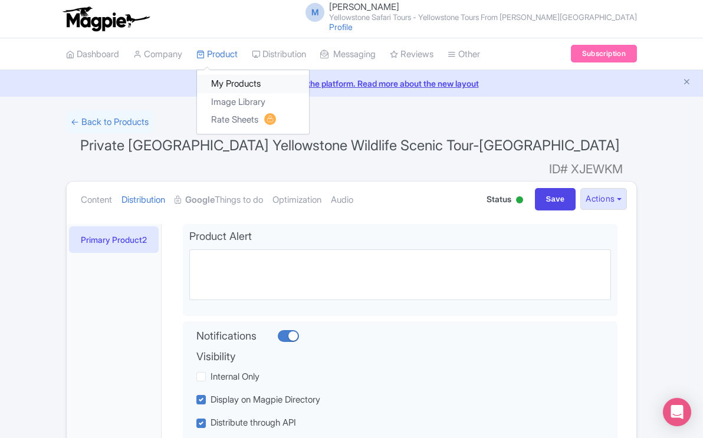
click at [226, 82] on link "My Products" at bounding box center [253, 84] width 112 height 18
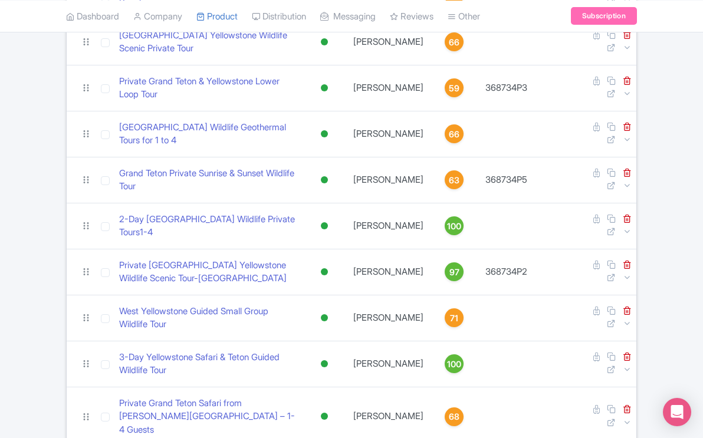
scroll to position [208, 0]
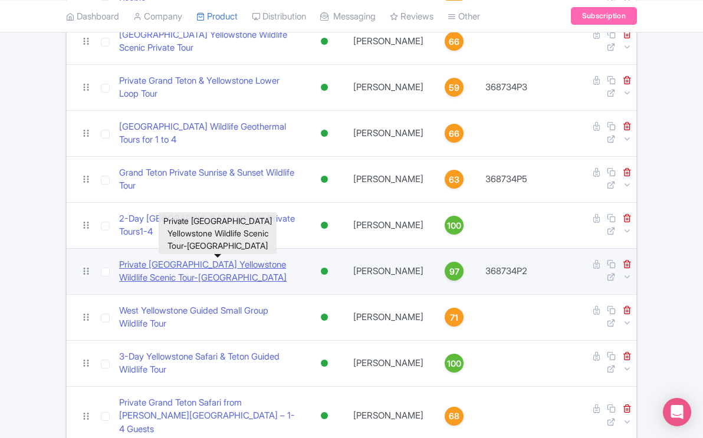
click at [280, 265] on link "Private [GEOGRAPHIC_DATA] Yellowstone Wildlife Scenic Tour-[GEOGRAPHIC_DATA]" at bounding box center [208, 271] width 179 height 27
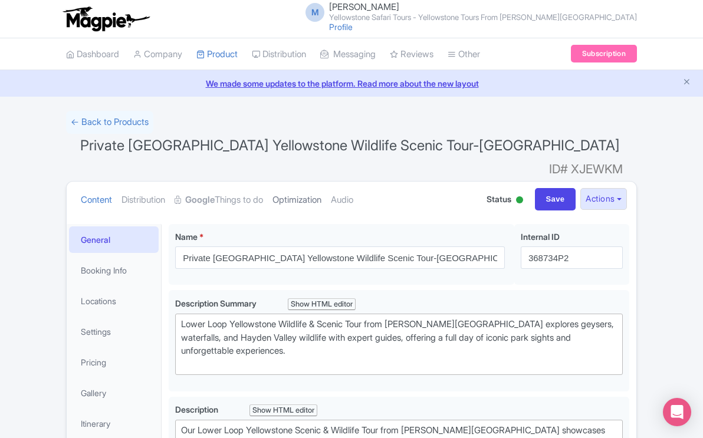
click at [321, 183] on link "Optimization" at bounding box center [296, 200] width 49 height 37
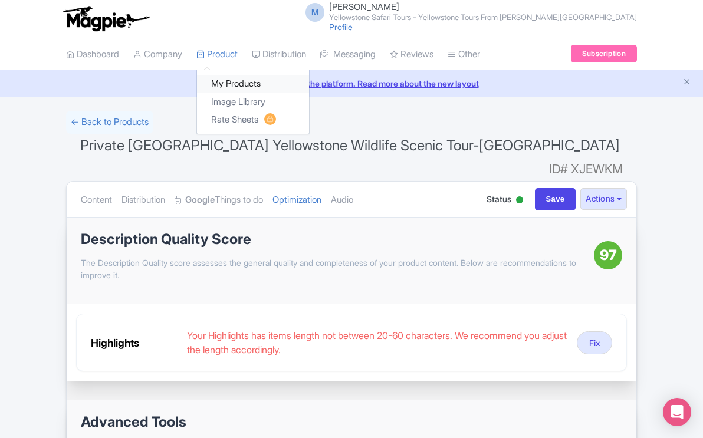
click at [225, 80] on link "My Products" at bounding box center [253, 84] width 112 height 18
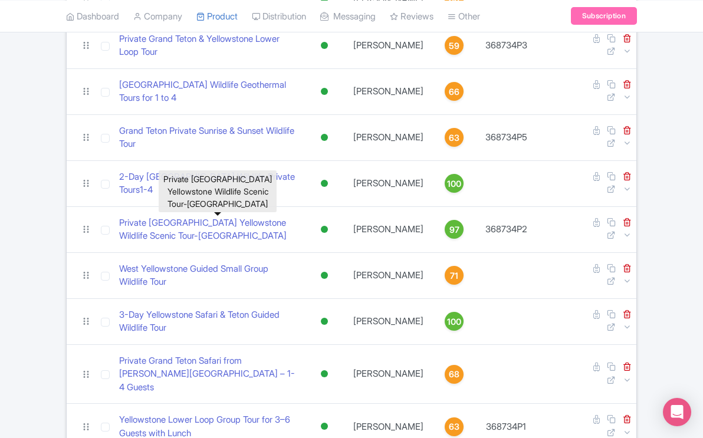
scroll to position [308, 0]
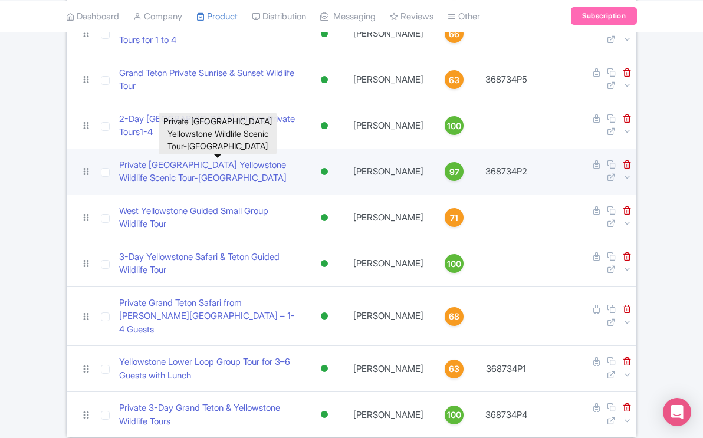
click at [239, 164] on link "Private [GEOGRAPHIC_DATA] Yellowstone Wildlife Scenic Tour-[GEOGRAPHIC_DATA]" at bounding box center [208, 172] width 179 height 27
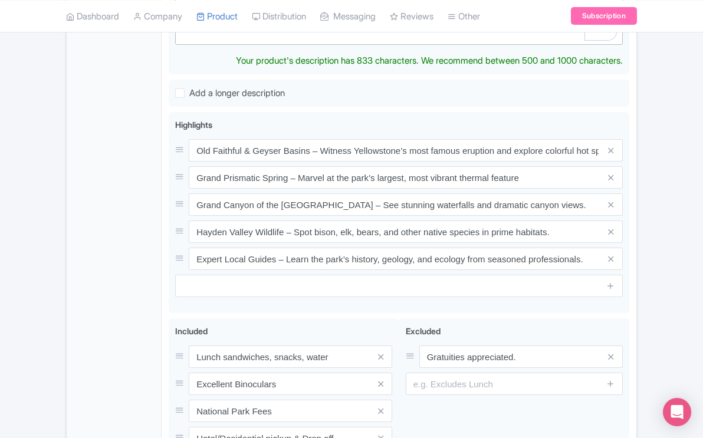
scroll to position [499, 0]
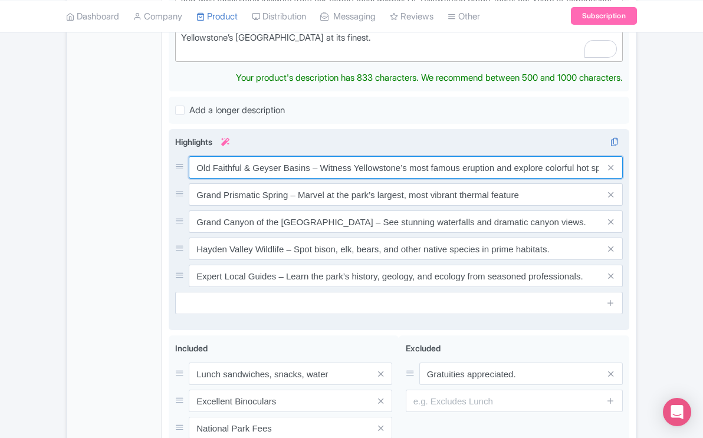
click at [583, 156] on div "Old Faithful & Geyser Basins – Witness Yellowstone’s most famous eruption and e…" at bounding box center [398, 221] width 447 height 131
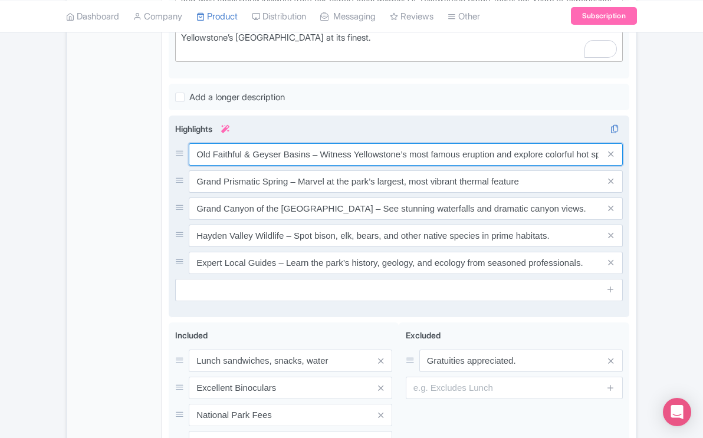
scroll to position [0, 24]
click at [473, 143] on input "Old Faithful & Geyser Basins – Witness Yellowstone’s most famous eruption and e…" at bounding box center [406, 154] width 434 height 22
click at [197, 143] on input "Old Faithful Geyser and explore colorful hot springs." at bounding box center [406, 154] width 434 height 22
click at [324, 143] on input "Observe Old Faithful Geyser and explore colorful hot springs." at bounding box center [406, 154] width 434 height 22
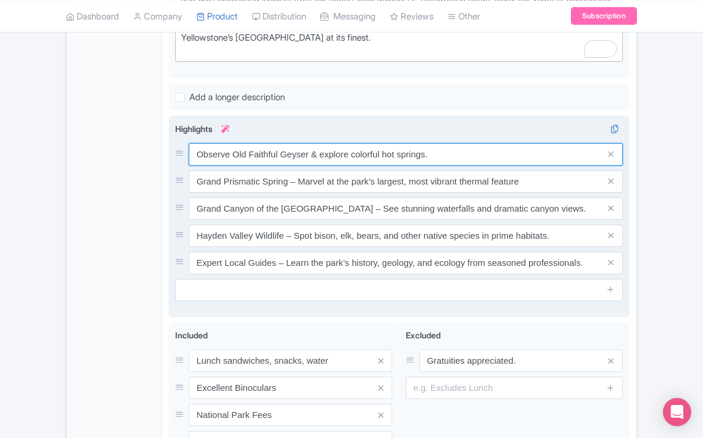
click at [430, 143] on input "Observe Old Faithful Geyser & explore colorful hot springs." at bounding box center [406, 154] width 434 height 22
type input "Observe Old Faithful Geyser"
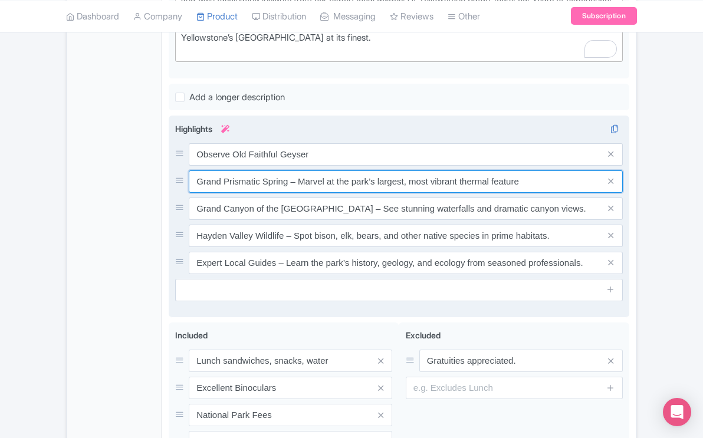
click at [431, 163] on input "Grand Prismatic Spring – Marvel at the park’s largest, most vibrant thermal fea…" at bounding box center [406, 154] width 434 height 22
type input "Grand Prismatic Spring - vibrant thermal feature"
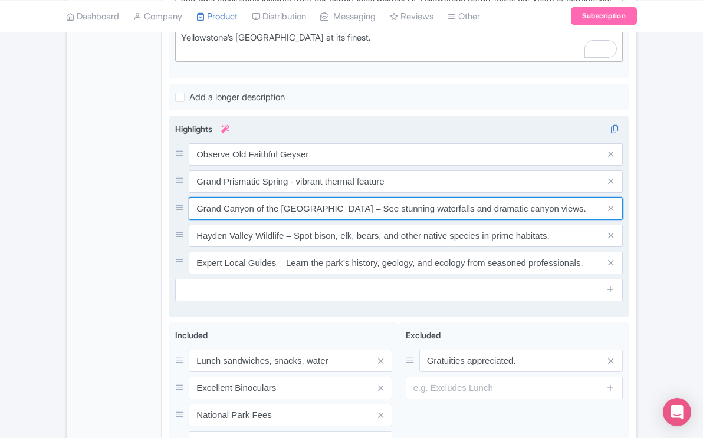
click at [391, 166] on input "Grand Canyon of the [GEOGRAPHIC_DATA] – See stunning waterfalls and dramatic ca…" at bounding box center [406, 154] width 434 height 22
click at [475, 166] on input "Grand Canyon of the Yellowstone waterfalls and dramatic canyon views." at bounding box center [406, 154] width 434 height 22
type input "Grand Canyon of the Yellowstone waterfalls."
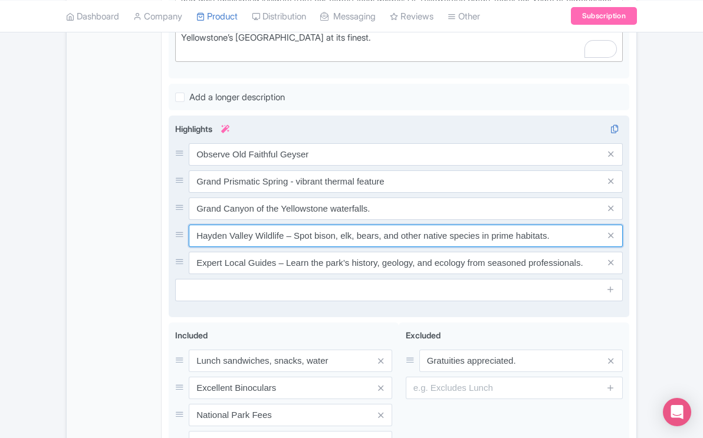
click at [480, 166] on input "Hayden Valley Wildlife – Spot bison, elk, bears, and other native species in pr…" at bounding box center [406, 154] width 434 height 22
click at [253, 166] on input "Hayden Valley Wildlife in prime habitats." at bounding box center [406, 154] width 434 height 22
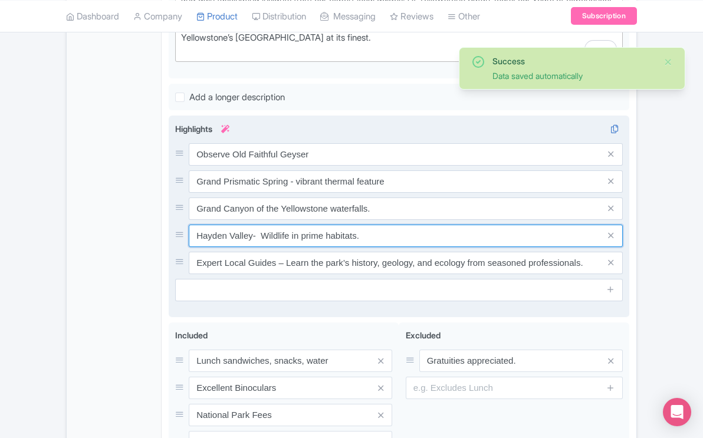
type input "Hayden Valley- Wildlife in prime habitats."
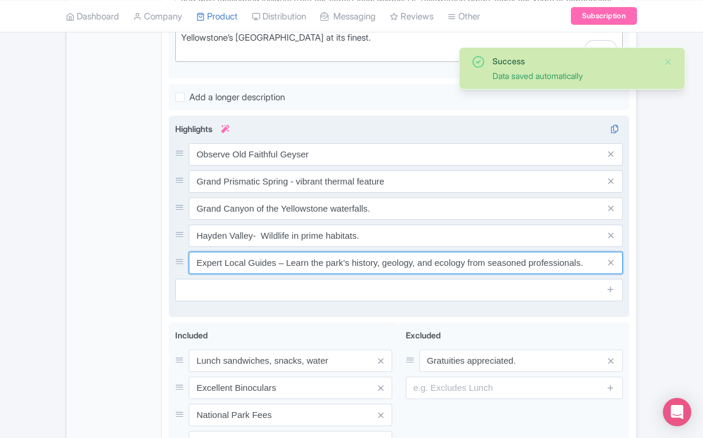
click at [352, 166] on input "Expert Local Guides – Learn the park’s history, geology, and ecology from seaso…" at bounding box center [406, 154] width 434 height 22
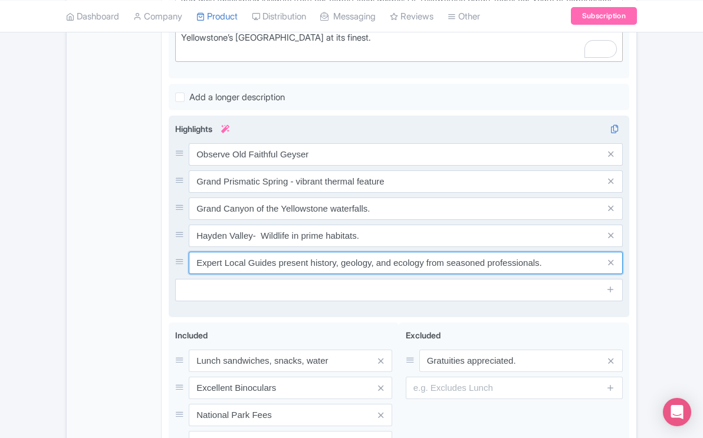
click at [539, 166] on input "Expert Local Guides present history, geology, and ecology from seasoned profess…" at bounding box center [406, 154] width 434 height 22
click at [390, 166] on input "Expert Local Guides present history, geology, and ecology." at bounding box center [406, 154] width 434 height 22
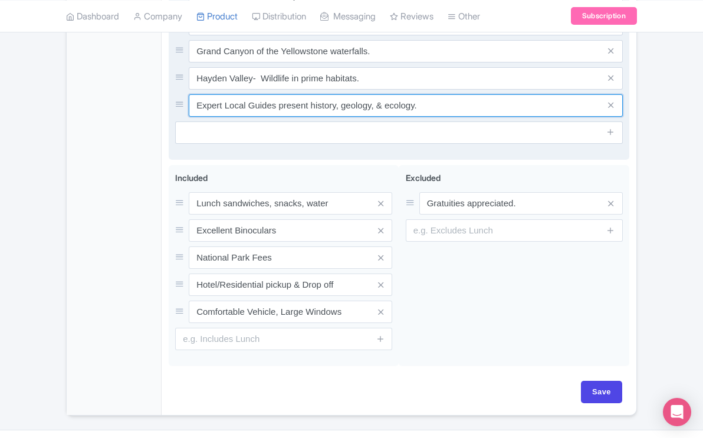
scroll to position [665, 0]
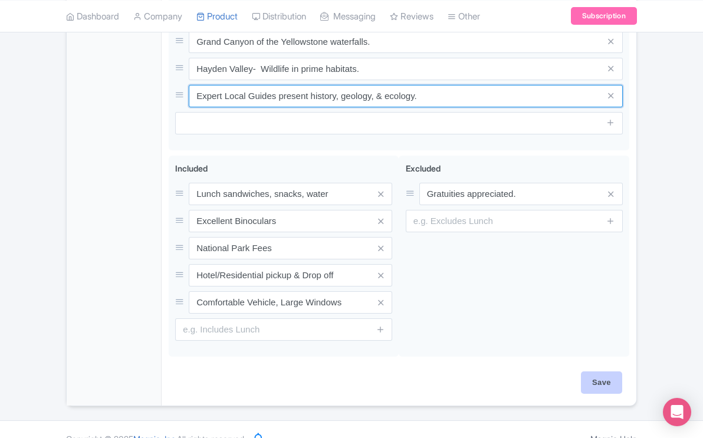
type input "Expert Local Guides present history, geology, & ecology."
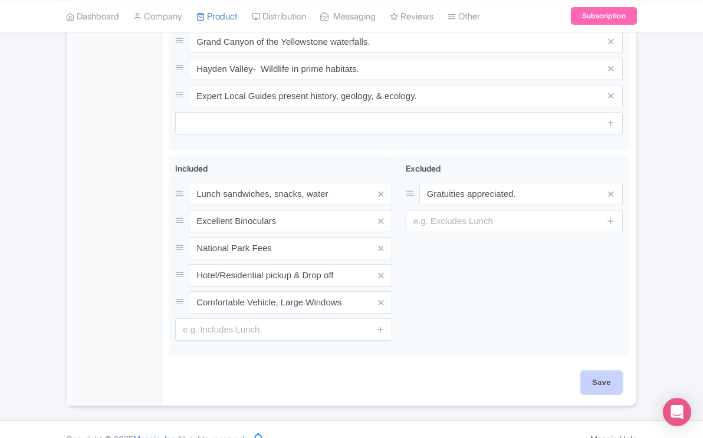
click at [597, 371] on input "Save" at bounding box center [601, 382] width 41 height 22
type input "Saving..."
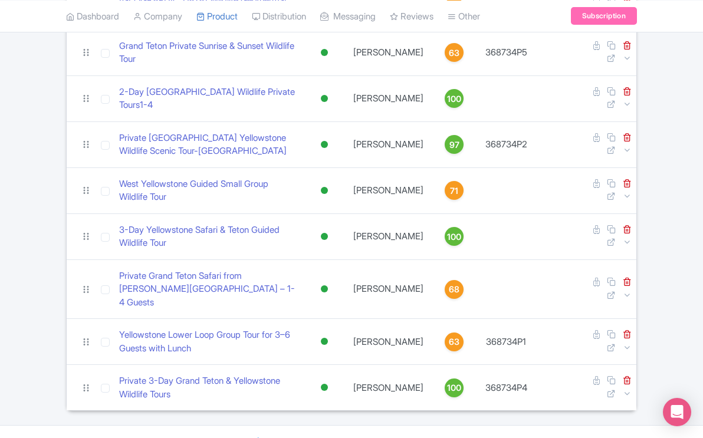
scroll to position [345, 0]
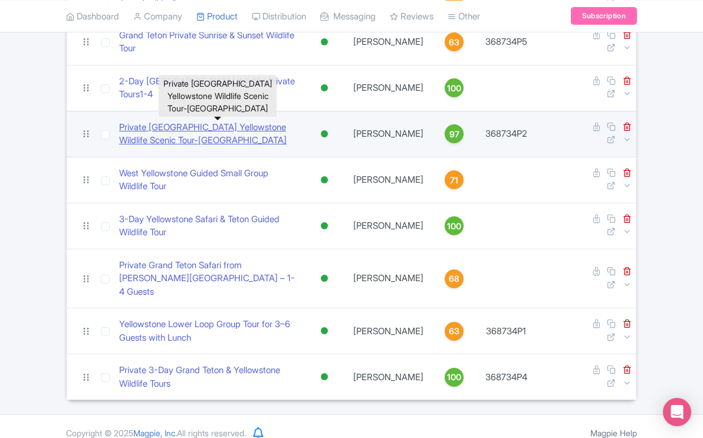
click at [278, 126] on link "Private [GEOGRAPHIC_DATA] Yellowstone Wildlife Scenic Tour-[GEOGRAPHIC_DATA]" at bounding box center [208, 134] width 179 height 27
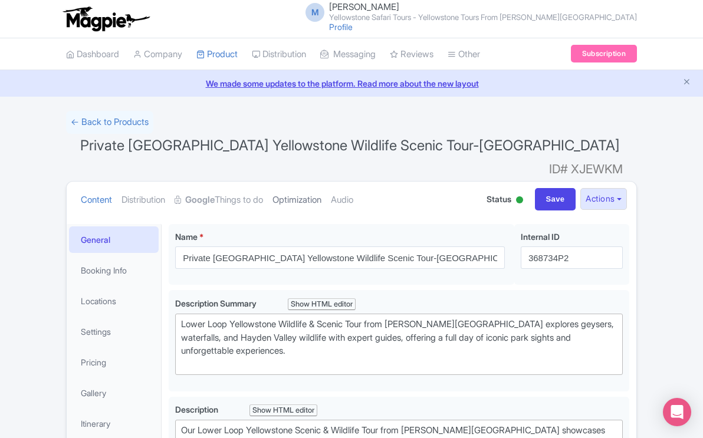
click at [318, 182] on link "Optimization" at bounding box center [296, 200] width 49 height 37
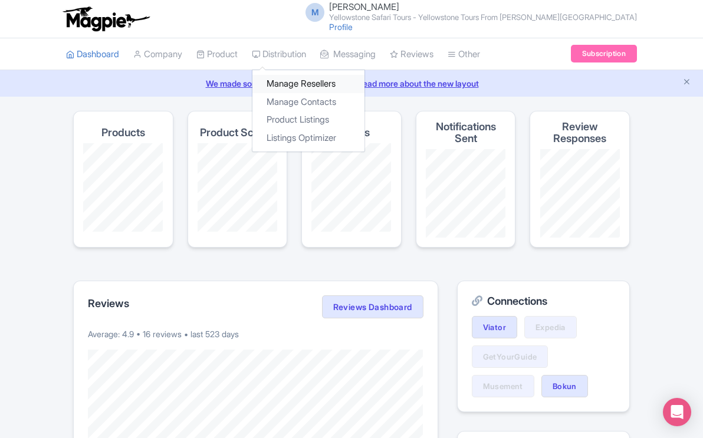
click at [299, 81] on link "Manage Resellers" at bounding box center [308, 84] width 112 height 18
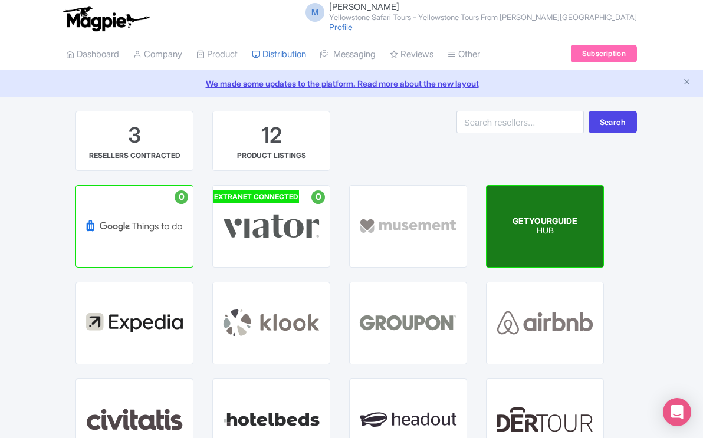
click at [531, 234] on p "HUB" at bounding box center [544, 231] width 65 height 10
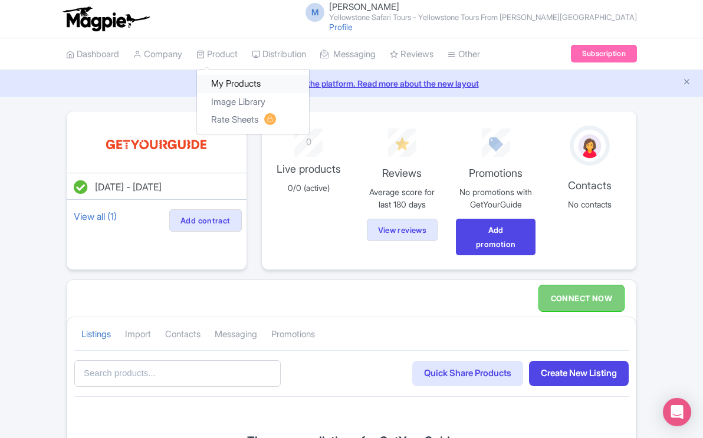
click at [229, 83] on link "My Products" at bounding box center [253, 84] width 112 height 18
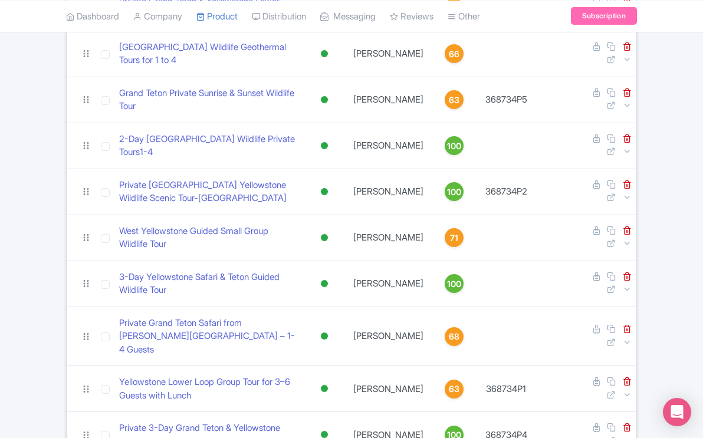
scroll to position [345, 0]
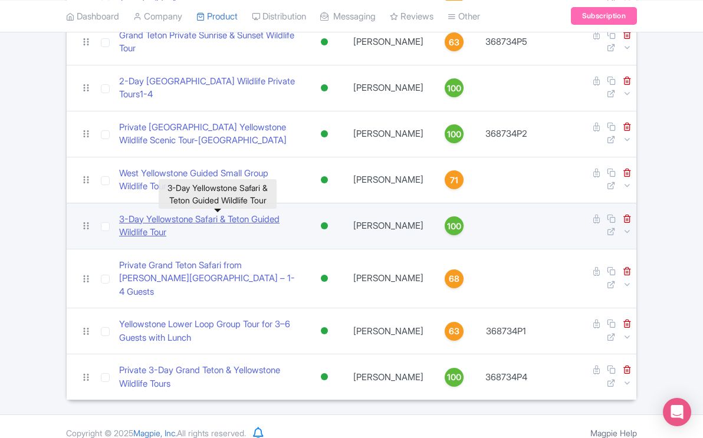
click at [251, 218] on link "3-Day Yellowstone Safari & Teton Guided Wildlife Tour" at bounding box center [208, 226] width 179 height 27
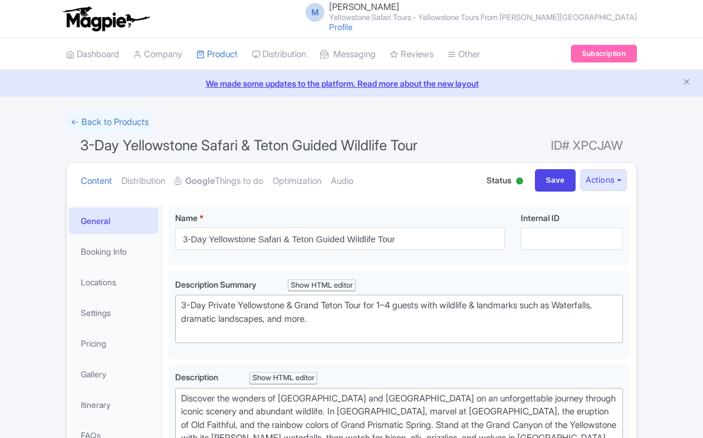
click at [156, 180] on link "Distribution" at bounding box center [143, 181] width 44 height 37
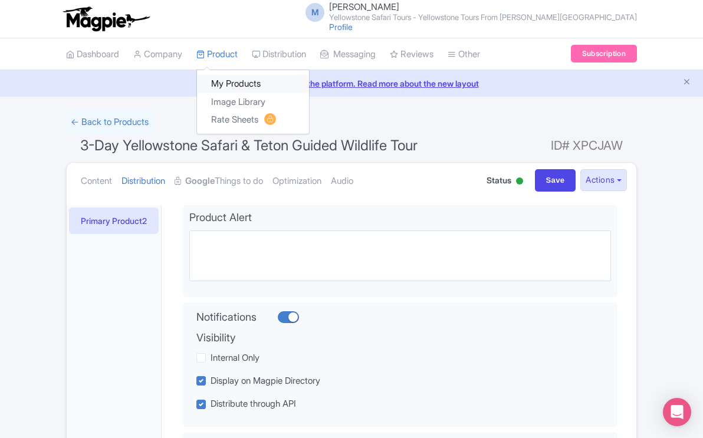
click at [230, 85] on link "My Products" at bounding box center [253, 84] width 112 height 18
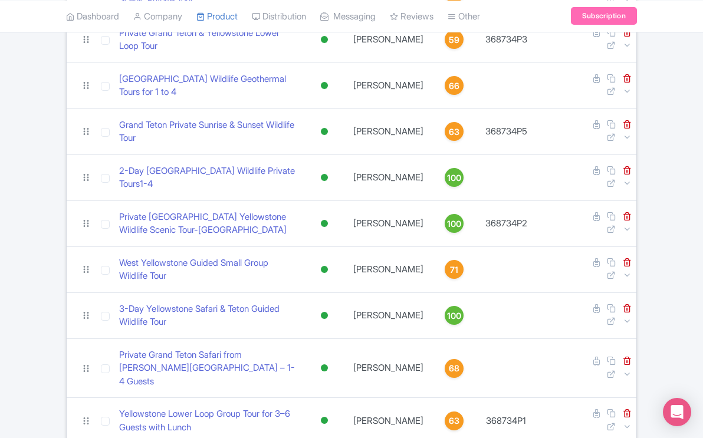
scroll to position [256, 0]
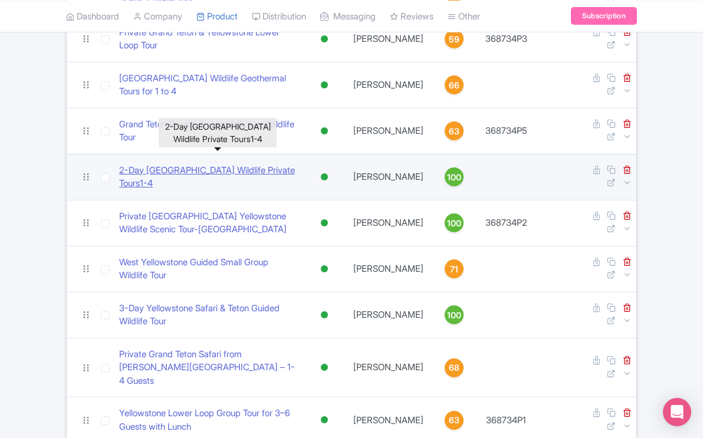
click at [252, 170] on link "2-Day [GEOGRAPHIC_DATA] Wildlife Private Tours1-4" at bounding box center [208, 177] width 179 height 27
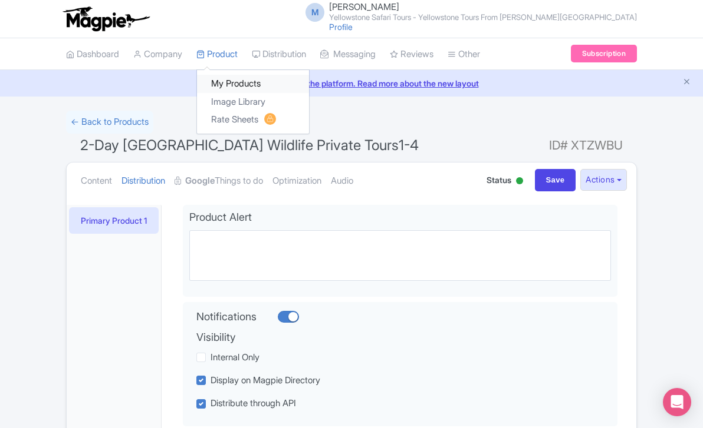
click at [229, 83] on link "My Products" at bounding box center [253, 84] width 112 height 18
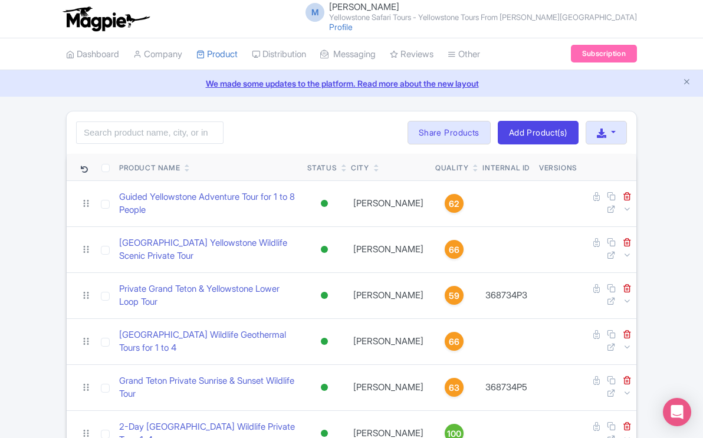
scroll to position [345, 0]
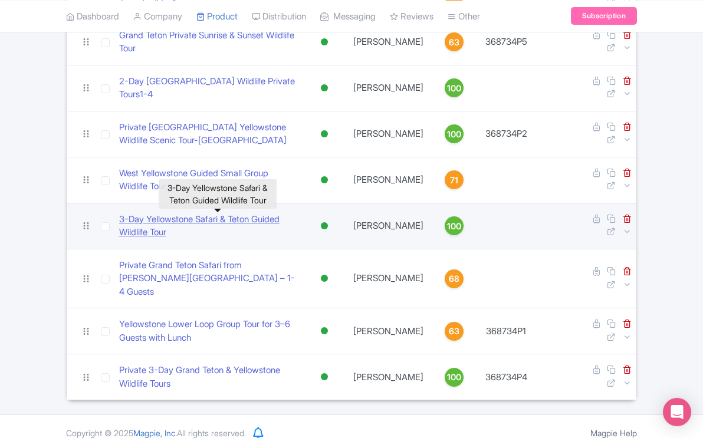
click at [255, 220] on link "3-Day Yellowstone Safari & Teton Guided Wildlife Tour" at bounding box center [208, 226] width 179 height 27
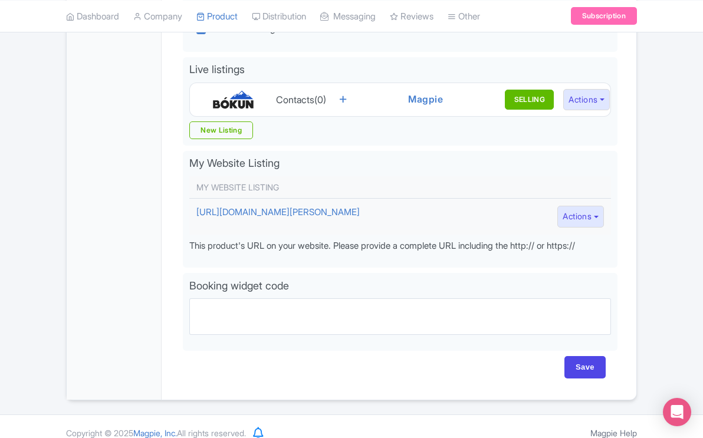
scroll to position [393, 0]
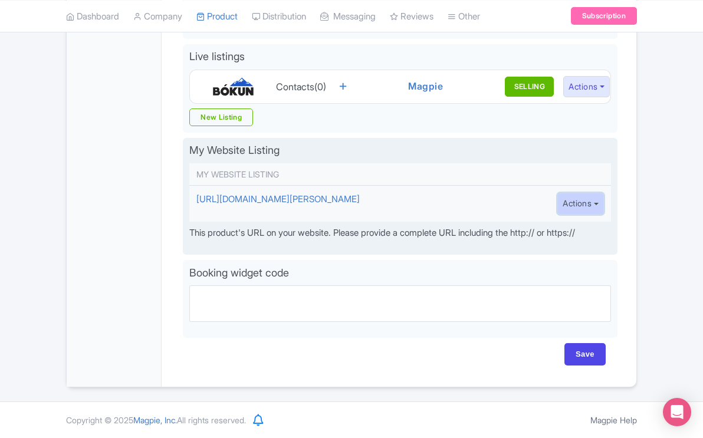
click at [595, 197] on button "Actions" at bounding box center [580, 204] width 47 height 22
click at [579, 242] on link "Delete" at bounding box center [614, 248] width 112 height 18
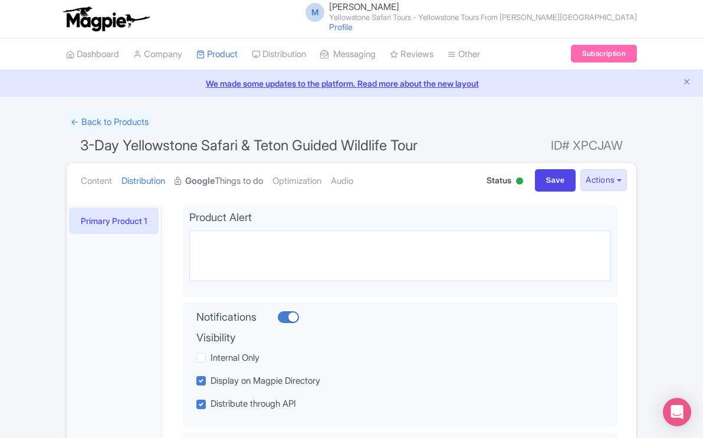
click at [215, 181] on strong "Google" at bounding box center [199, 181] width 29 height 14
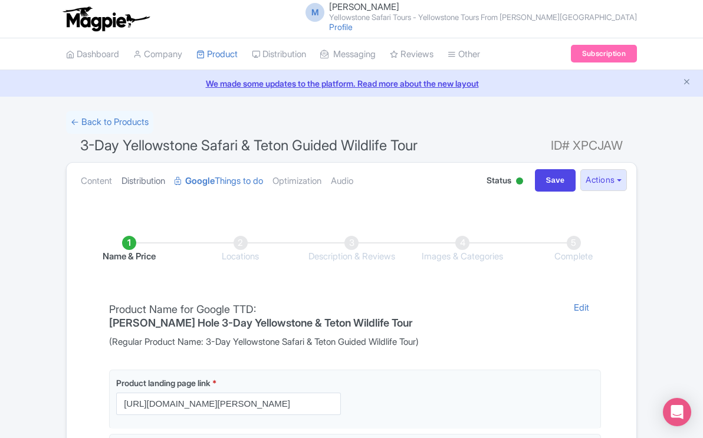
click at [147, 182] on link "Distribution" at bounding box center [143, 181] width 44 height 37
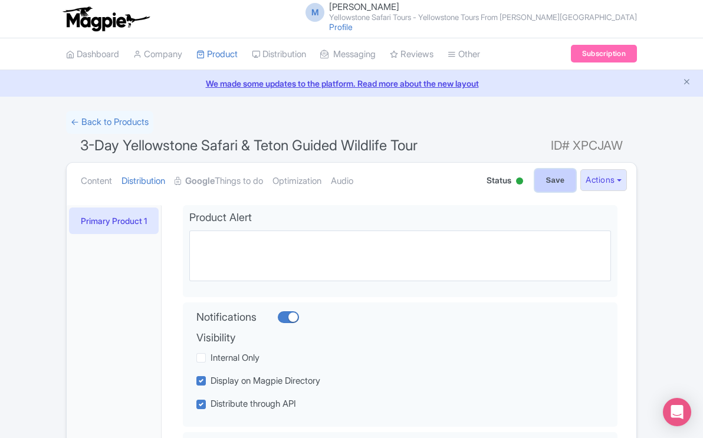
click at [553, 180] on input "Save" at bounding box center [555, 180] width 41 height 22
type input "Saving..."
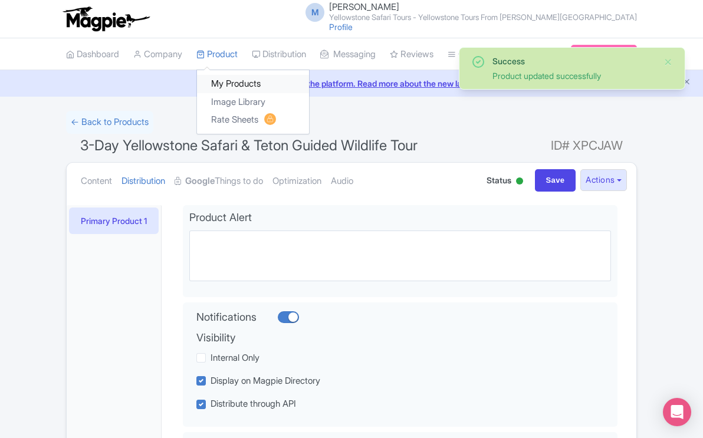
click at [222, 83] on link "My Products" at bounding box center [253, 84] width 112 height 18
